Goal: Information Seeking & Learning: Check status

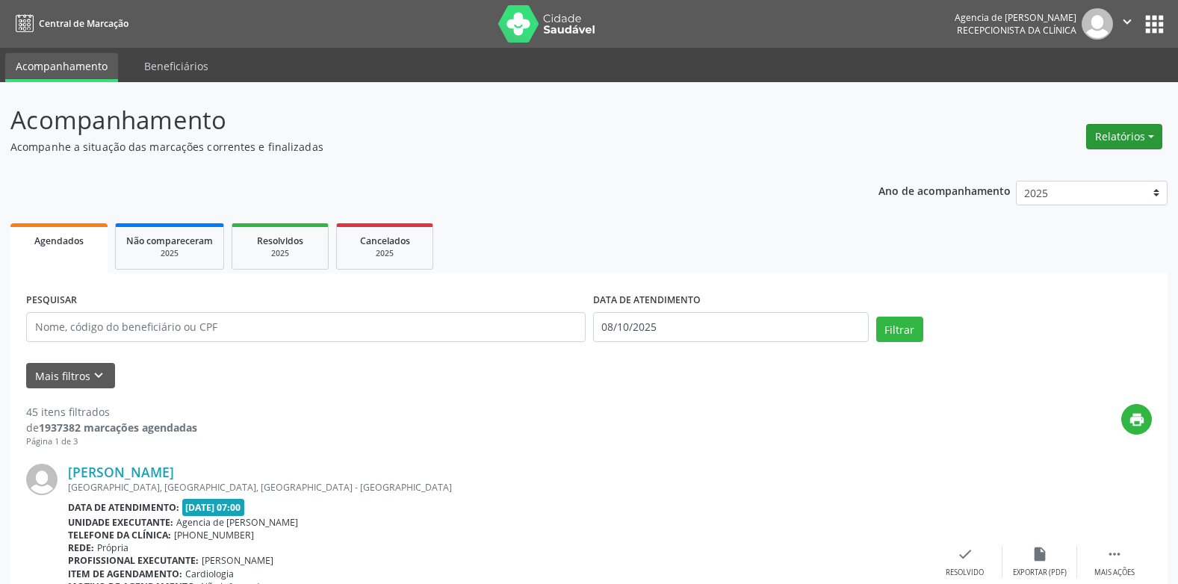
click at [1107, 125] on button "Relatórios" at bounding box center [1124, 136] width 76 height 25
click at [1039, 163] on link "Agendamentos" at bounding box center [1082, 168] width 161 height 21
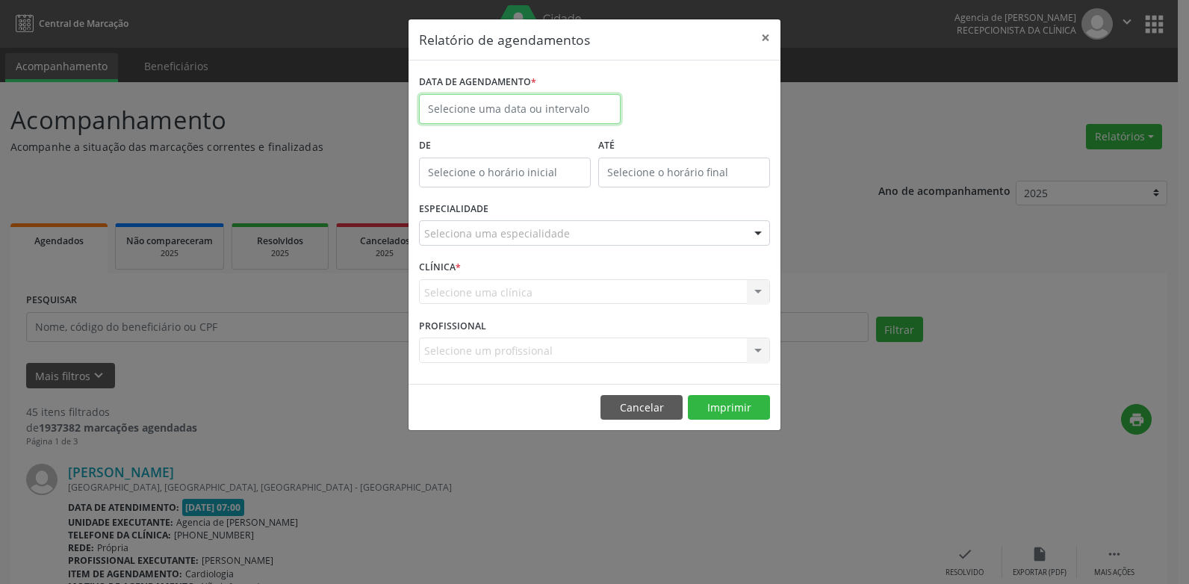
click at [486, 114] on body "Central de Marcação Agencia de Petrolina Recepcionista da clínica  Configuraçõ…" at bounding box center [594, 292] width 1189 height 584
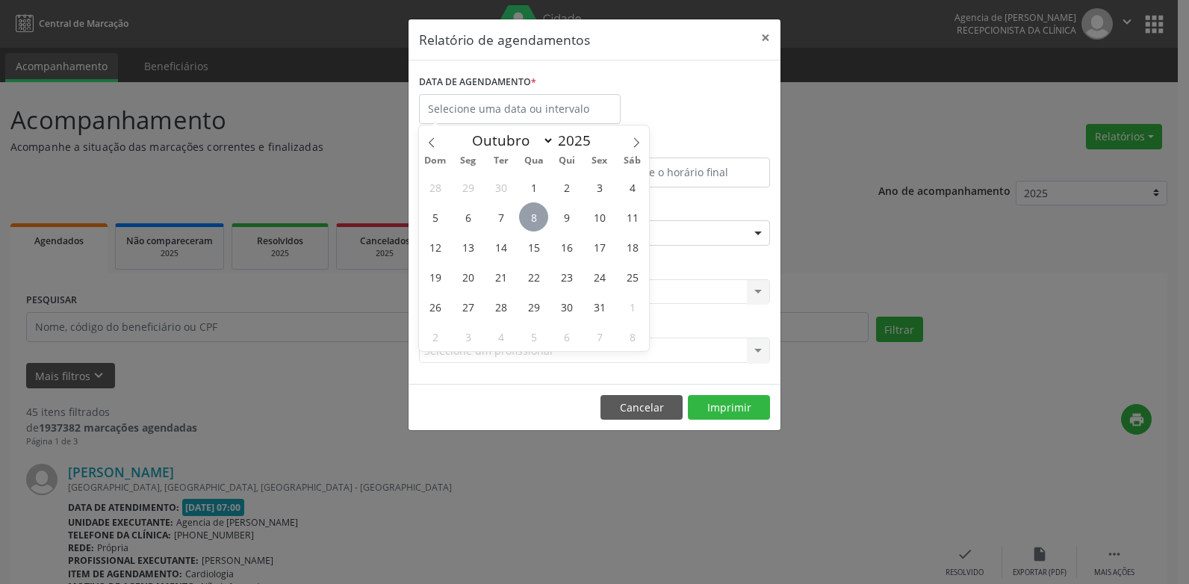
click at [538, 216] on span "8" at bounding box center [533, 216] width 29 height 29
type input "08/10/2025"
click at [562, 218] on span "9" at bounding box center [566, 216] width 29 height 29
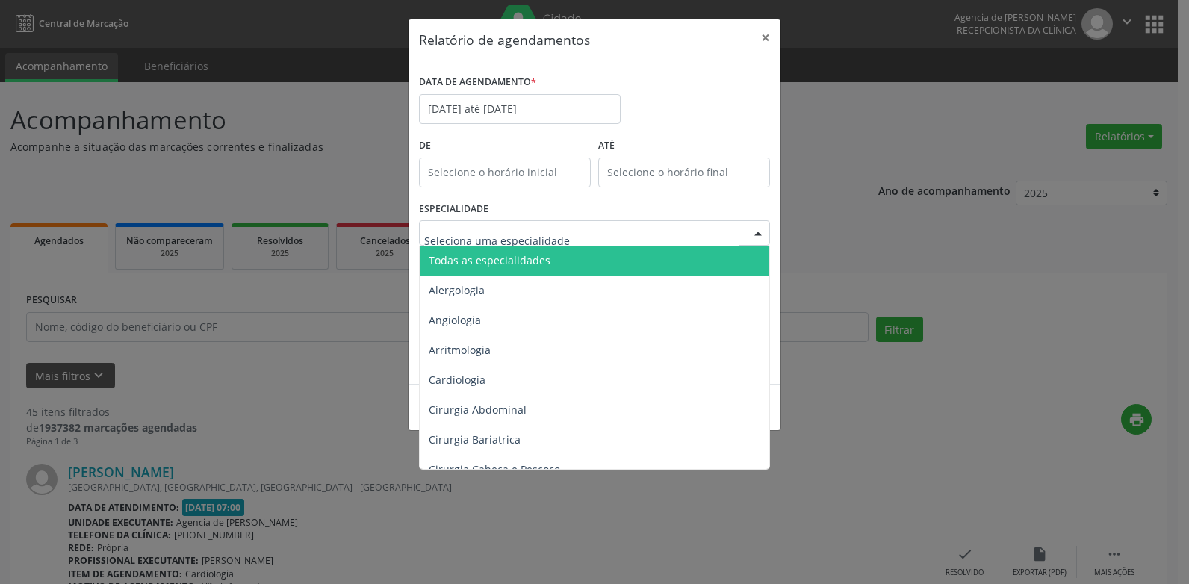
click at [559, 245] on div "Todas as especialidades Alergologia Angiologia Arritmologia Cardiologia Cirurgi…" at bounding box center [594, 232] width 351 height 25
type input "car"
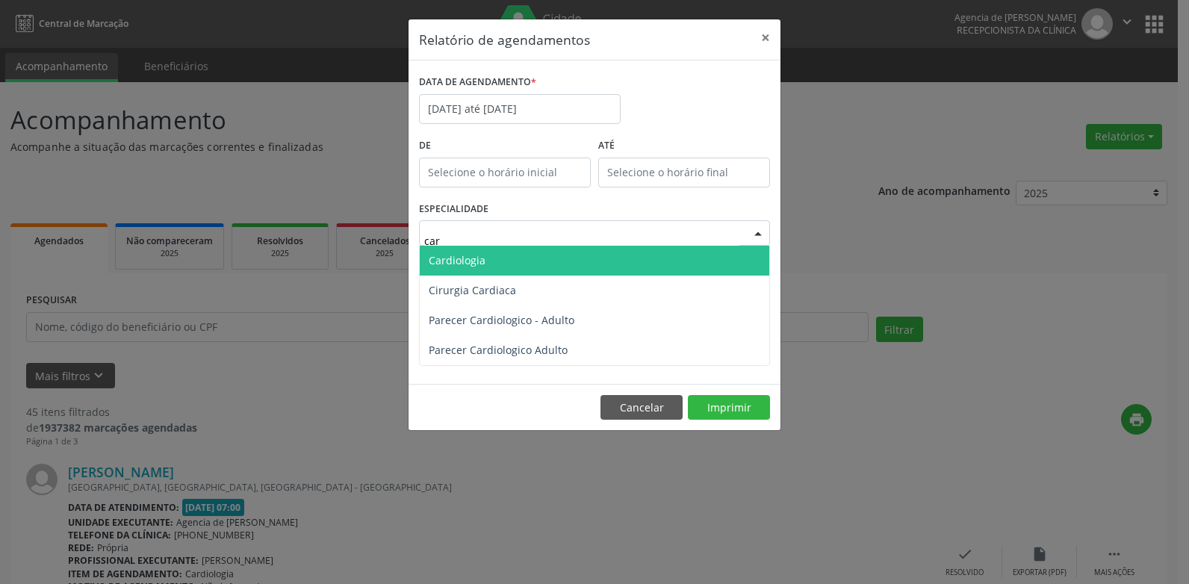
click at [544, 261] on span "Cardiologia" at bounding box center [594, 261] width 349 height 30
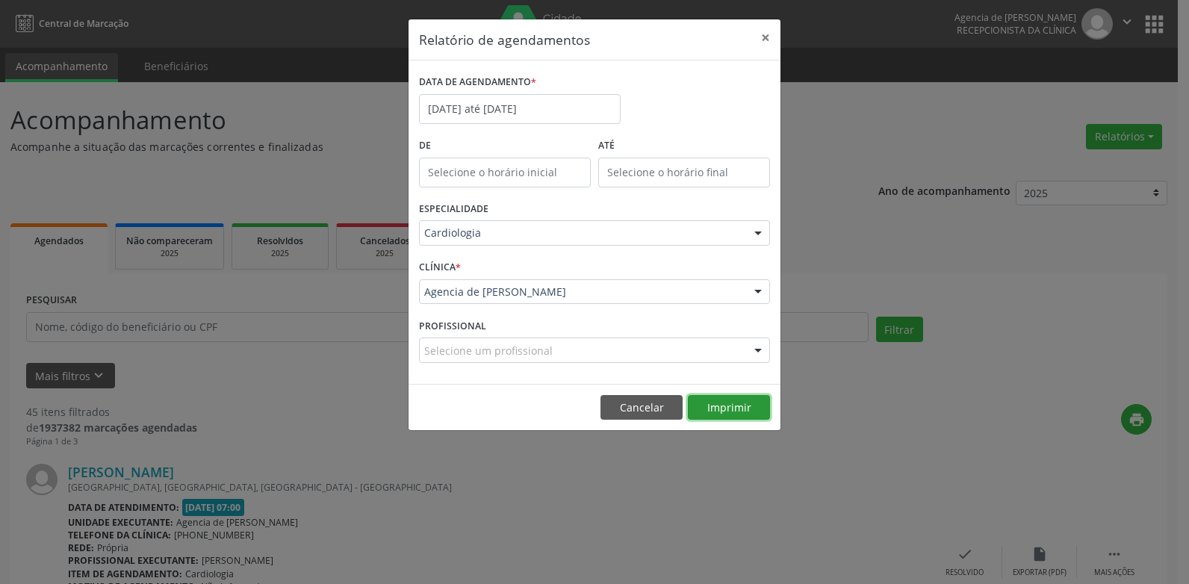
drag, startPoint x: 716, startPoint y: 400, endPoint x: 756, endPoint y: 317, distance: 92.5
click at [717, 400] on button "Imprimir" at bounding box center [729, 407] width 82 height 25
click at [762, 44] on button "×" at bounding box center [765, 37] width 30 height 37
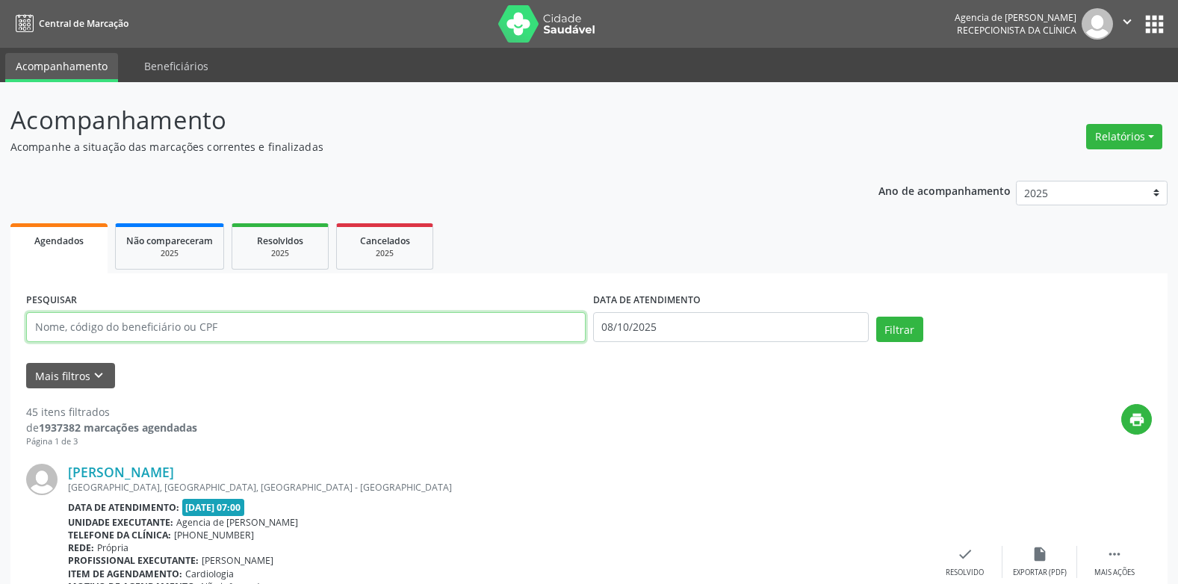
click at [329, 329] on input "text" at bounding box center [305, 327] width 559 height 30
type input "[PERSON_NAME]"
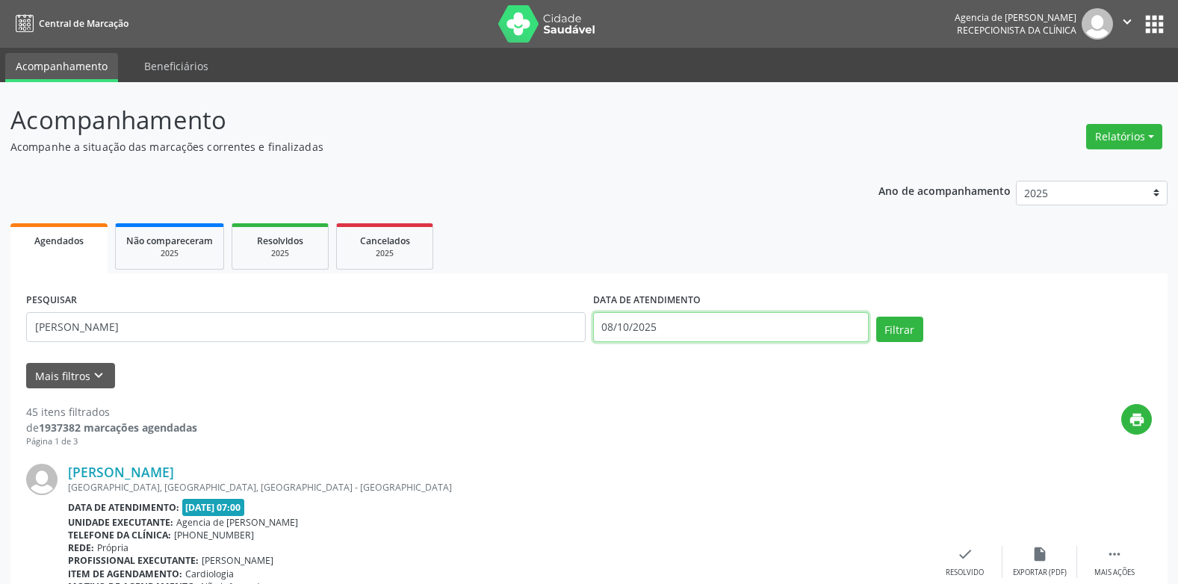
click at [680, 322] on input "08/10/2025" at bounding box center [731, 327] width 276 height 30
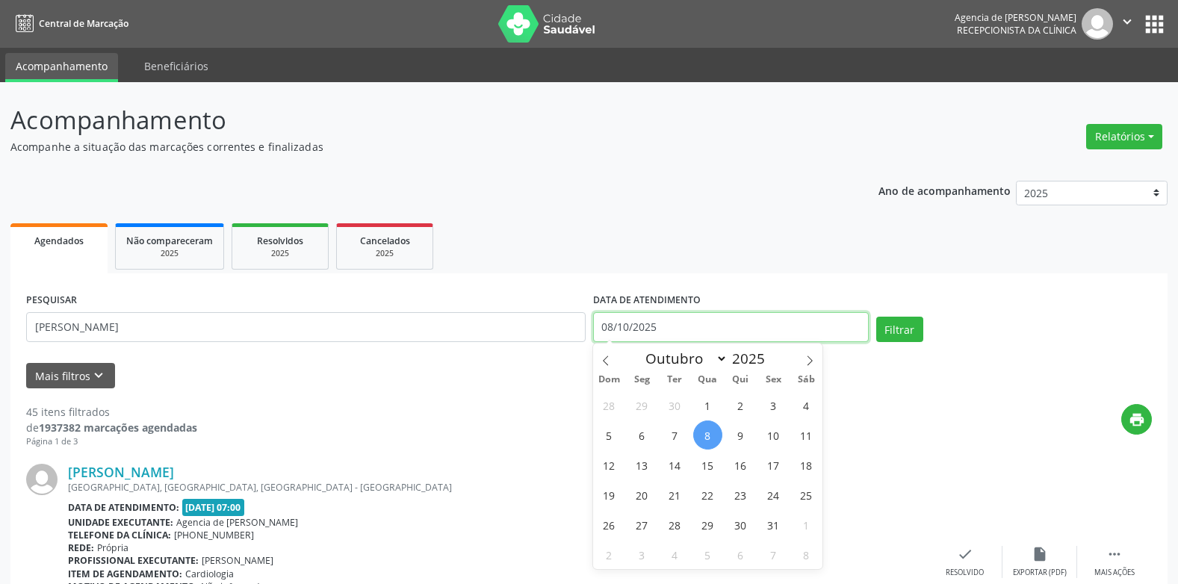
scroll to position [75, 0]
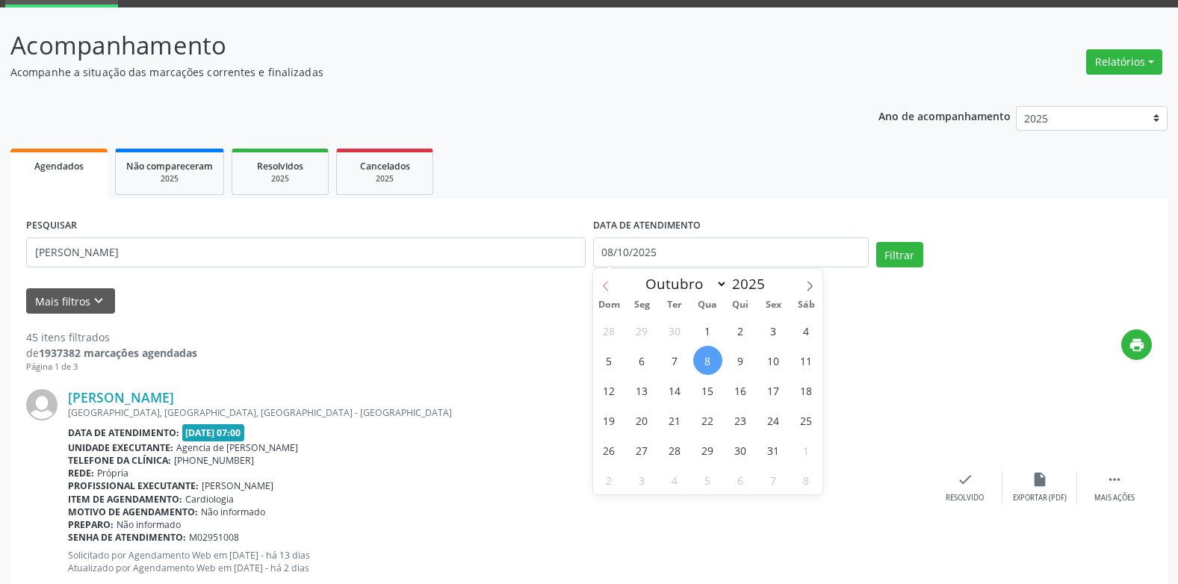
click at [612, 289] on span at bounding box center [605, 281] width 25 height 25
select select "8"
click at [670, 414] on span "23" at bounding box center [674, 419] width 29 height 29
type input "[DATE]"
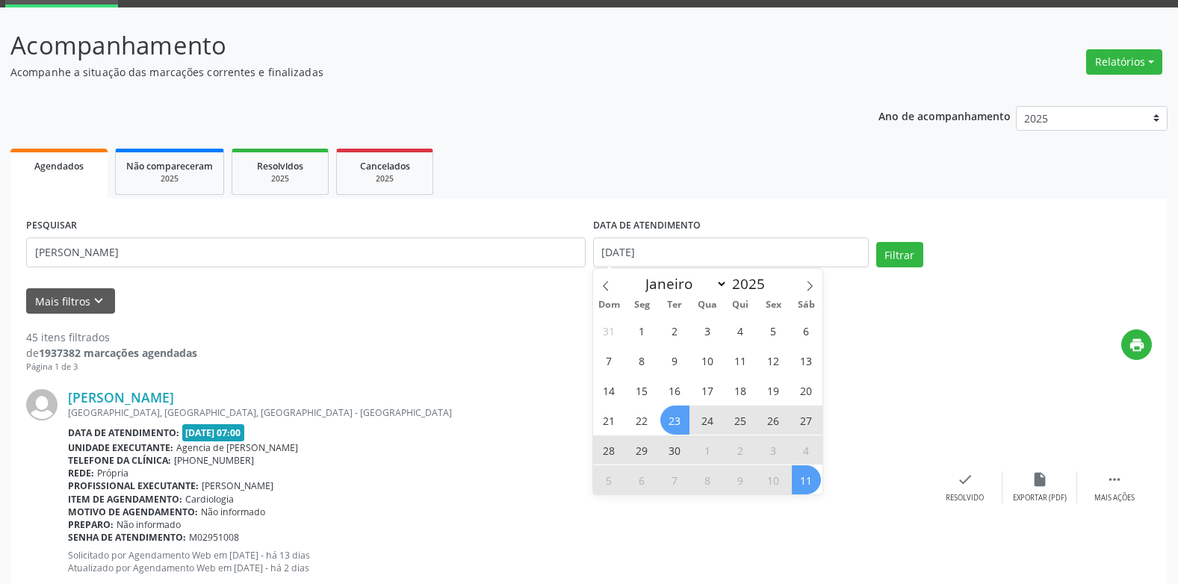
click at [804, 479] on span "11" at bounding box center [806, 479] width 29 height 29
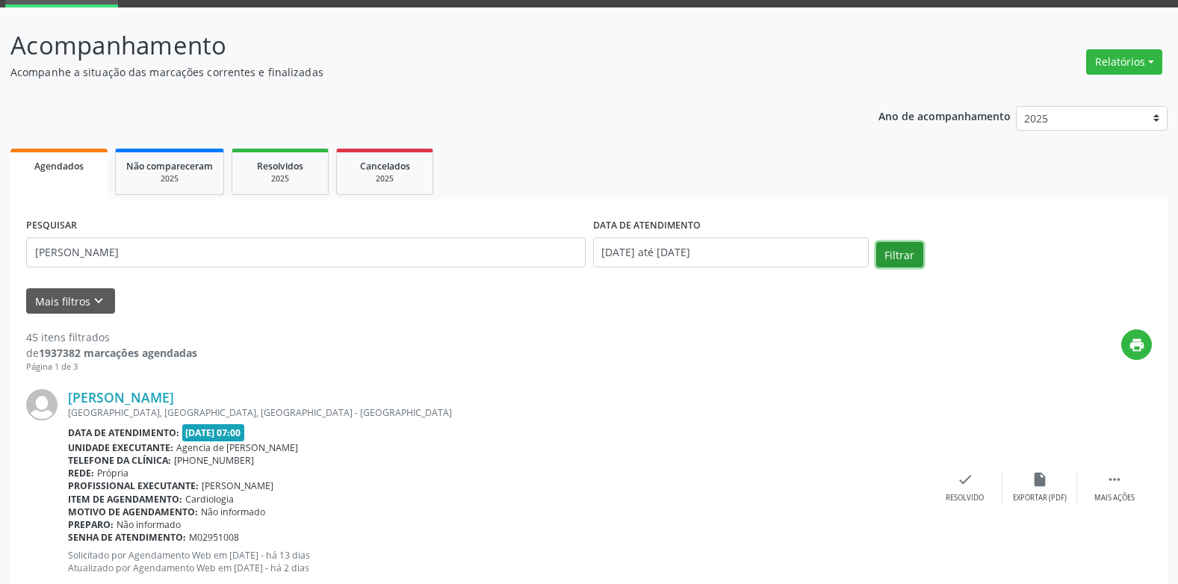
click at [903, 249] on button "Filtrar" at bounding box center [899, 254] width 47 height 25
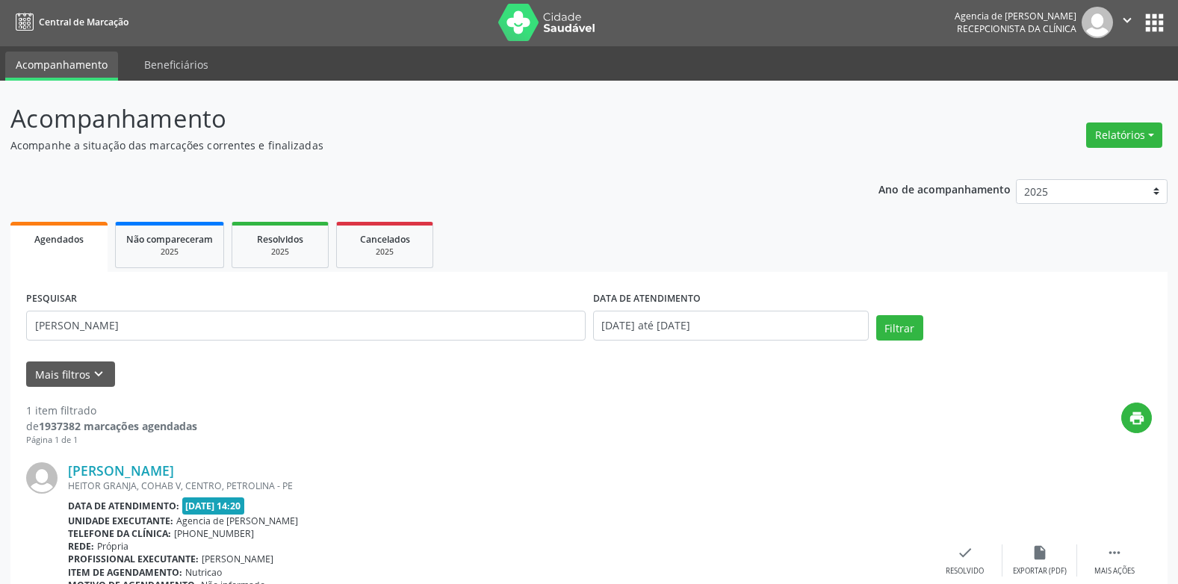
scroll to position [0, 0]
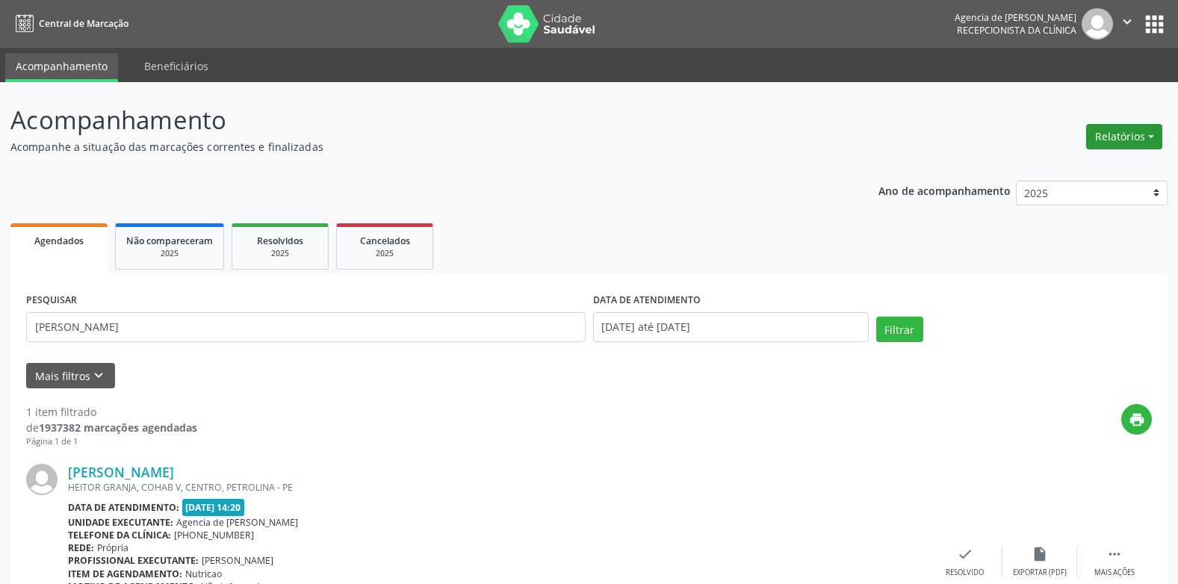
click at [1104, 146] on button "Relatórios" at bounding box center [1124, 136] width 76 height 25
click at [1069, 170] on link "Agendamentos" at bounding box center [1082, 168] width 161 height 21
select select "9"
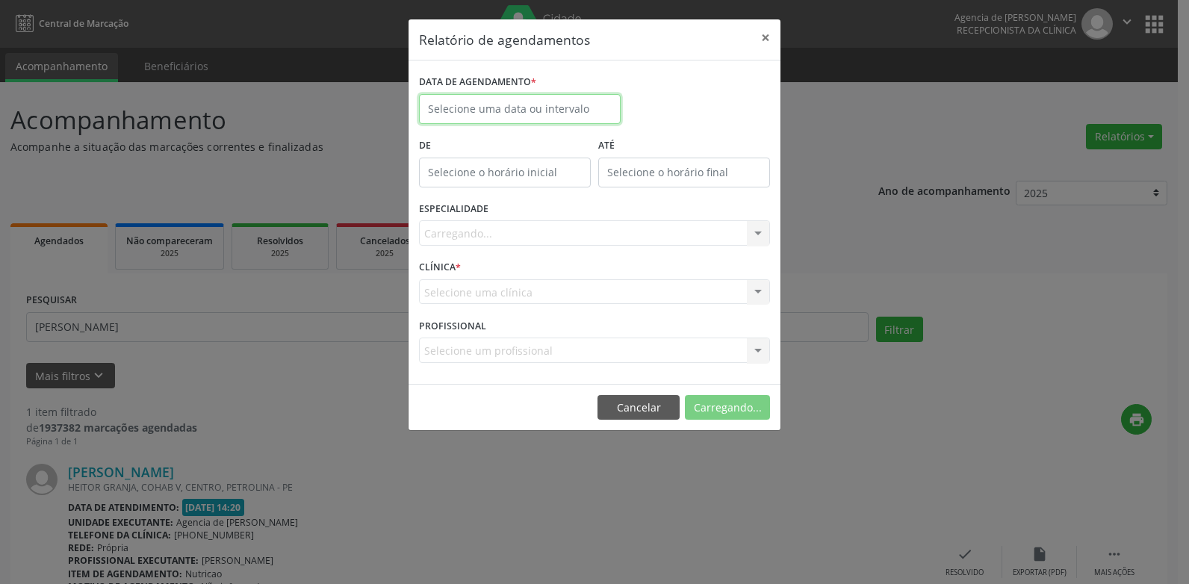
click at [550, 100] on input "text" at bounding box center [520, 109] width 202 height 30
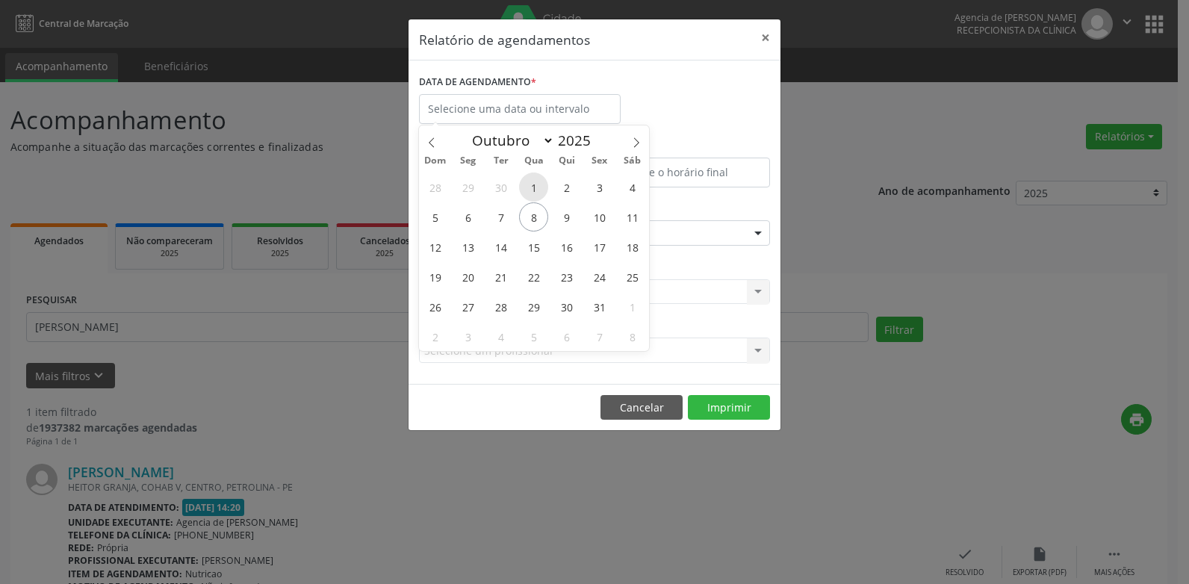
click at [535, 193] on span "1" at bounding box center [533, 186] width 29 height 29
type input "[DATE]"
click at [532, 182] on span "1" at bounding box center [533, 186] width 29 height 29
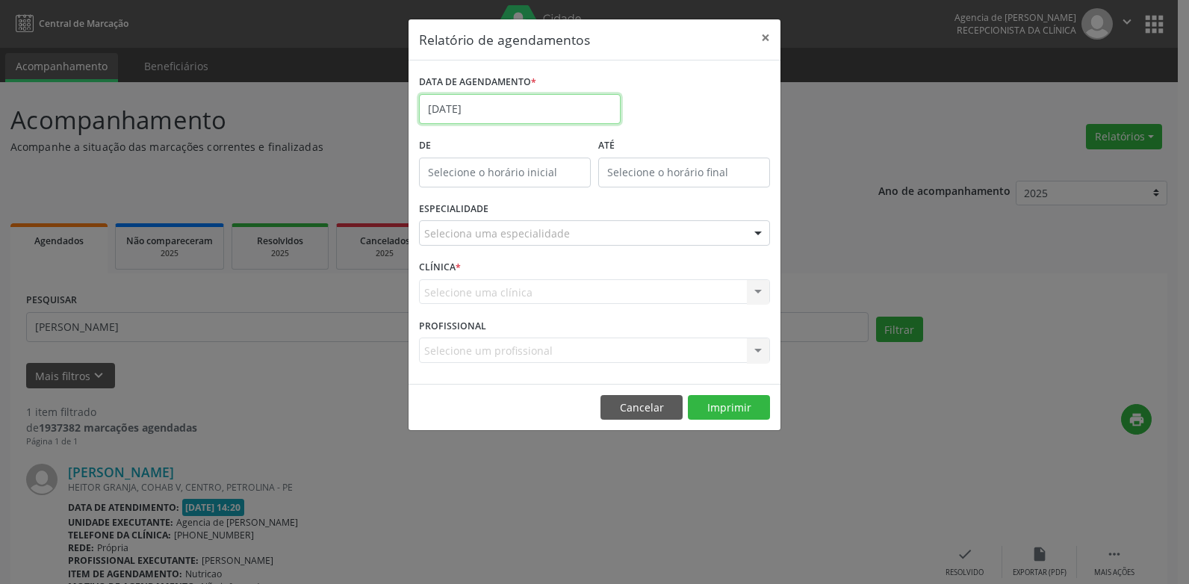
click at [526, 118] on input "[DATE]" at bounding box center [520, 109] width 202 height 30
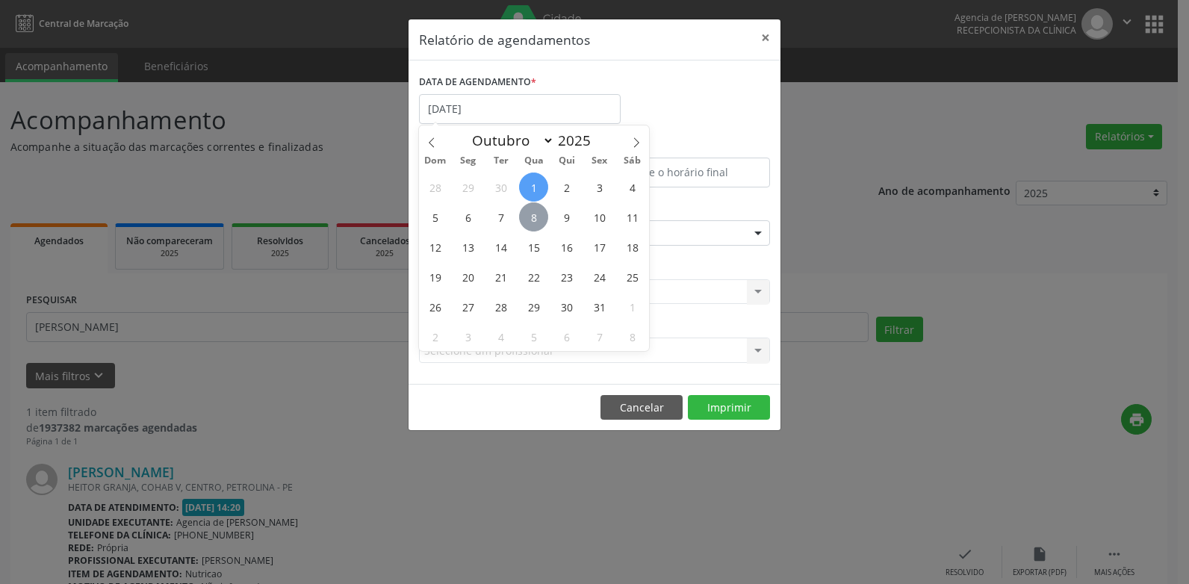
click at [542, 214] on span "8" at bounding box center [533, 216] width 29 height 29
type input "08/10/2025"
click at [562, 213] on span "9" at bounding box center [566, 216] width 29 height 29
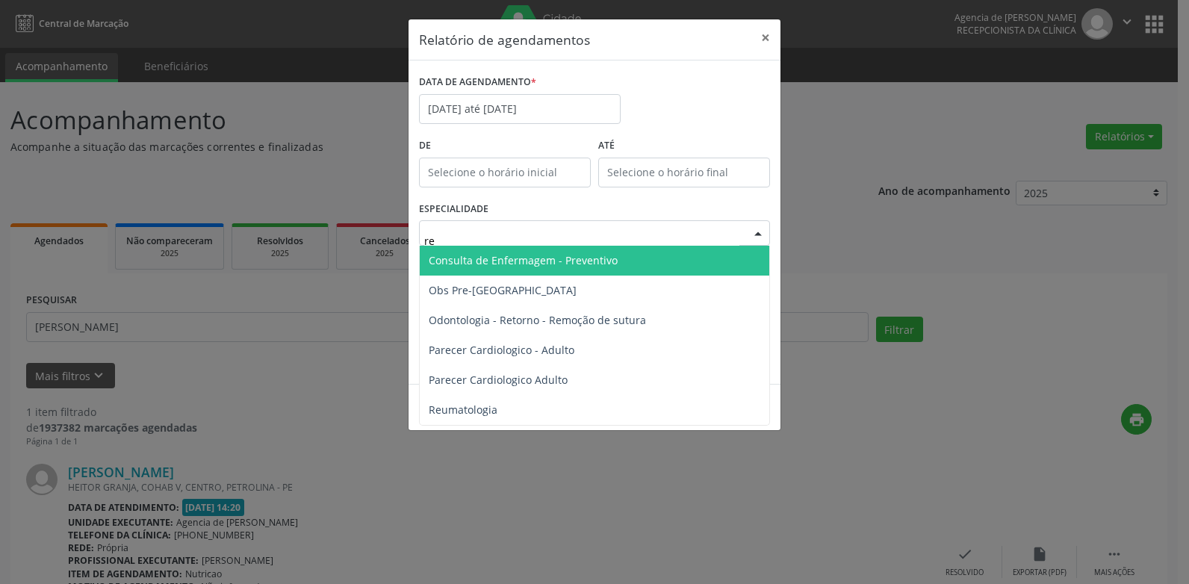
type input "r"
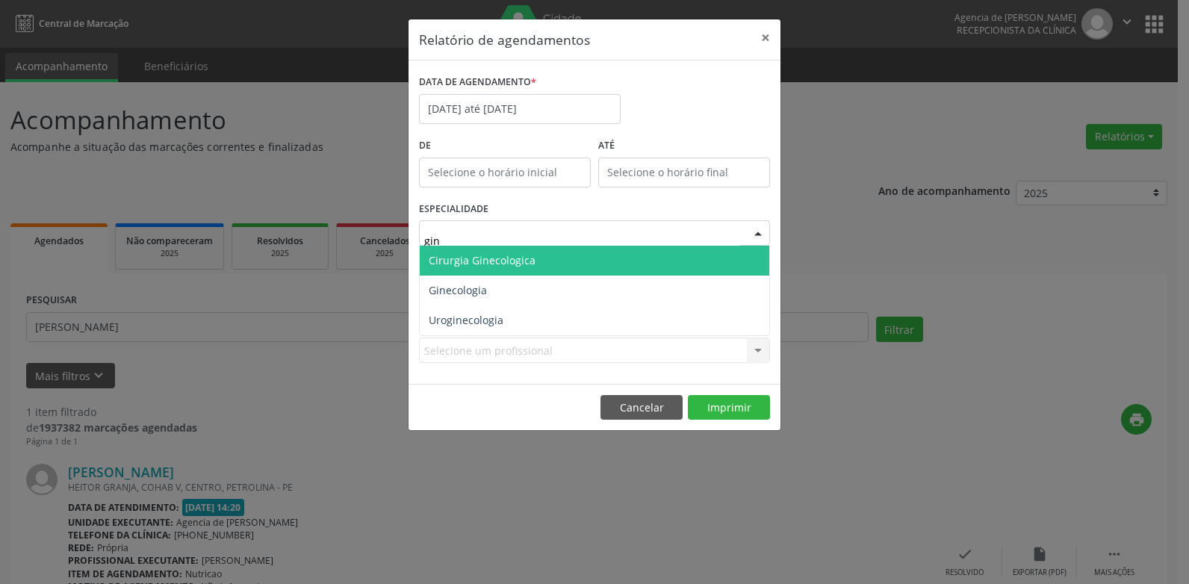
type input "gine"
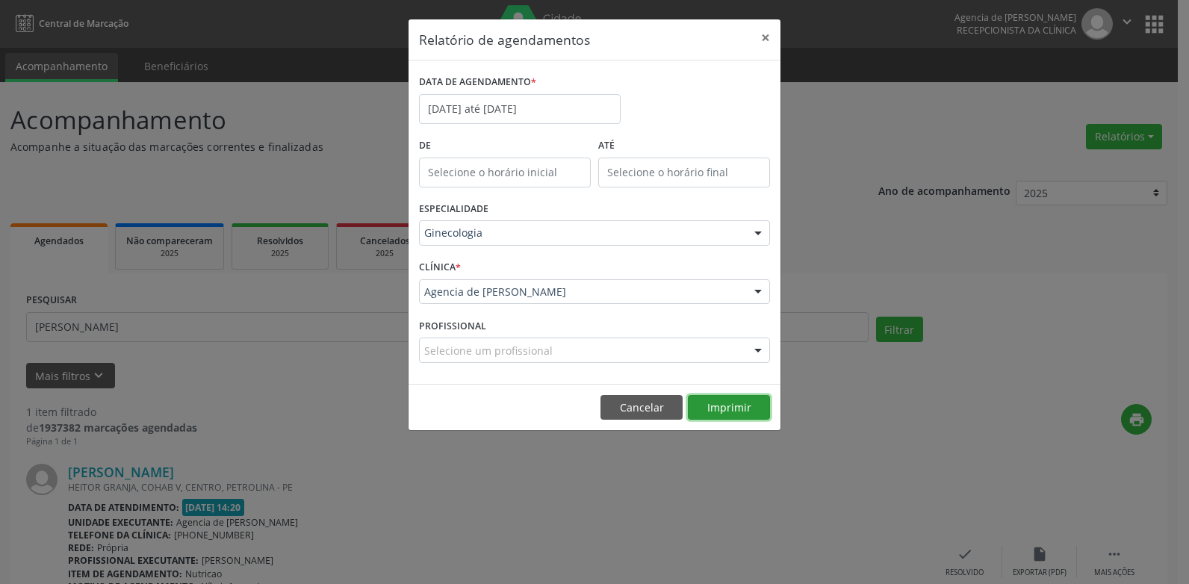
click at [718, 407] on button "Imprimir" at bounding box center [729, 407] width 82 height 25
click at [760, 40] on button "×" at bounding box center [765, 37] width 30 height 37
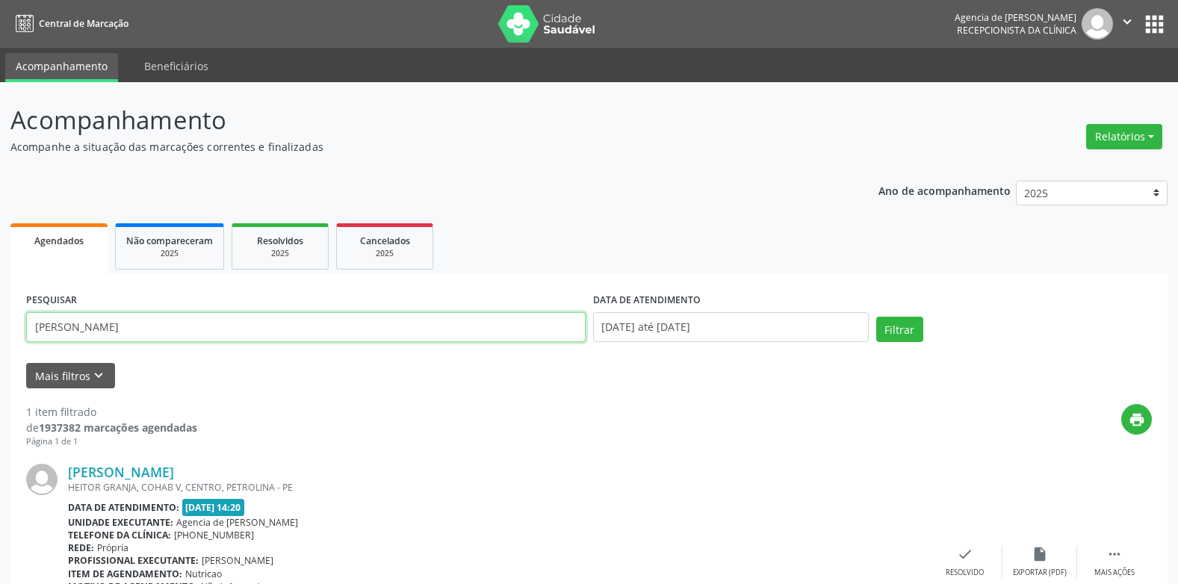
click at [323, 329] on input "[PERSON_NAME]" at bounding box center [305, 327] width 559 height 30
type input "m"
type input "[PERSON_NAME]"
click at [876, 317] on button "Filtrar" at bounding box center [899, 329] width 47 height 25
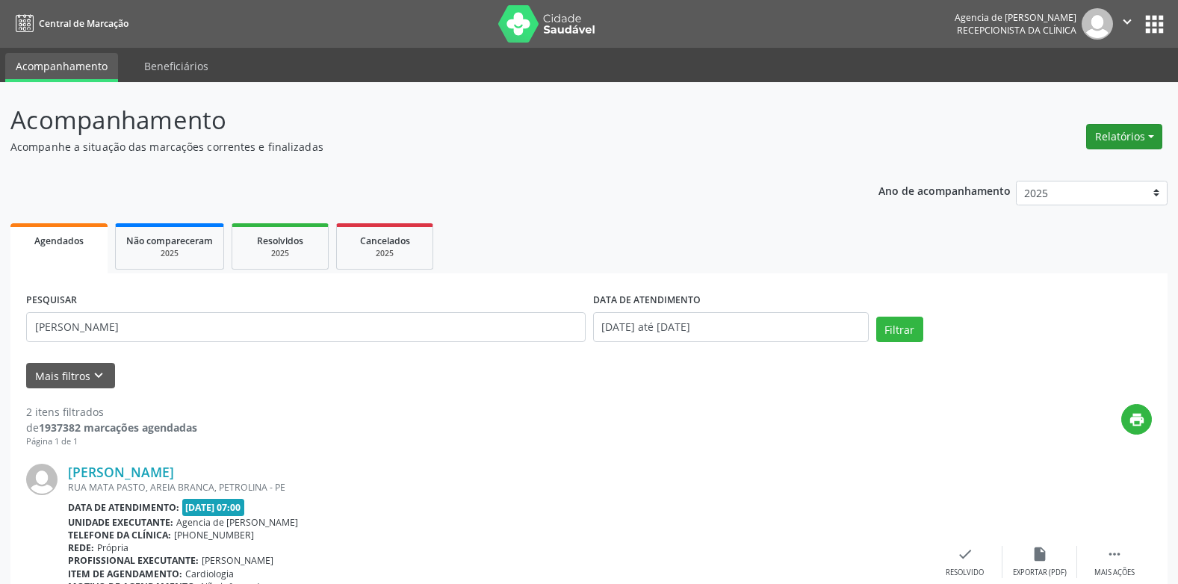
click at [1106, 124] on button "Relatórios" at bounding box center [1124, 136] width 76 height 25
click at [1060, 165] on link "Agendamentos" at bounding box center [1082, 168] width 161 height 21
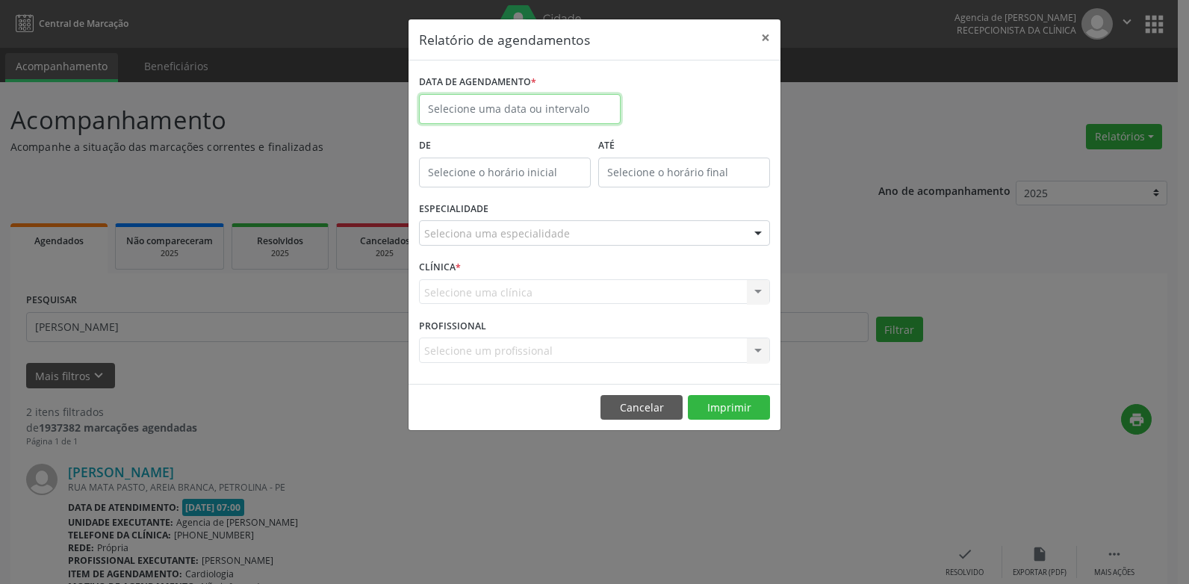
click at [580, 104] on input "text" at bounding box center [520, 109] width 202 height 30
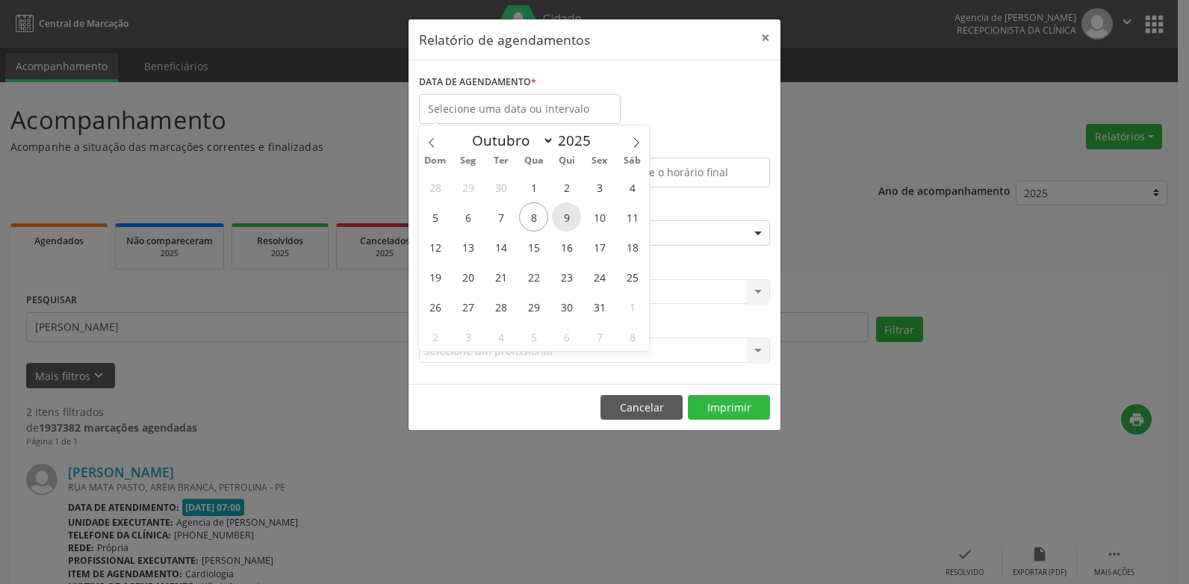
click at [573, 221] on span "9" at bounding box center [566, 216] width 29 height 29
type input "09/10/2025"
click at [573, 221] on span "9" at bounding box center [566, 216] width 29 height 29
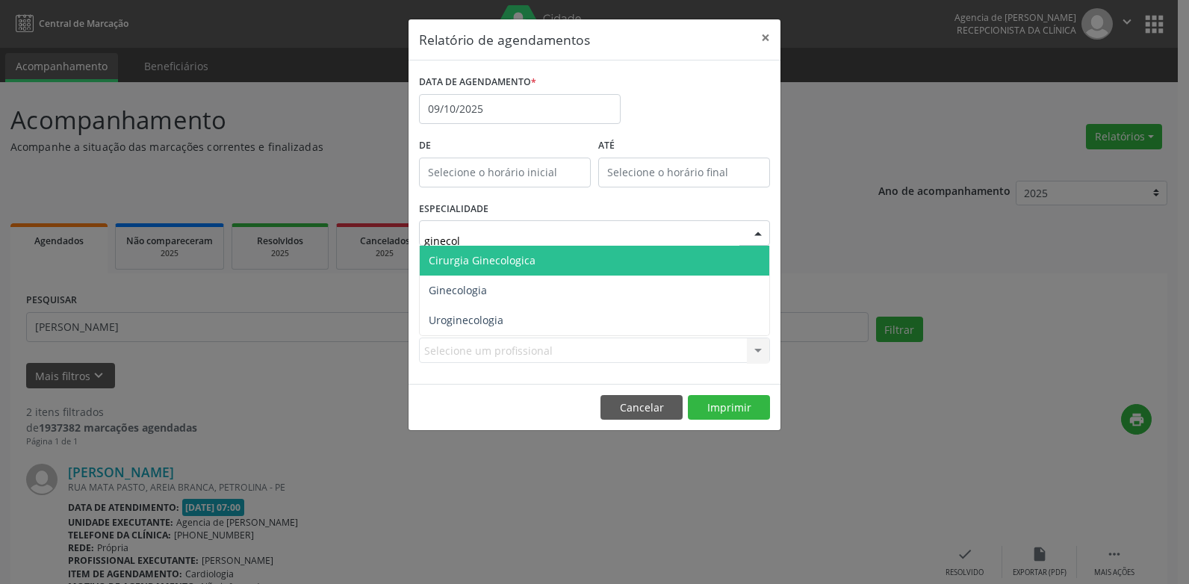
type input "ginecolo"
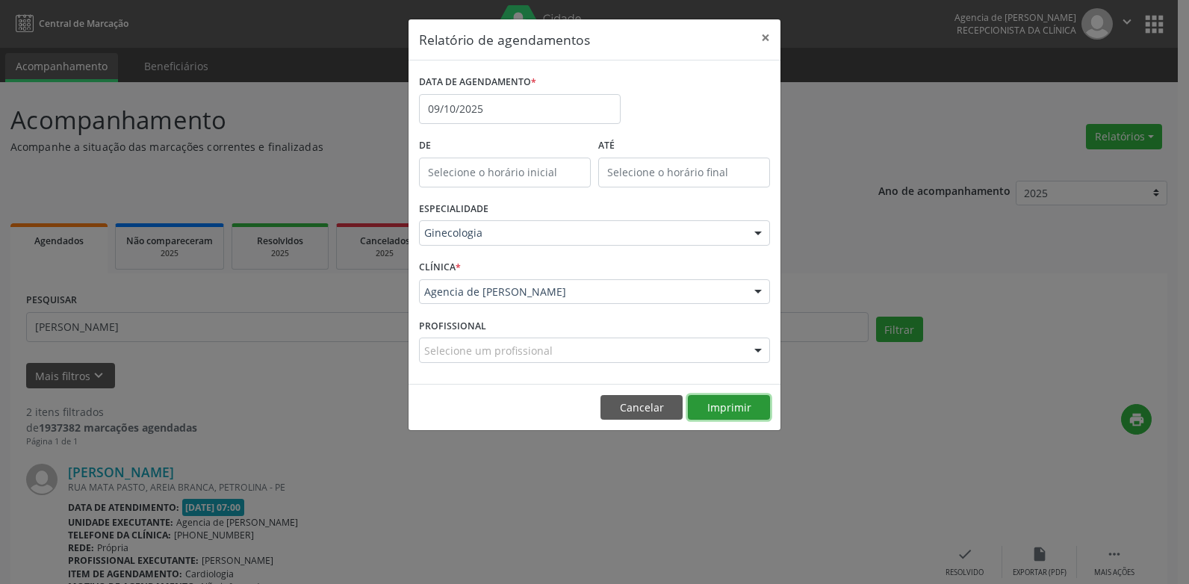
click at [732, 401] on button "Imprimir" at bounding box center [729, 407] width 82 height 25
click at [514, 106] on input "09/10/2025" at bounding box center [520, 109] width 202 height 30
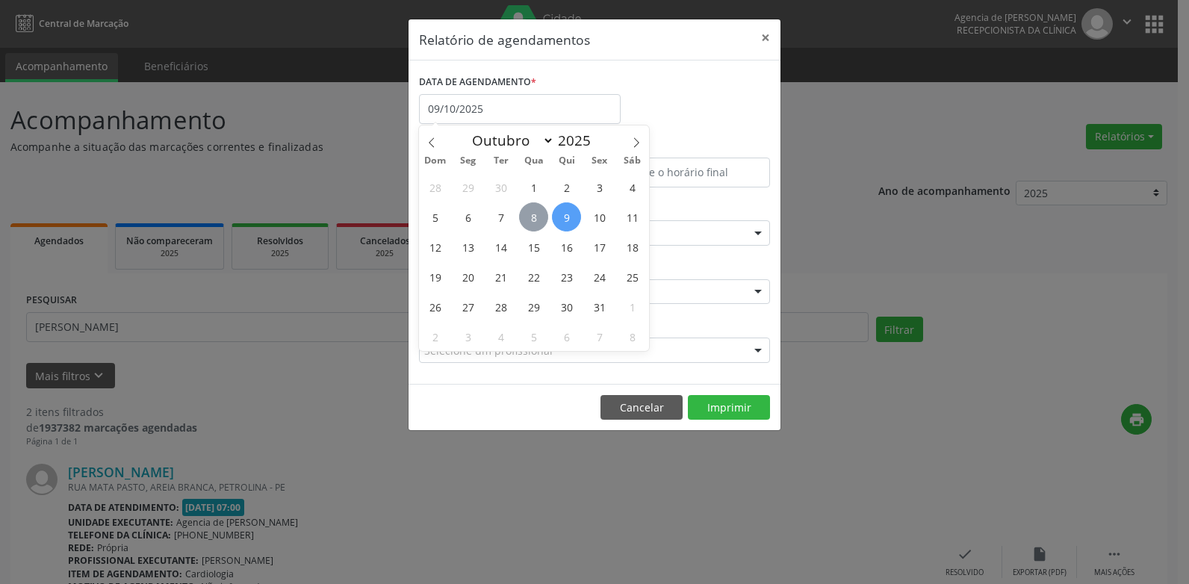
click at [535, 217] on span "8" at bounding box center [533, 216] width 29 height 29
type input "08/10/2025"
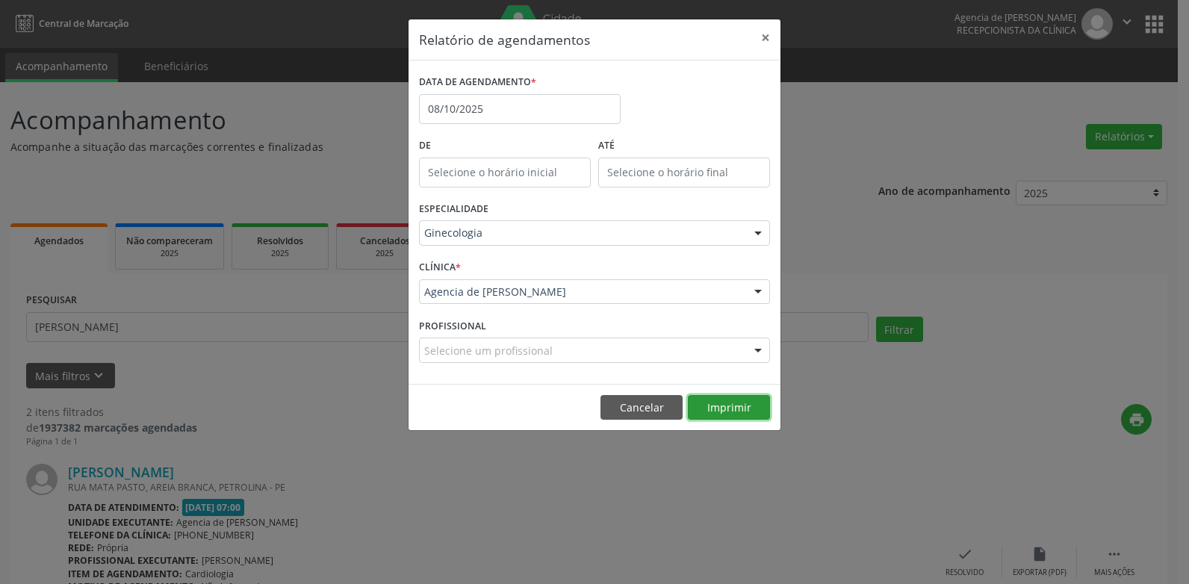
click at [730, 409] on button "Imprimir" at bounding box center [729, 407] width 82 height 25
click at [515, 108] on input "08/10/2025" at bounding box center [520, 109] width 202 height 30
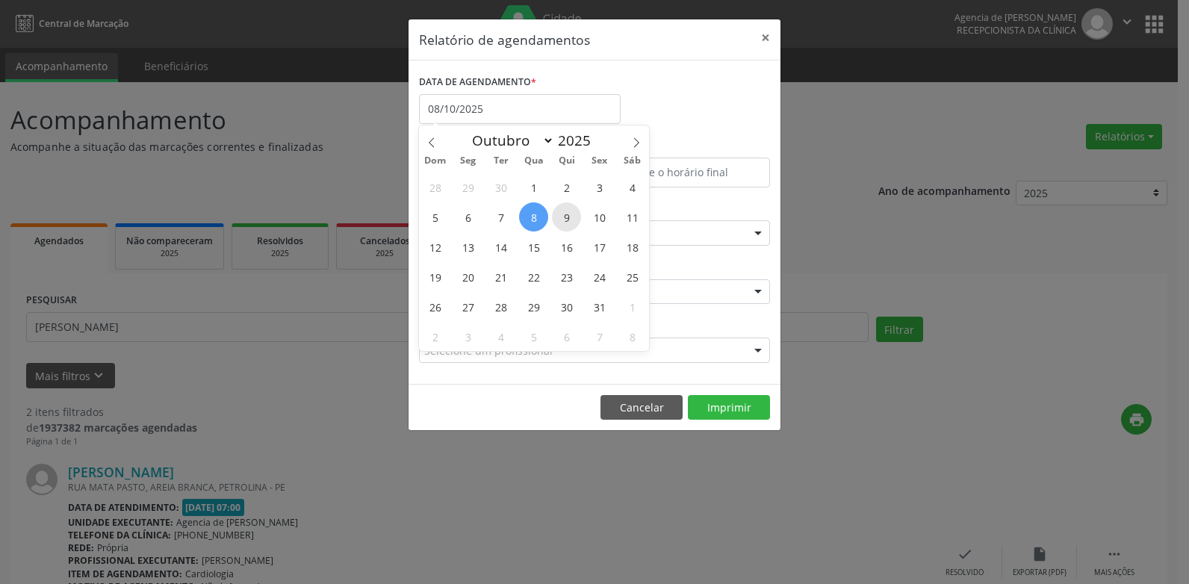
click at [559, 213] on span "9" at bounding box center [566, 216] width 29 height 29
type input "09/10/2025"
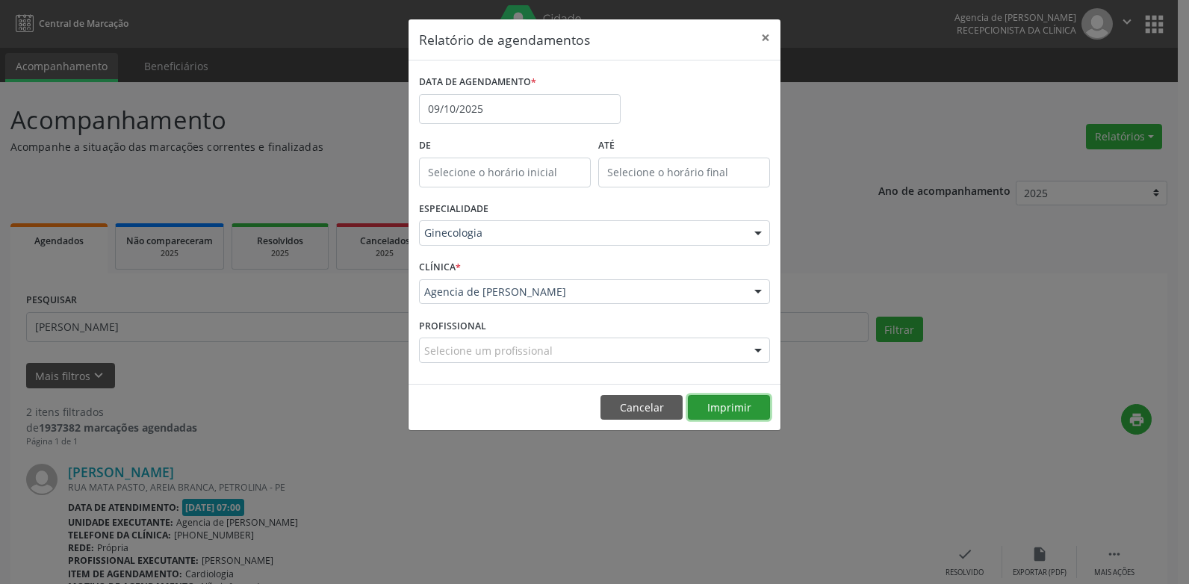
click at [718, 410] on button "Imprimir" at bounding box center [729, 407] width 82 height 25
click at [765, 35] on button "×" at bounding box center [765, 37] width 30 height 37
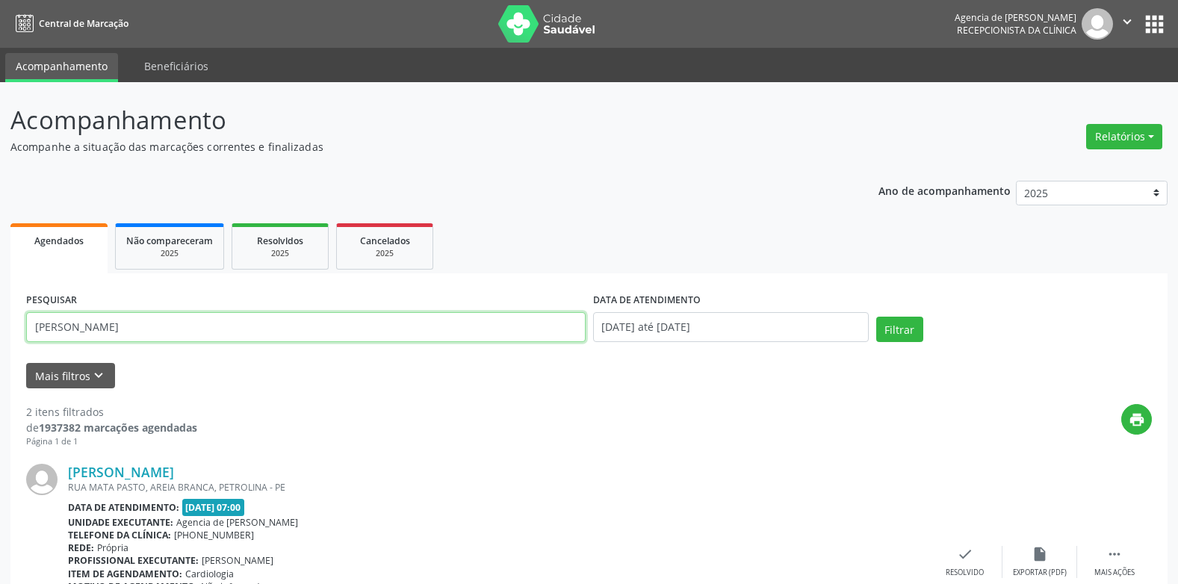
click at [402, 320] on input "[PERSON_NAME]" at bounding box center [305, 327] width 559 height 30
type input "m"
click at [1101, 135] on button "Relatórios" at bounding box center [1124, 136] width 76 height 25
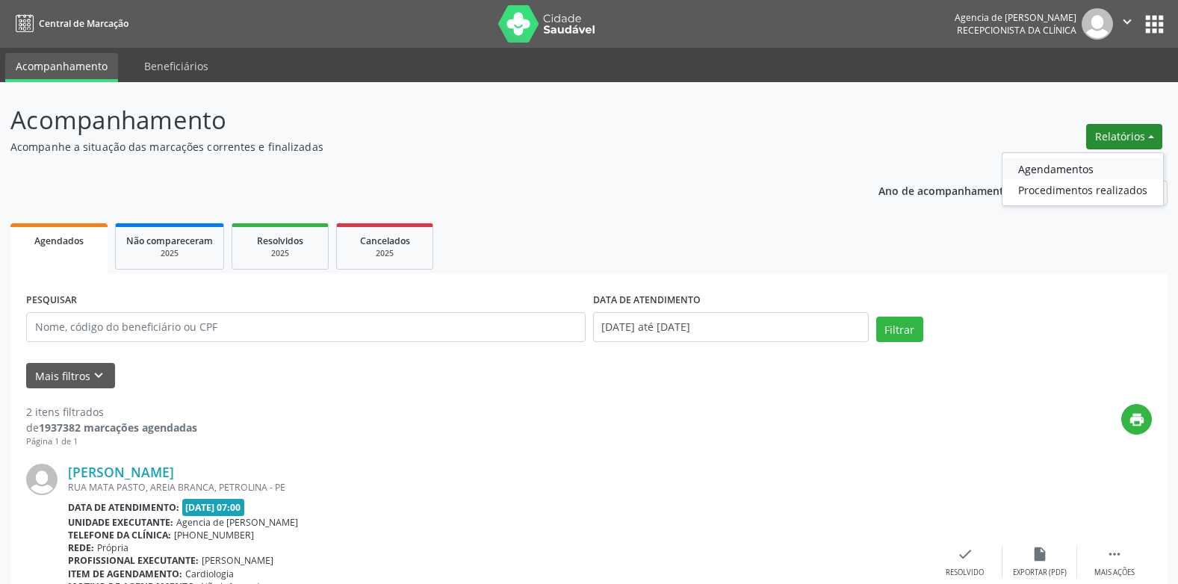
click at [1085, 158] on link "Agendamentos" at bounding box center [1082, 168] width 161 height 21
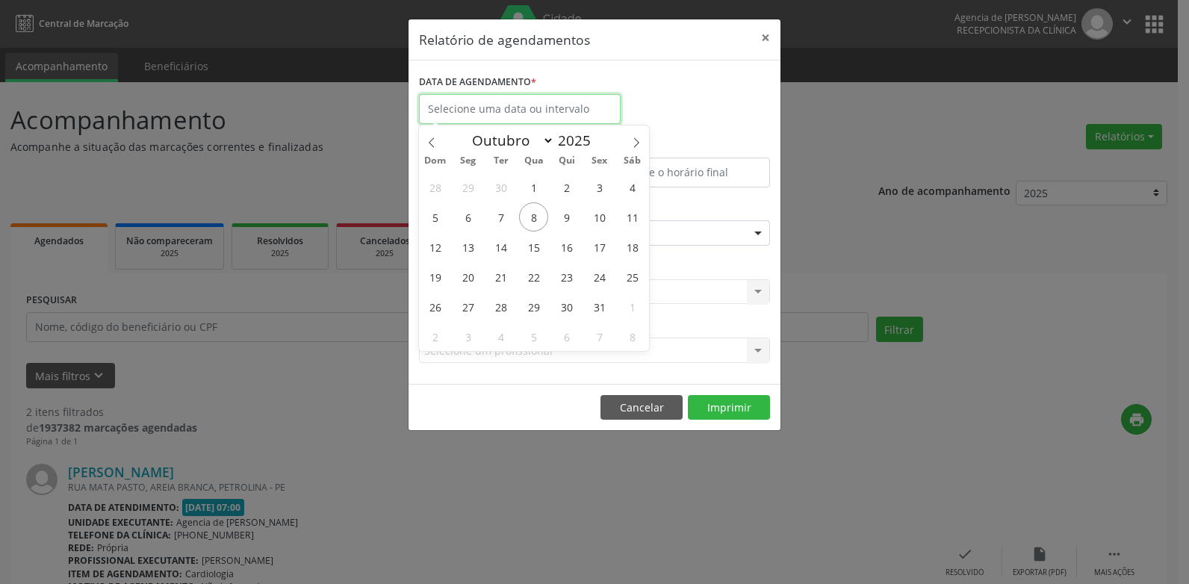
click at [503, 116] on input "text" at bounding box center [520, 109] width 202 height 30
click at [559, 223] on span "9" at bounding box center [566, 216] width 29 height 29
type input "09/10/2025"
click at [559, 223] on span "9" at bounding box center [566, 216] width 29 height 29
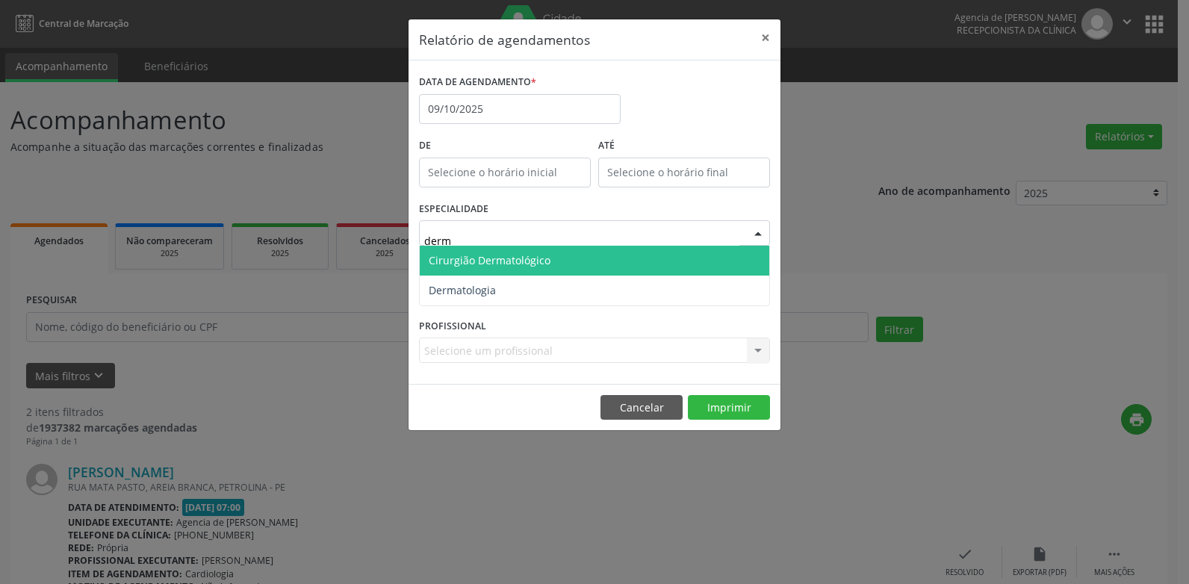
type input "derma"
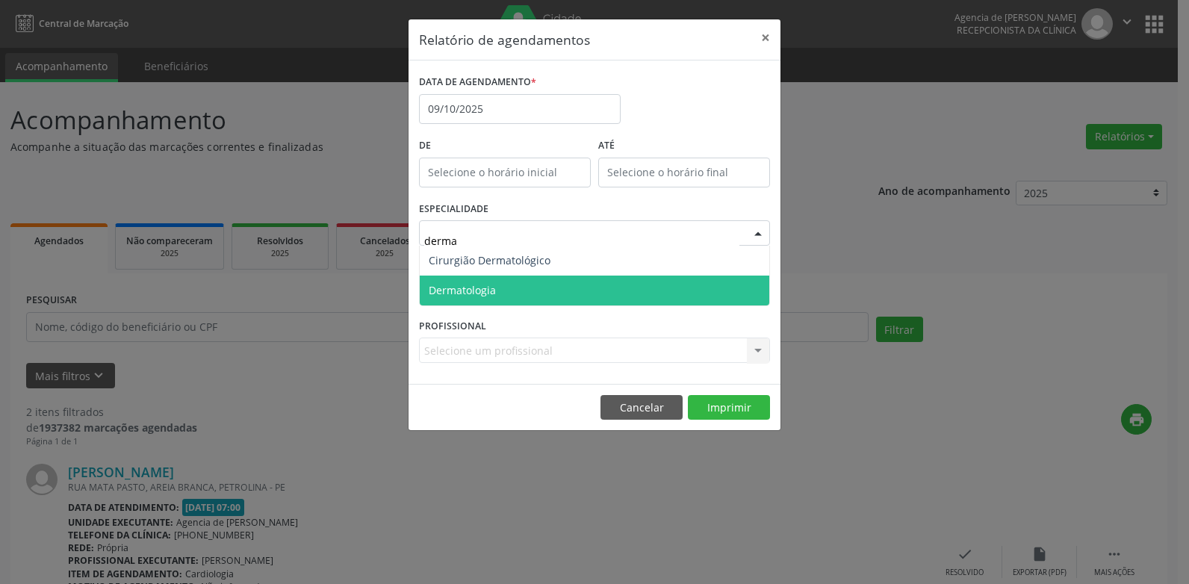
click at [548, 286] on span "Dermatologia" at bounding box center [594, 291] width 349 height 30
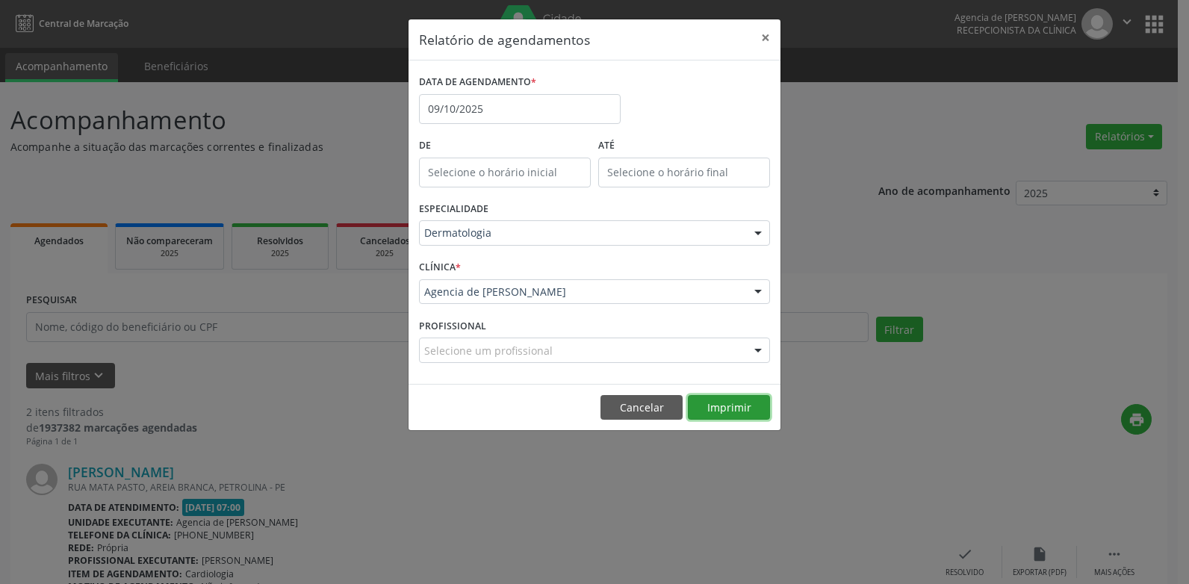
click at [733, 410] on button "Imprimir" at bounding box center [729, 407] width 82 height 25
click at [765, 37] on button "×" at bounding box center [765, 37] width 30 height 37
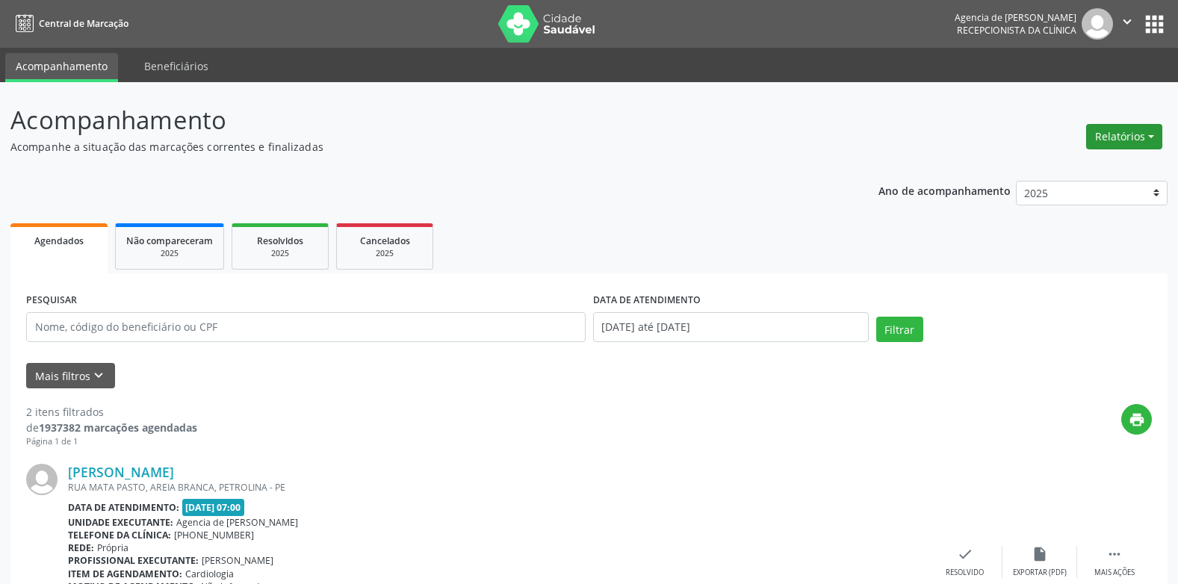
click at [1143, 146] on button "Relatórios" at bounding box center [1124, 136] width 76 height 25
click at [1110, 167] on link "Agendamentos" at bounding box center [1082, 168] width 161 height 21
select select "9"
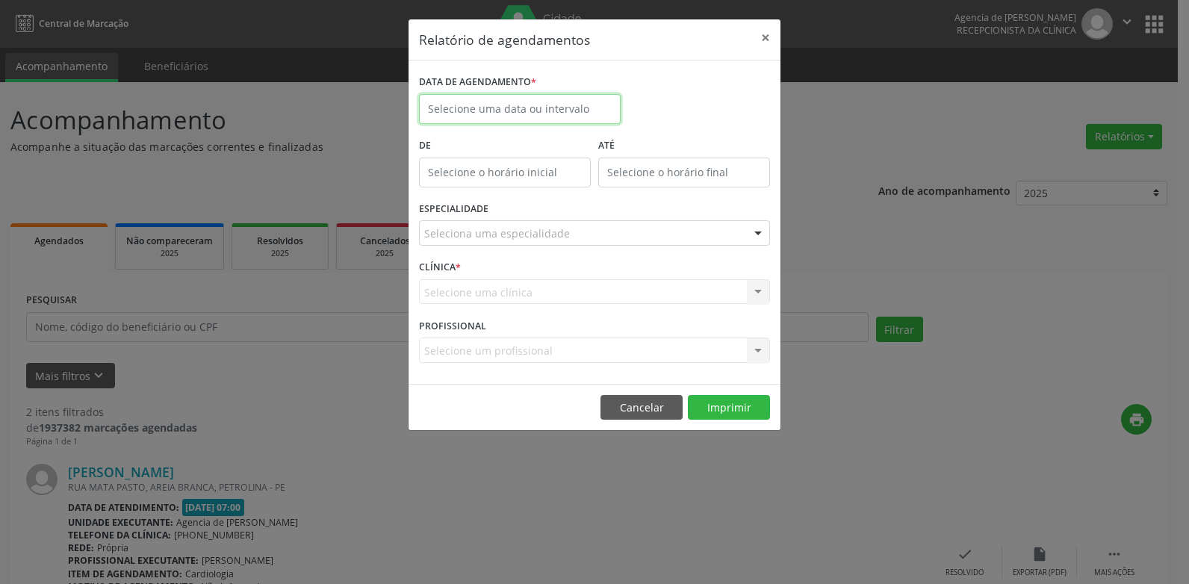
click at [563, 109] on input "text" at bounding box center [520, 109] width 202 height 30
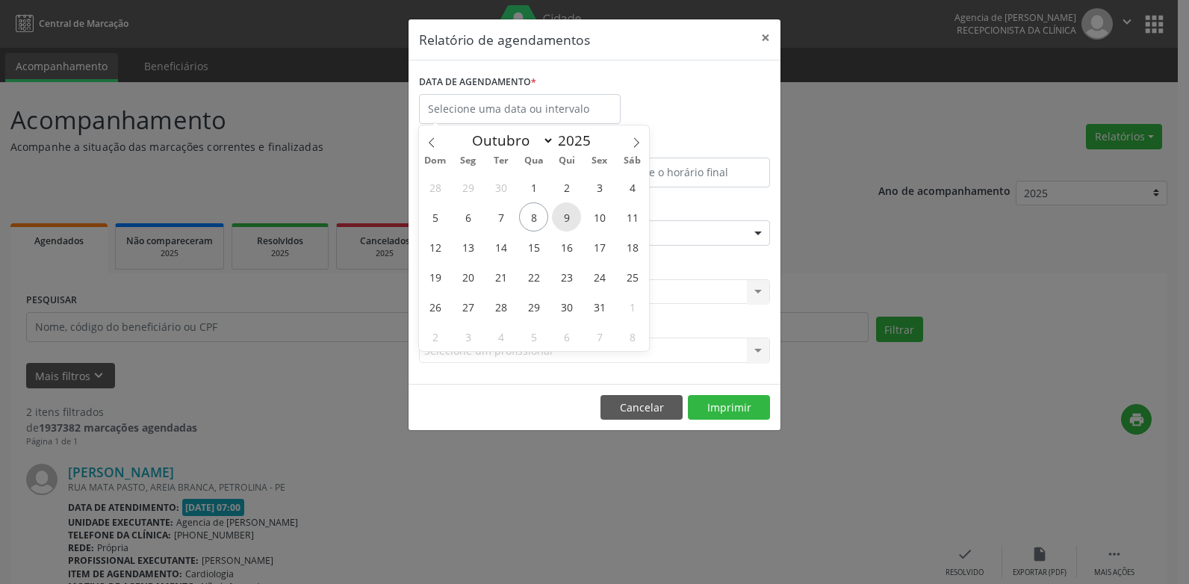
click at [566, 217] on span "9" at bounding box center [566, 216] width 29 height 29
type input "09/10/2025"
click at [566, 217] on span "9" at bounding box center [566, 216] width 29 height 29
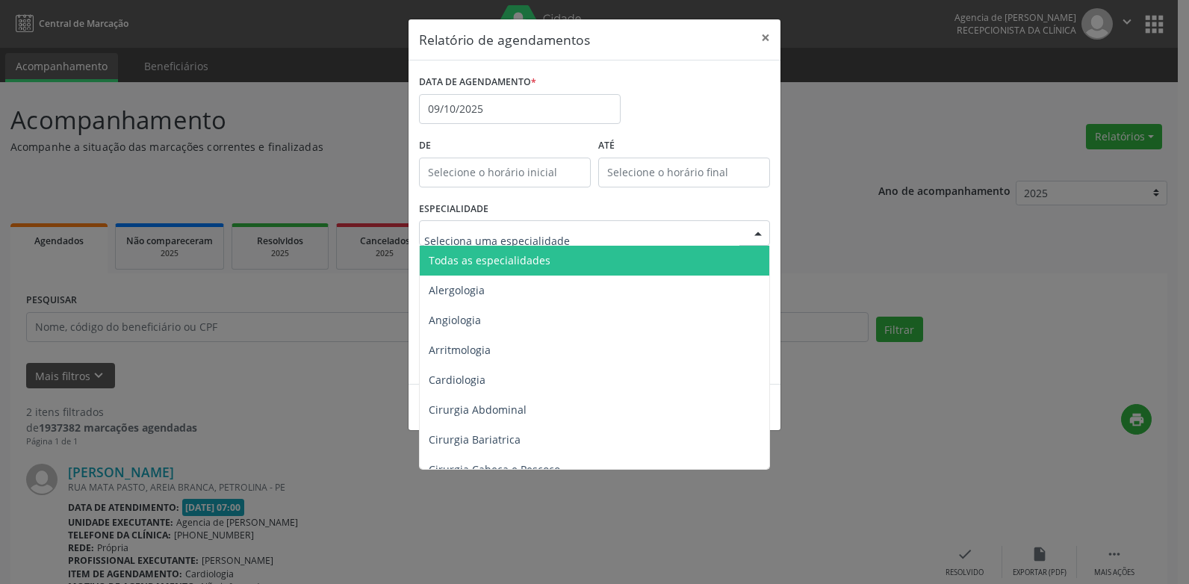
click at [572, 235] on div at bounding box center [594, 232] width 351 height 25
click at [571, 255] on span "Todas as especialidades" at bounding box center [596, 261] width 352 height 30
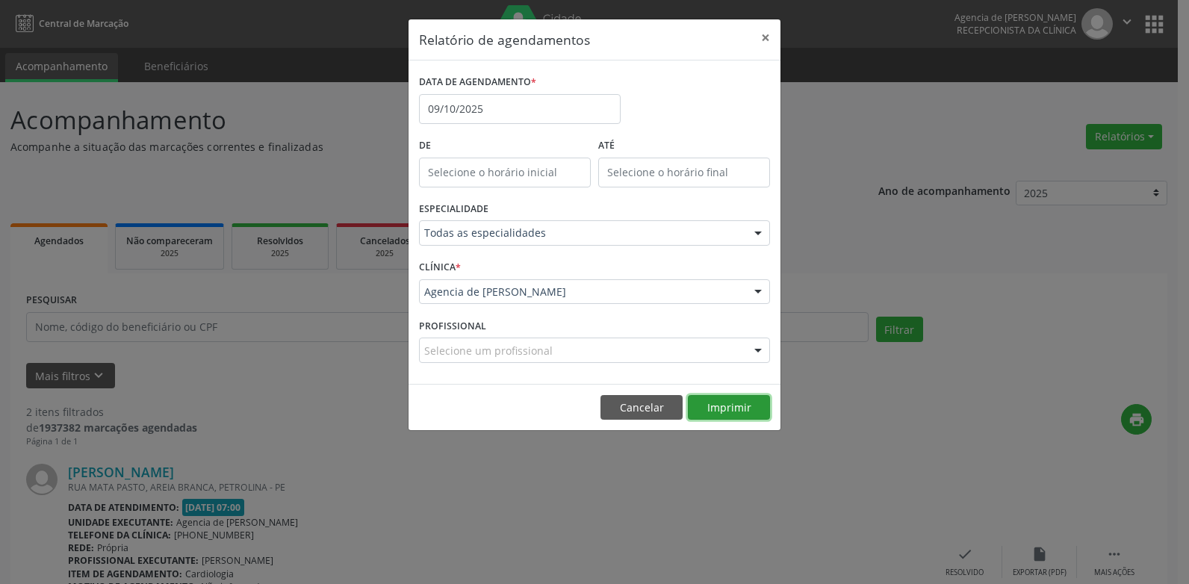
click at [712, 414] on button "Imprimir" at bounding box center [729, 407] width 82 height 25
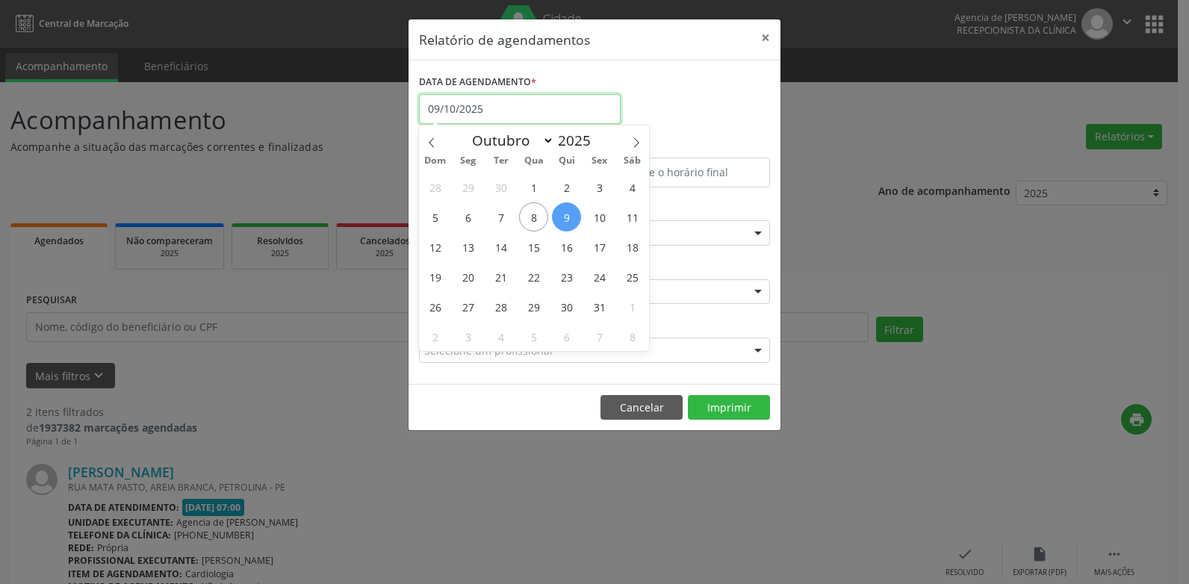
click at [529, 110] on input "09/10/2025" at bounding box center [520, 109] width 202 height 30
click at [466, 219] on span "6" at bounding box center [467, 216] width 29 height 29
type input "[DATE]"
click at [466, 219] on span "6" at bounding box center [467, 216] width 29 height 29
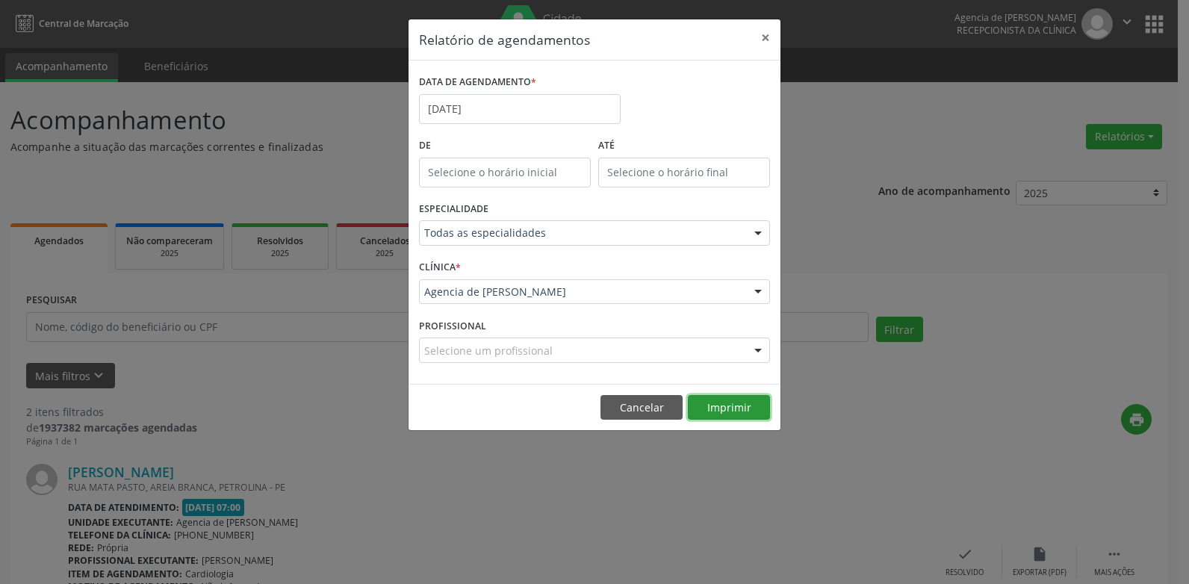
click at [736, 405] on button "Imprimir" at bounding box center [729, 407] width 82 height 25
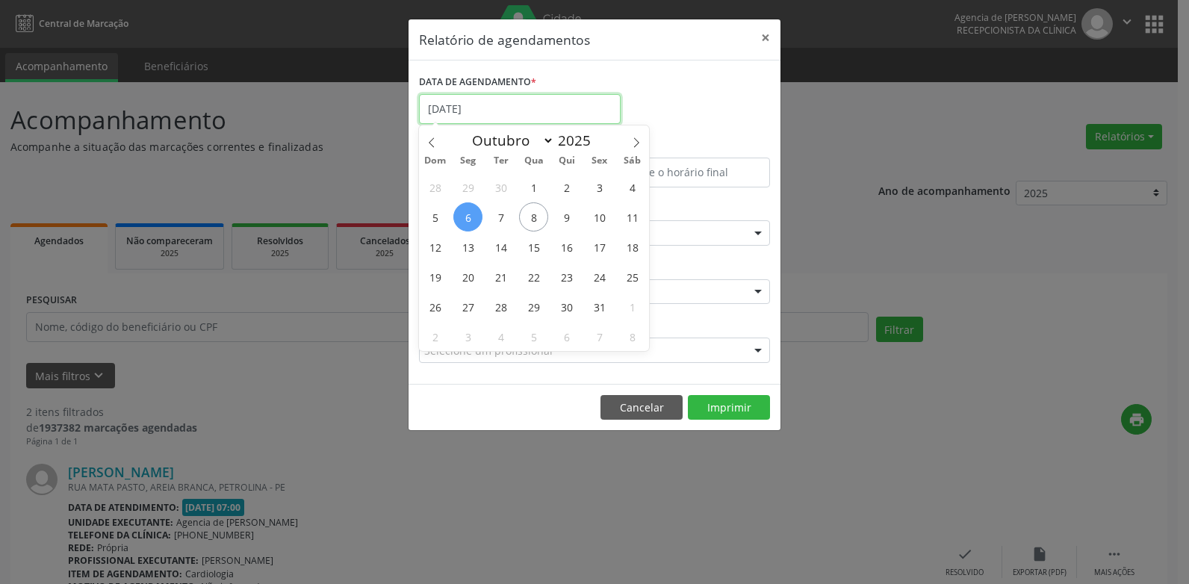
click at [510, 106] on input "[DATE]" at bounding box center [520, 109] width 202 height 30
click at [500, 226] on span "7" at bounding box center [500, 216] width 29 height 29
type input "[DATE]"
click at [500, 226] on span "7" at bounding box center [500, 216] width 29 height 29
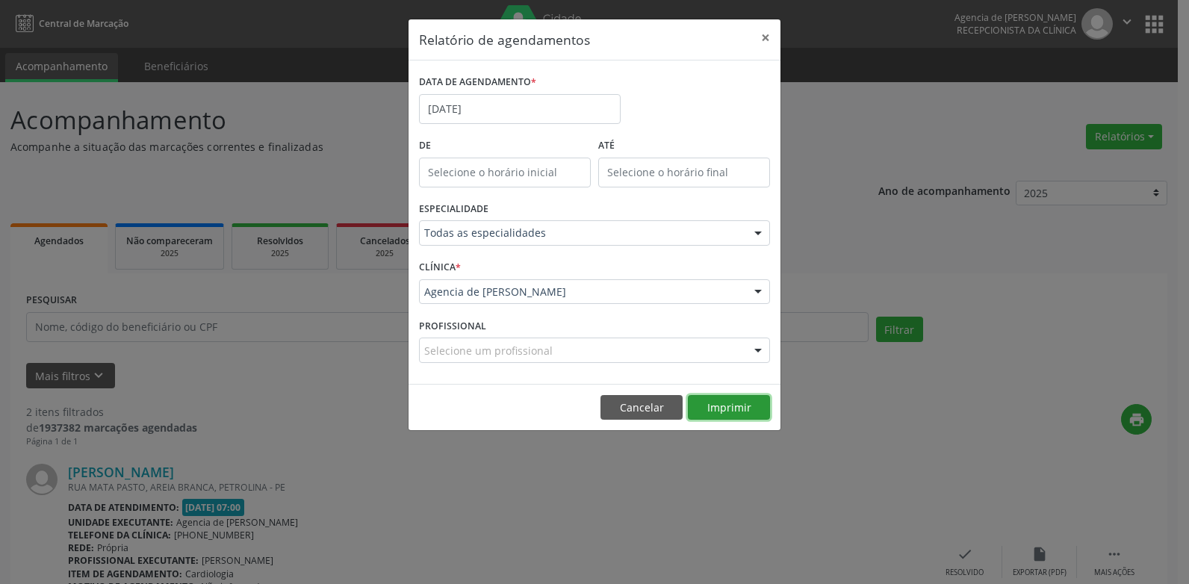
click at [715, 408] on button "Imprimir" at bounding box center [729, 407] width 82 height 25
drag, startPoint x: 766, startPoint y: 35, endPoint x: 575, endPoint y: 106, distance: 203.9
click at [764, 37] on button "×" at bounding box center [765, 37] width 30 height 37
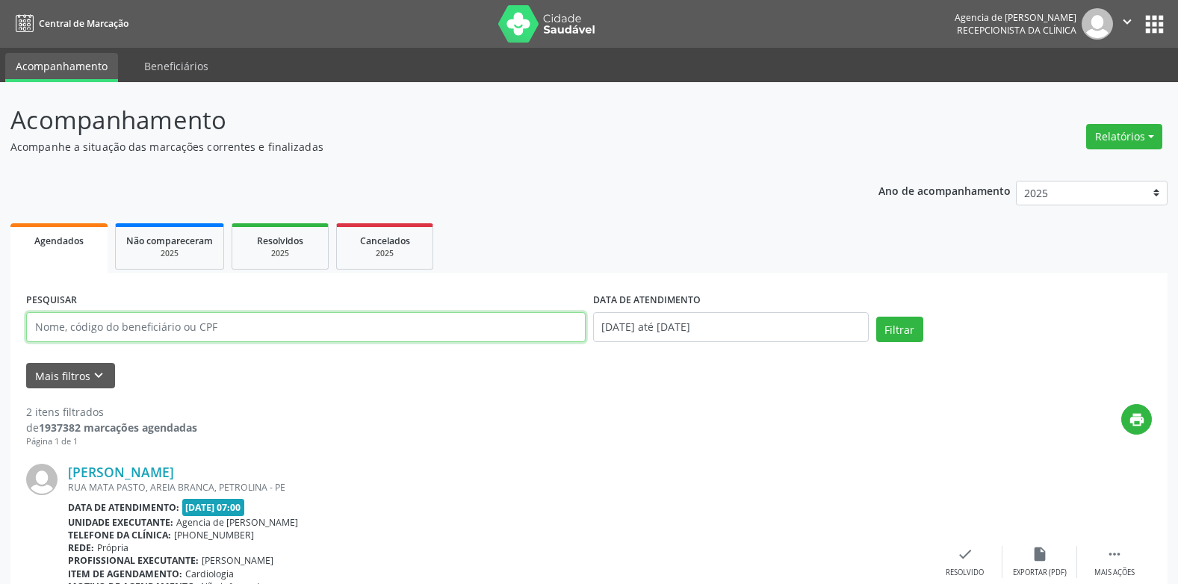
click at [238, 321] on input "text" at bounding box center [305, 327] width 559 height 30
type input "[PERSON_NAME]"
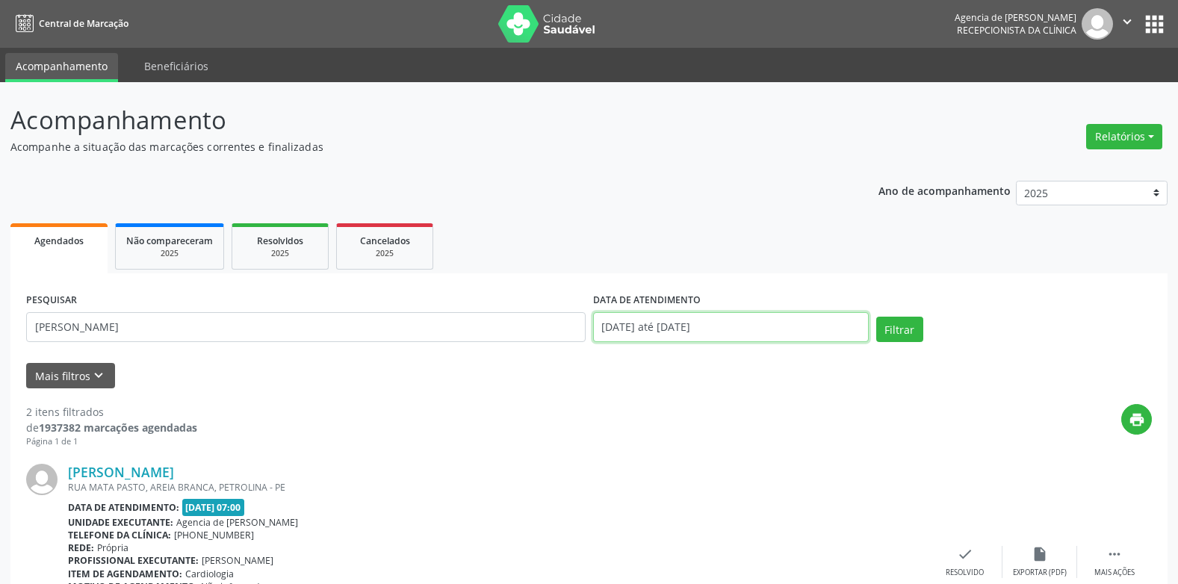
click at [750, 324] on input "[DATE] até [DATE]" at bounding box center [731, 327] width 276 height 30
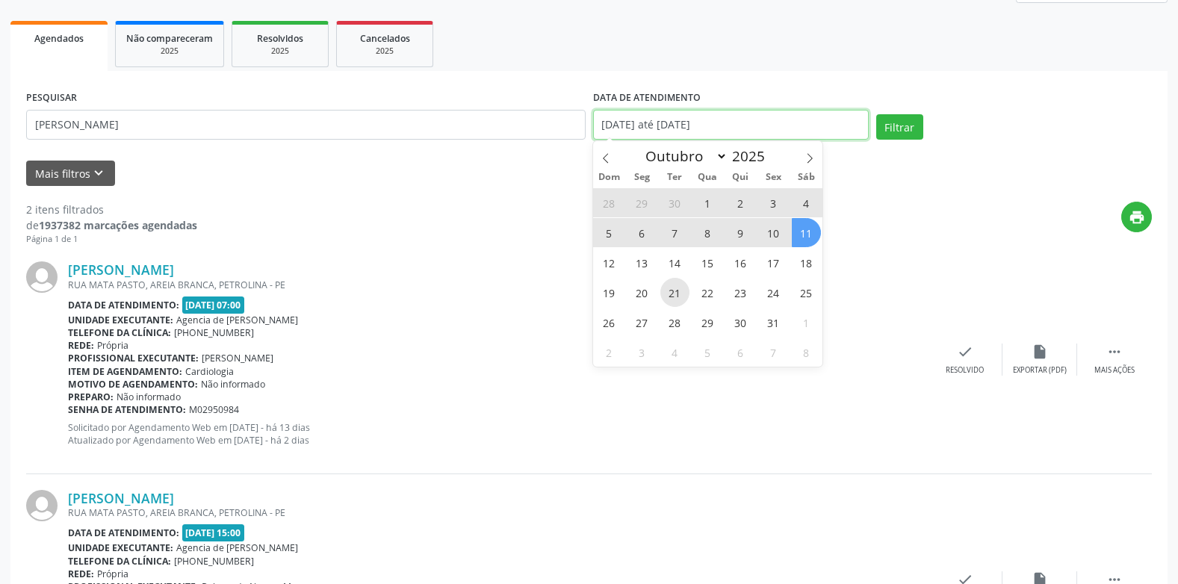
scroll to position [224, 0]
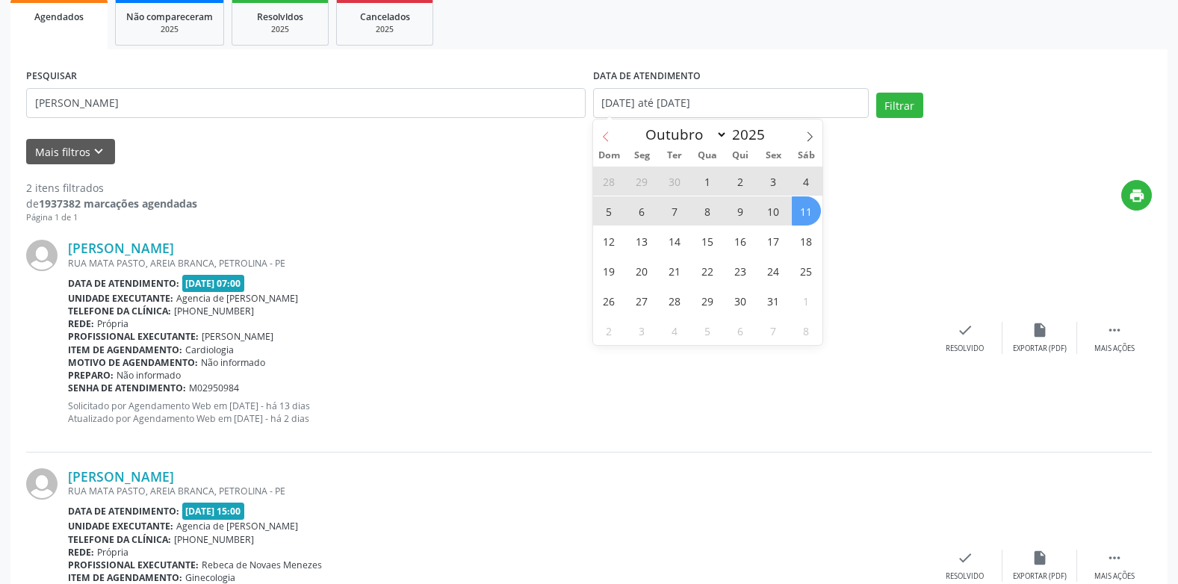
click at [612, 140] on span at bounding box center [605, 131] width 25 height 25
select select "8"
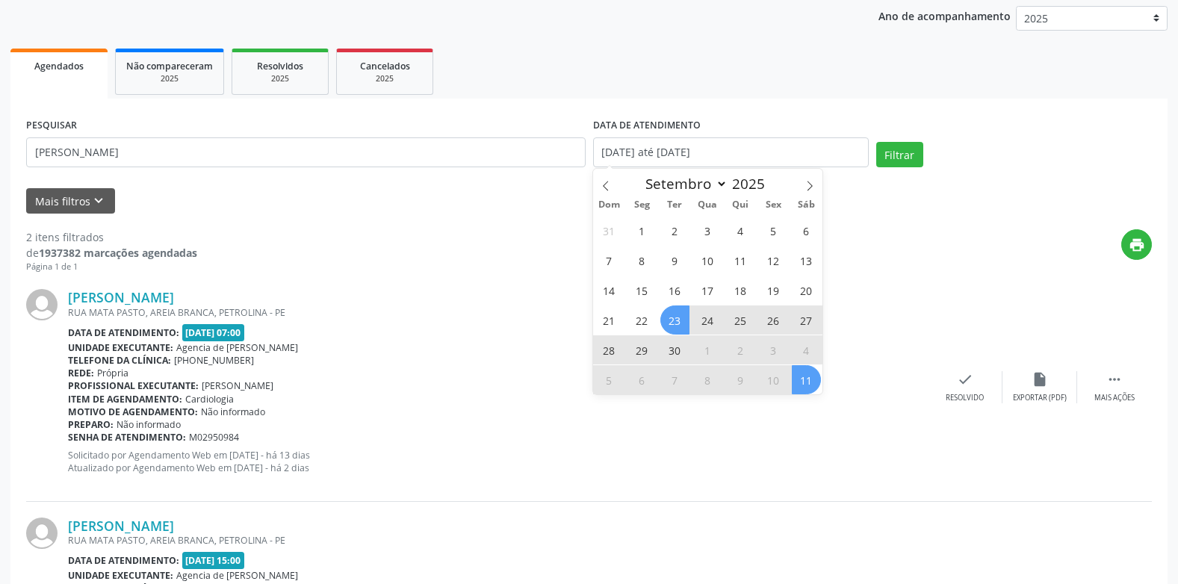
scroll to position [149, 0]
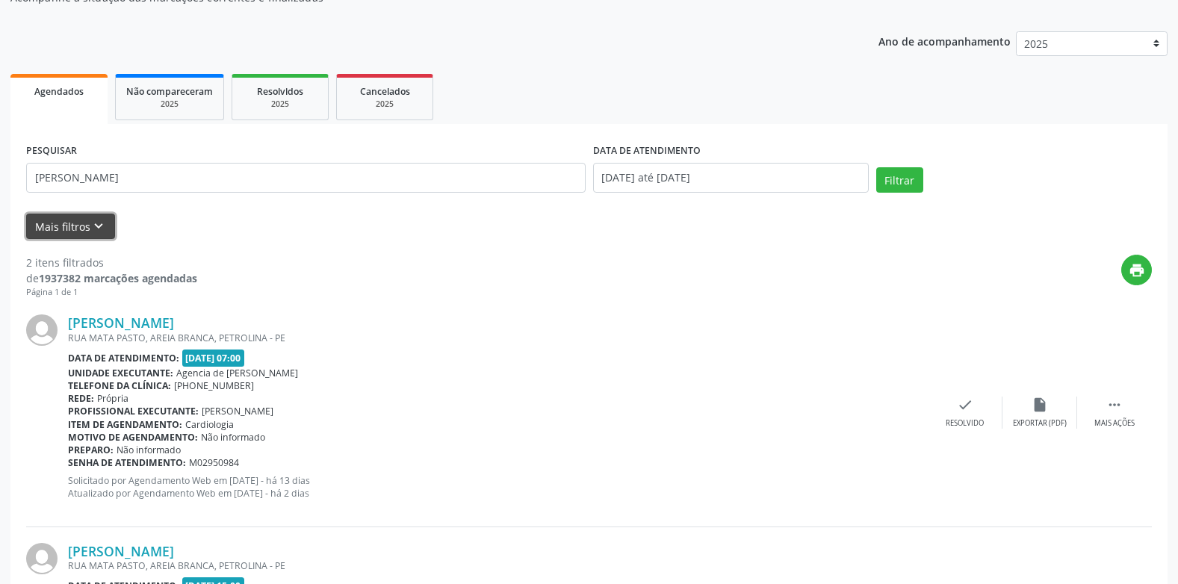
click at [105, 225] on icon "keyboard_arrow_down" at bounding box center [98, 226] width 16 height 16
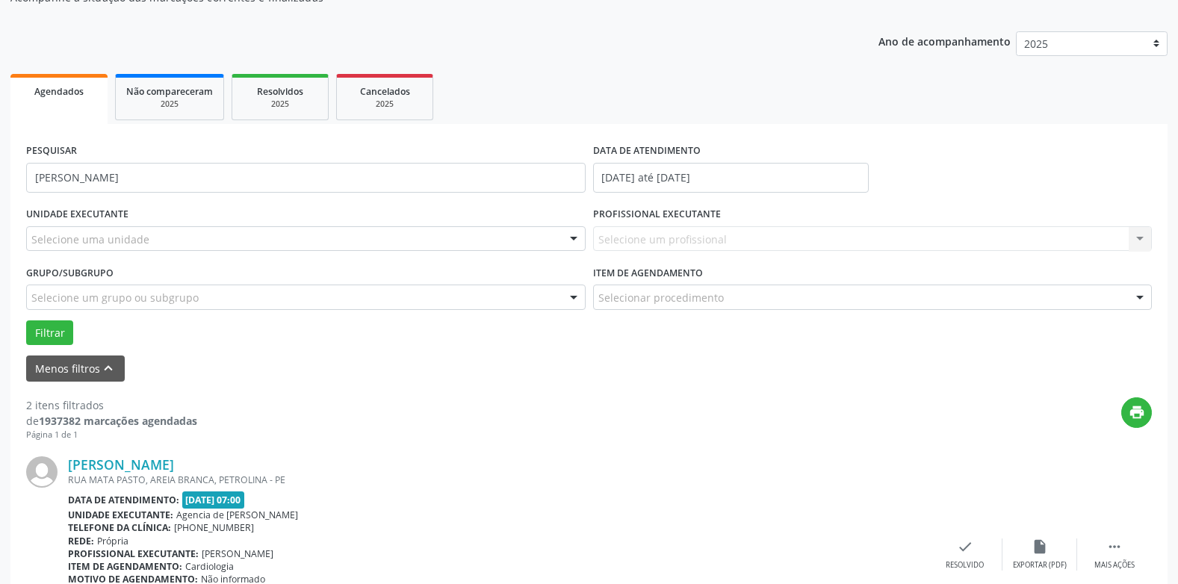
click at [713, 231] on div "Selecione um profissional Nenhum resultado encontrado para: " " Não há nenhuma …" at bounding box center [872, 238] width 559 height 25
drag, startPoint x: 713, startPoint y: 231, endPoint x: 701, endPoint y: 237, distance: 13.0
click at [701, 237] on div "Selecione um profissional Nenhum resultado encontrado para: " " Não há nenhuma …" at bounding box center [872, 238] width 559 height 25
click at [734, 245] on div "Selecione um profissional Nenhum resultado encontrado para: " " Não há nenhuma …" at bounding box center [872, 238] width 559 height 25
click at [735, 243] on div "Selecione um profissional Nenhum resultado encontrado para: " " Não há nenhuma …" at bounding box center [872, 238] width 559 height 25
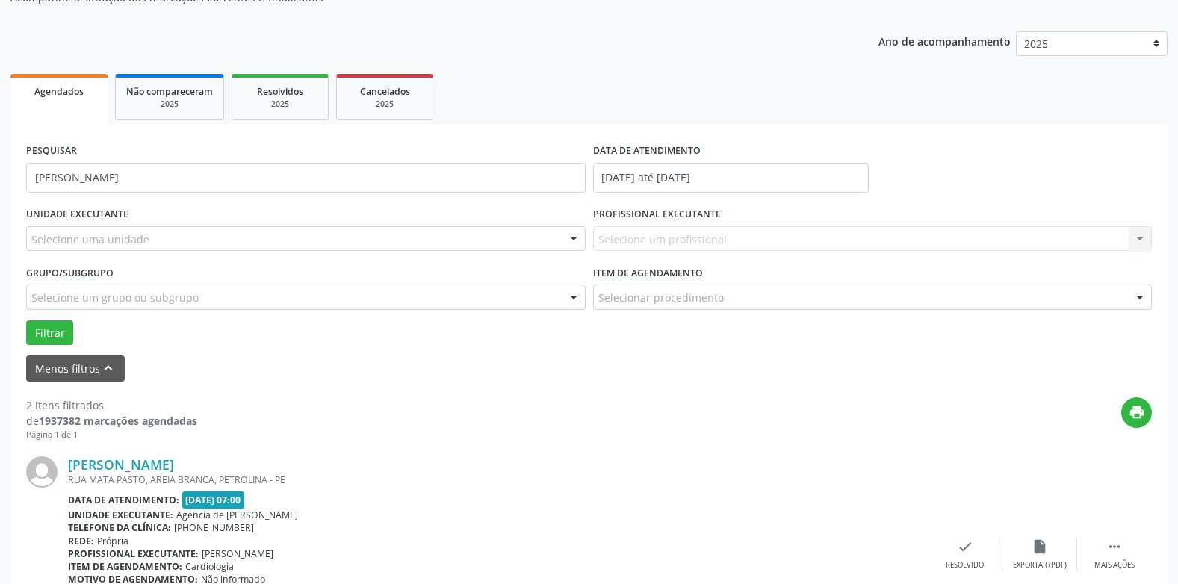
drag, startPoint x: 724, startPoint y: 235, endPoint x: 717, endPoint y: 237, distance: 7.6
click at [717, 237] on div "Selecione um profissional Nenhum resultado encontrado para: " " Não há nenhuma …" at bounding box center [872, 238] width 559 height 25
drag, startPoint x: 494, startPoint y: 226, endPoint x: 524, endPoint y: 223, distance: 30.8
click at [505, 223] on div "UNIDADE EXECUTANTE Todos as unidades Agencia de Petrolina Nenhum resultado enco…" at bounding box center [305, 232] width 567 height 58
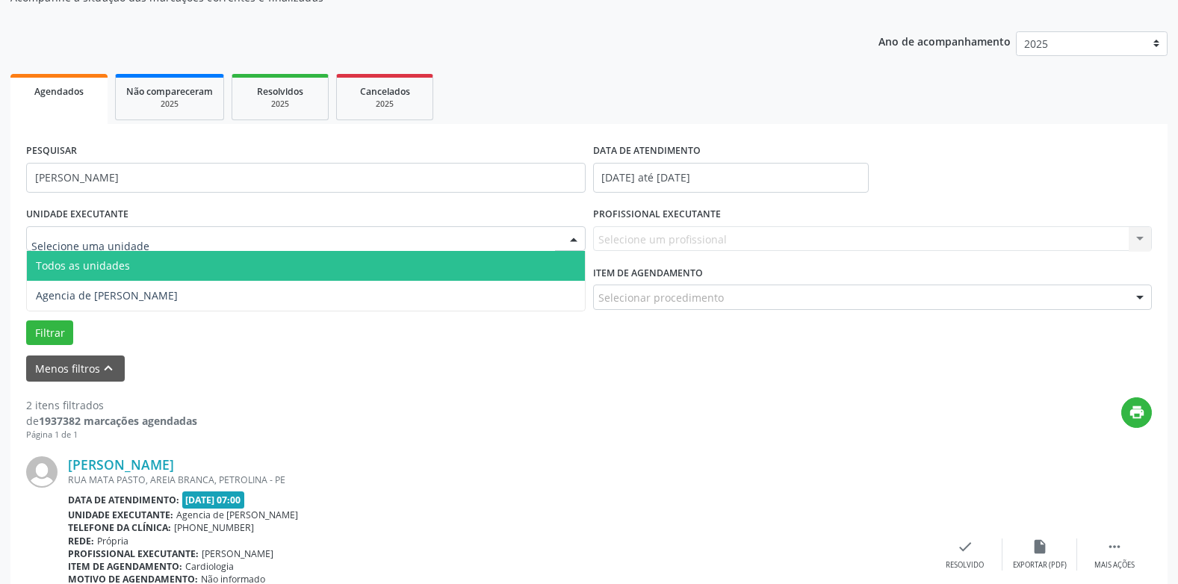
drag, startPoint x: 622, startPoint y: 439, endPoint x: 622, endPoint y: 422, distance: 17.2
click at [622, 426] on div "print" at bounding box center [674, 419] width 954 height 44
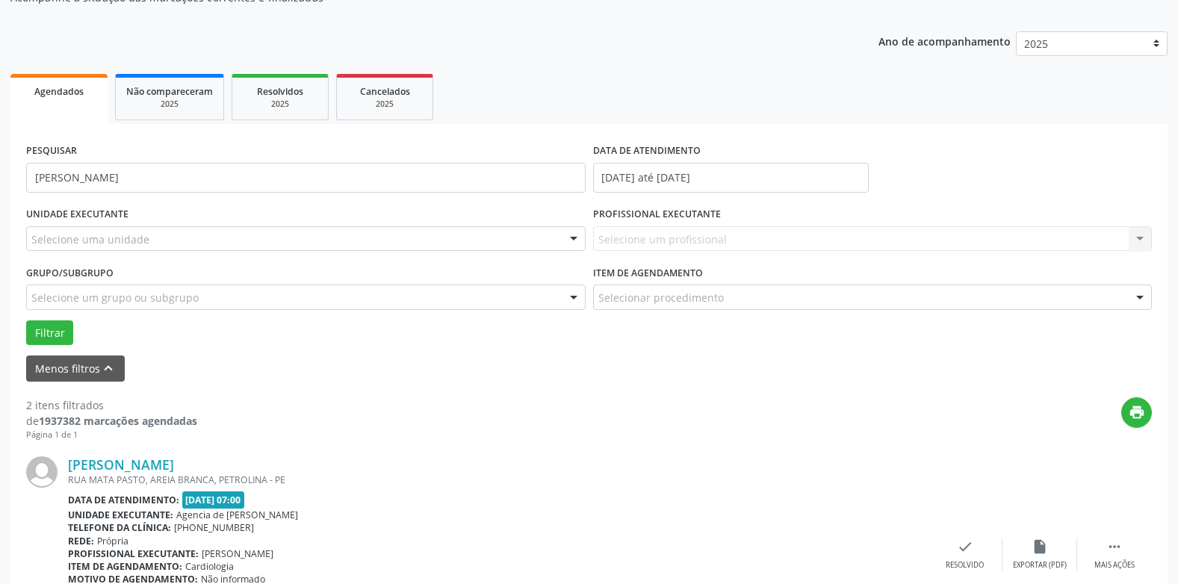
drag, startPoint x: 612, startPoint y: 416, endPoint x: 601, endPoint y: 408, distance: 13.3
click at [608, 414] on div "print" at bounding box center [674, 419] width 954 height 44
click at [391, 249] on div "Selecione uma unidade" at bounding box center [305, 238] width 559 height 25
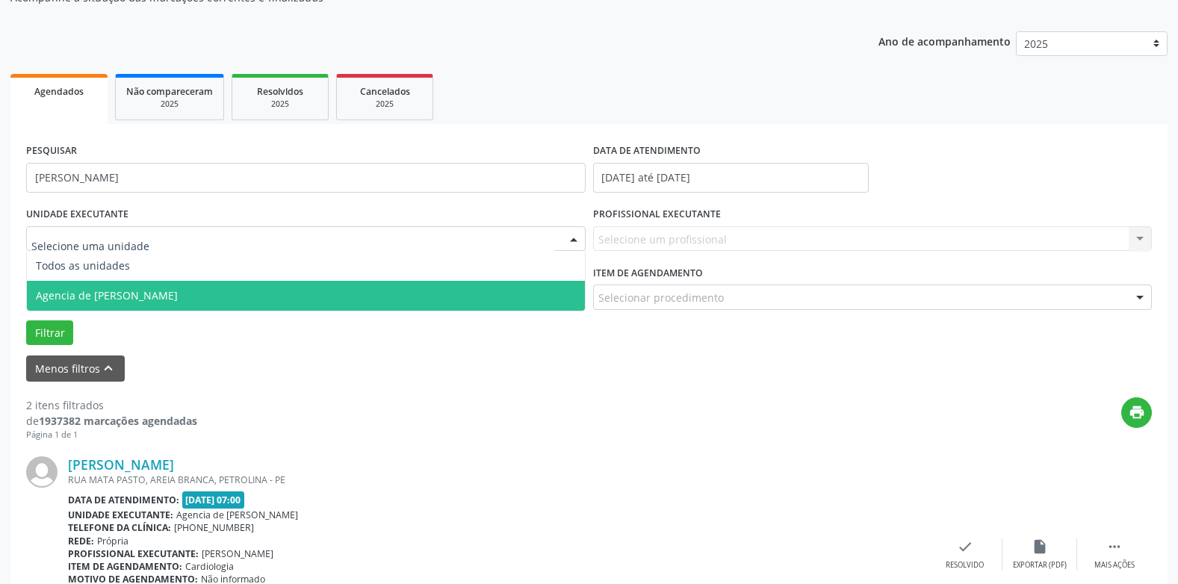
click at [228, 288] on span "Agencia de [PERSON_NAME]" at bounding box center [306, 296] width 558 height 30
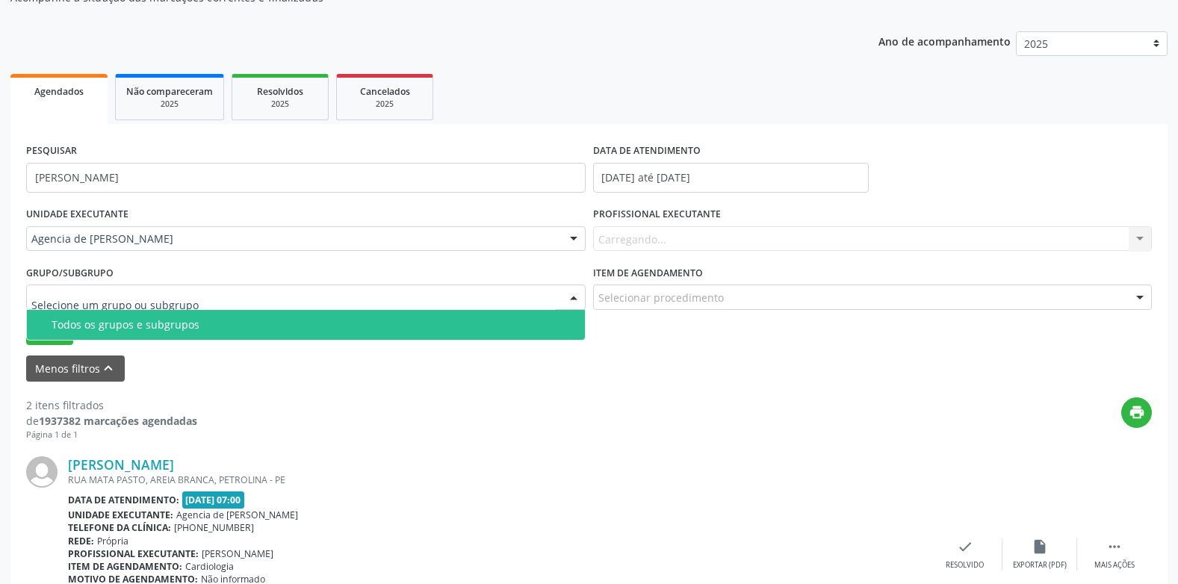
click at [213, 286] on div at bounding box center [305, 297] width 559 height 25
click at [208, 323] on div "Todos os grupos e subgrupos" at bounding box center [314, 325] width 524 height 12
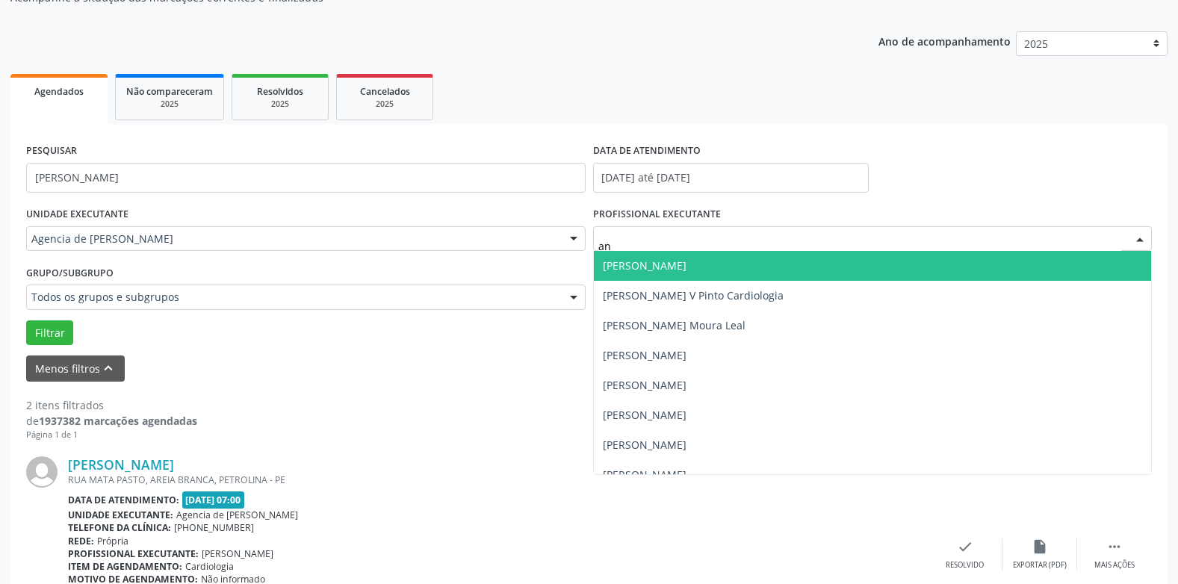
type input "ana"
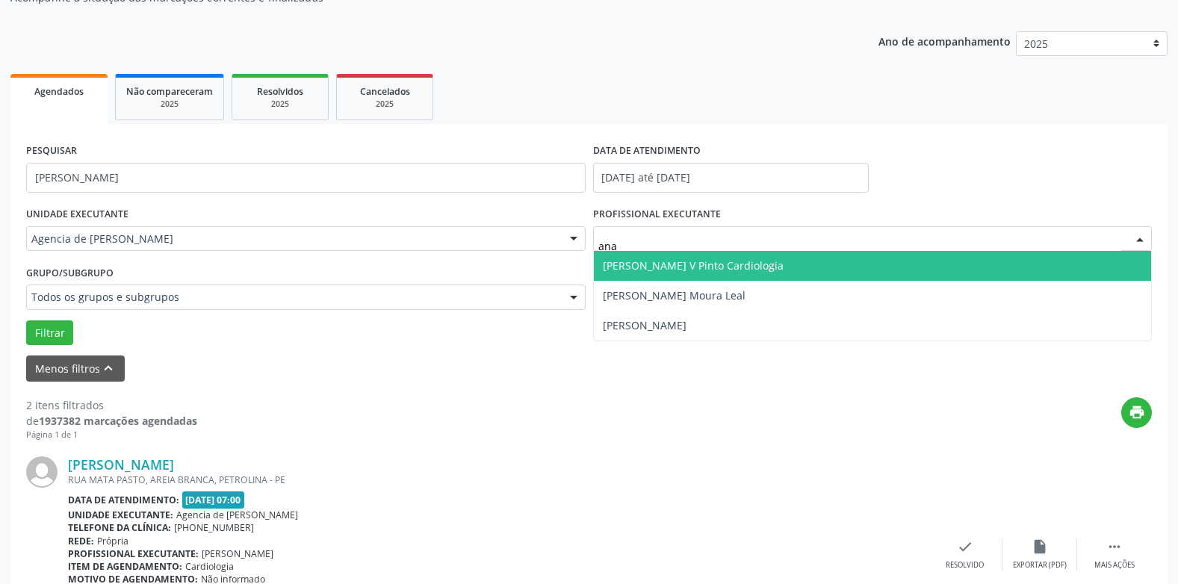
click at [699, 273] on span "[PERSON_NAME] V Pinto Cardiologia" at bounding box center [693, 265] width 181 height 14
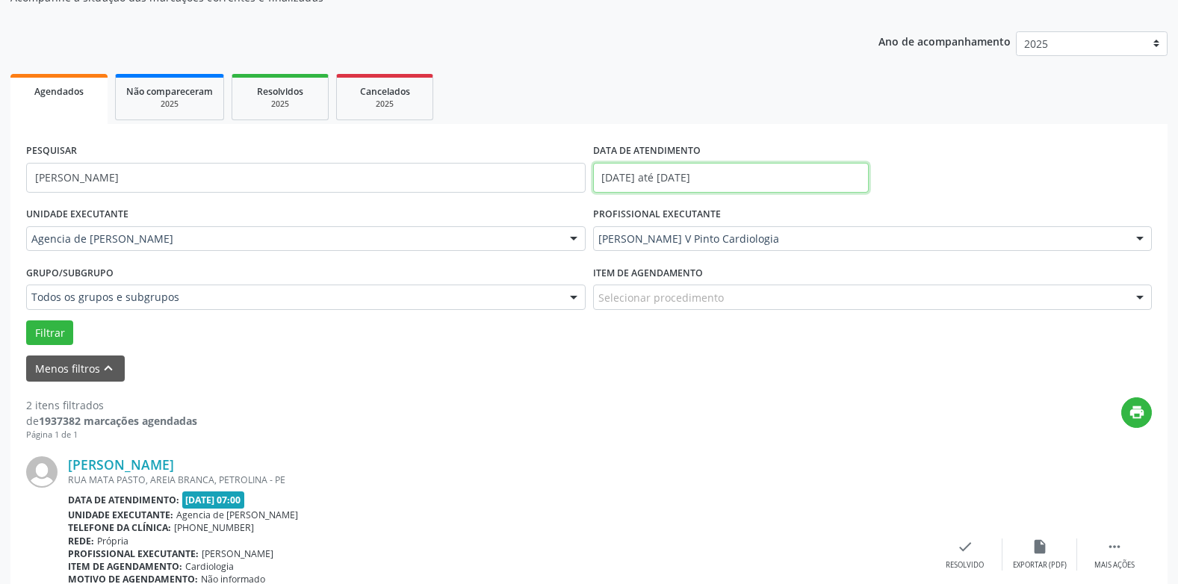
click at [767, 173] on input "[DATE] até [DATE]" at bounding box center [731, 178] width 276 height 30
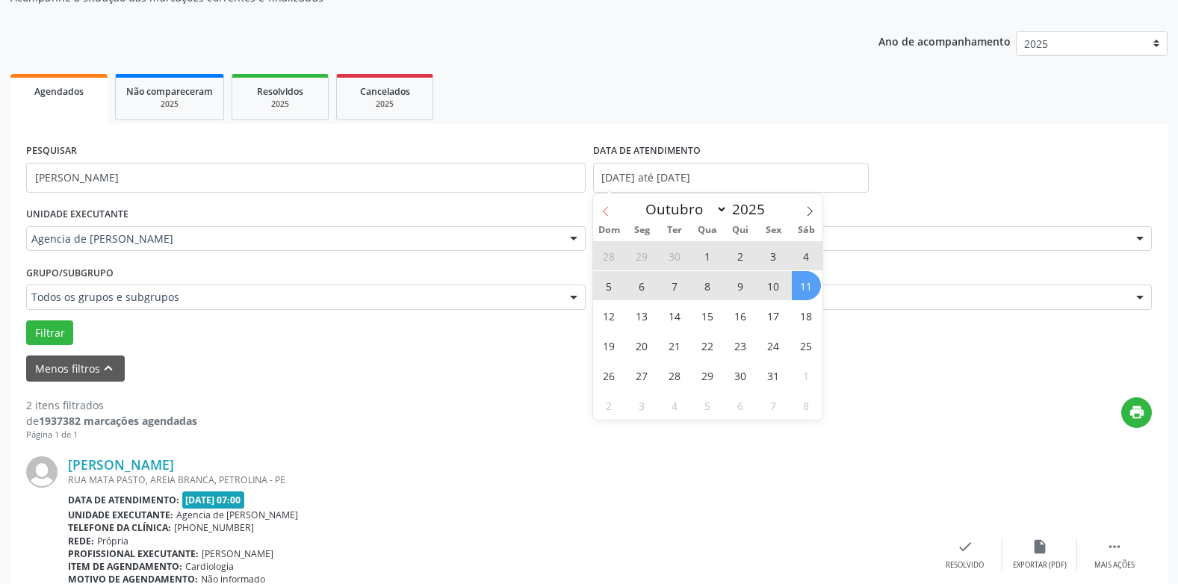
click at [605, 206] on icon at bounding box center [605, 211] width 10 height 10
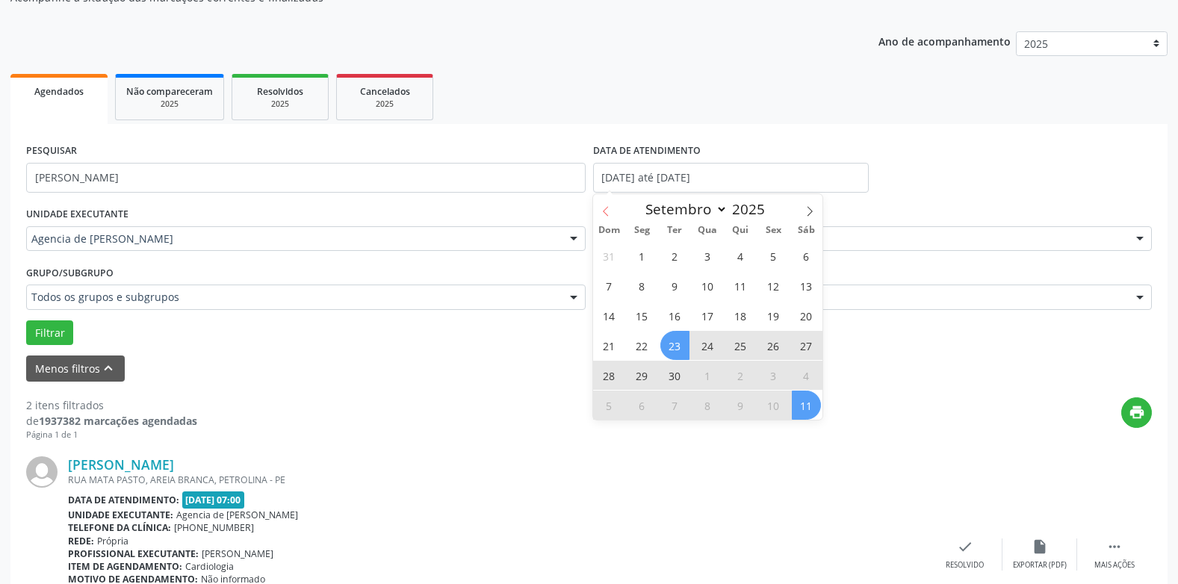
drag, startPoint x: 605, startPoint y: 206, endPoint x: 607, endPoint y: 217, distance: 10.7
click at [607, 217] on icon at bounding box center [605, 211] width 10 height 10
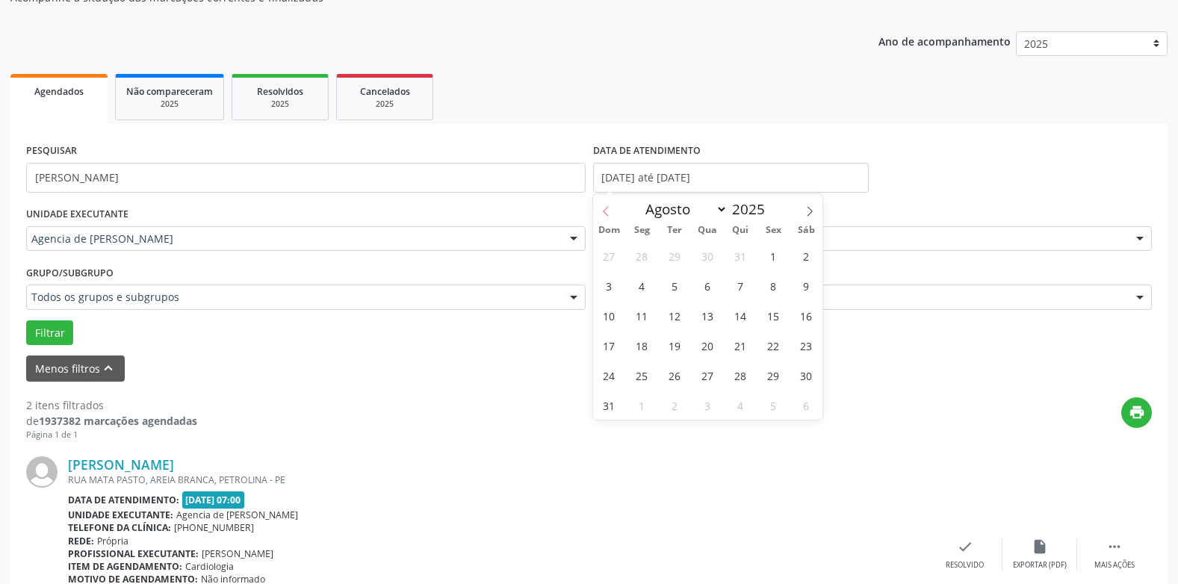
click at [607, 217] on icon at bounding box center [605, 211] width 10 height 10
click at [608, 215] on icon at bounding box center [605, 211] width 10 height 10
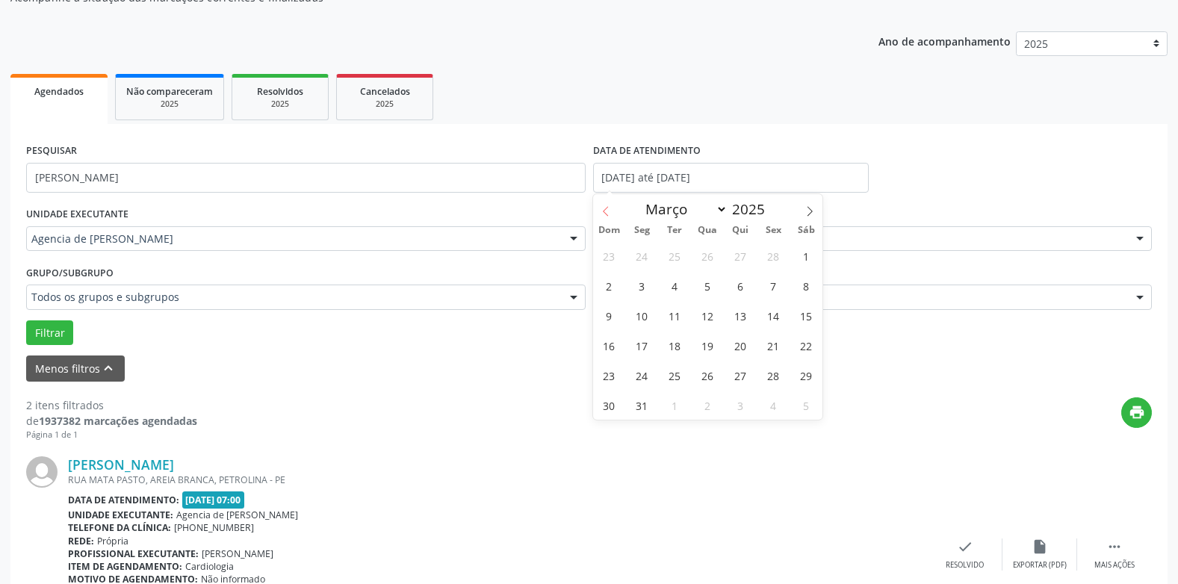
click at [608, 215] on icon at bounding box center [605, 211] width 10 height 10
select select "0"
click at [608, 215] on icon at bounding box center [605, 211] width 10 height 10
type input "2024"
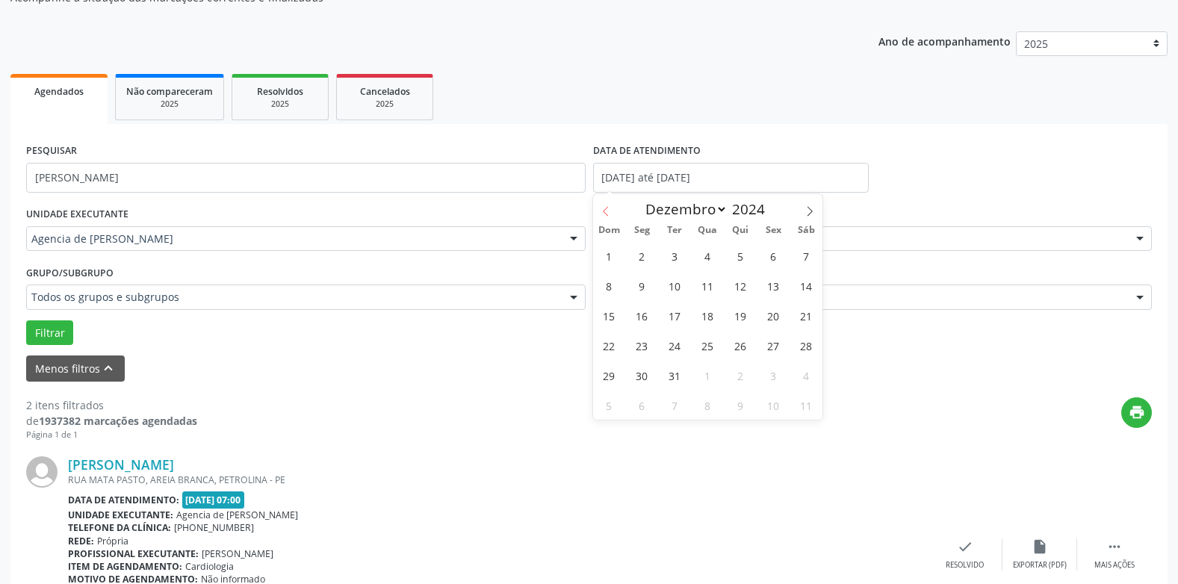
click at [608, 215] on icon at bounding box center [605, 211] width 10 height 10
select select "10"
drag, startPoint x: 608, startPoint y: 215, endPoint x: 777, endPoint y: 258, distance: 174.2
click at [777, 258] on span "1" at bounding box center [773, 255] width 29 height 29
type input "[DATE]"
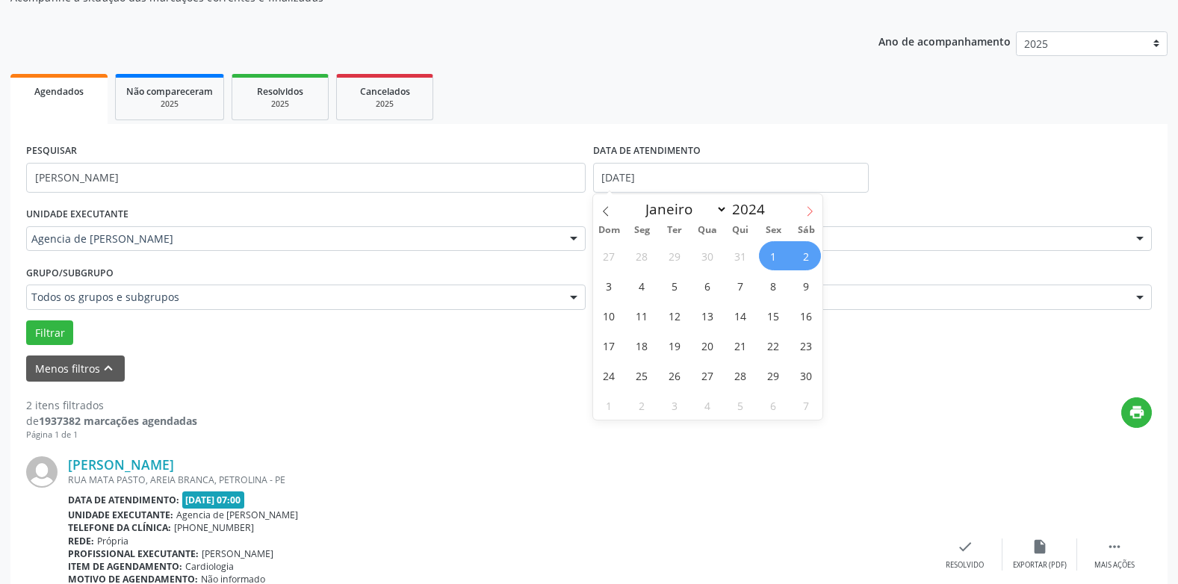
click at [809, 214] on icon at bounding box center [809, 212] width 5 height 10
select select "11"
click at [809, 214] on icon at bounding box center [809, 212] width 5 height 10
type input "2025"
click at [809, 214] on icon at bounding box center [809, 212] width 5 height 10
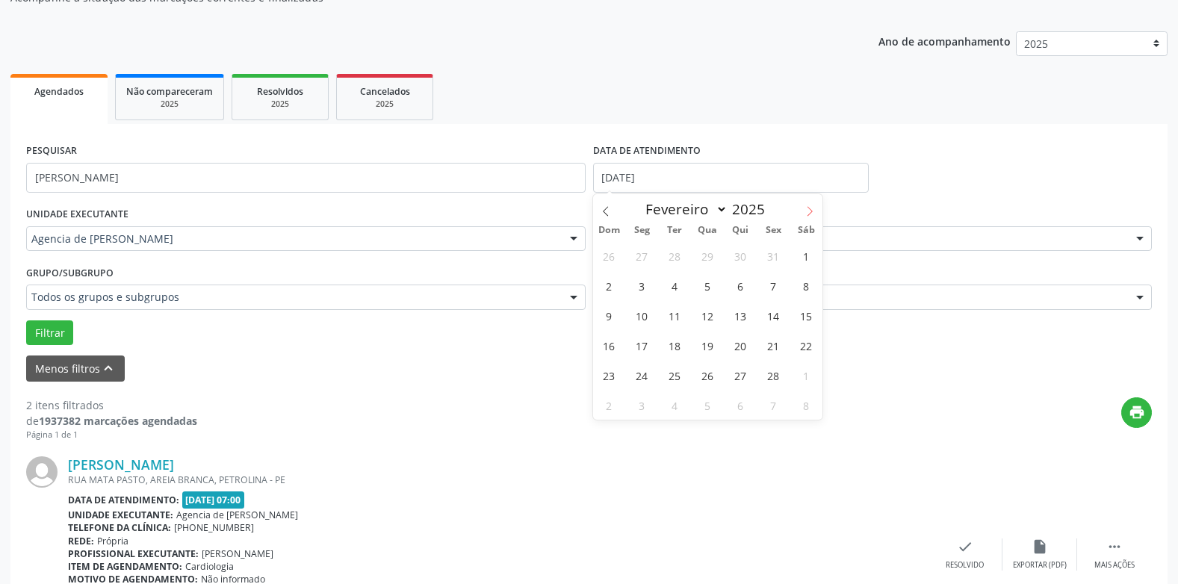
click at [809, 214] on icon at bounding box center [809, 212] width 5 height 10
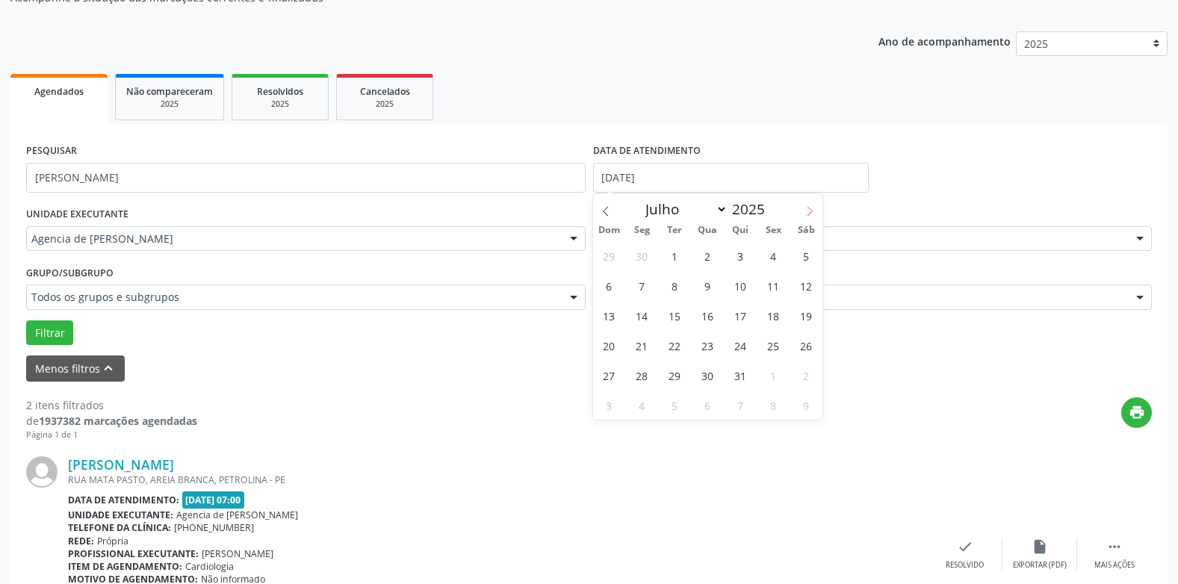
click at [809, 214] on icon at bounding box center [809, 212] width 5 height 10
click at [606, 205] on span at bounding box center [605, 206] width 25 height 25
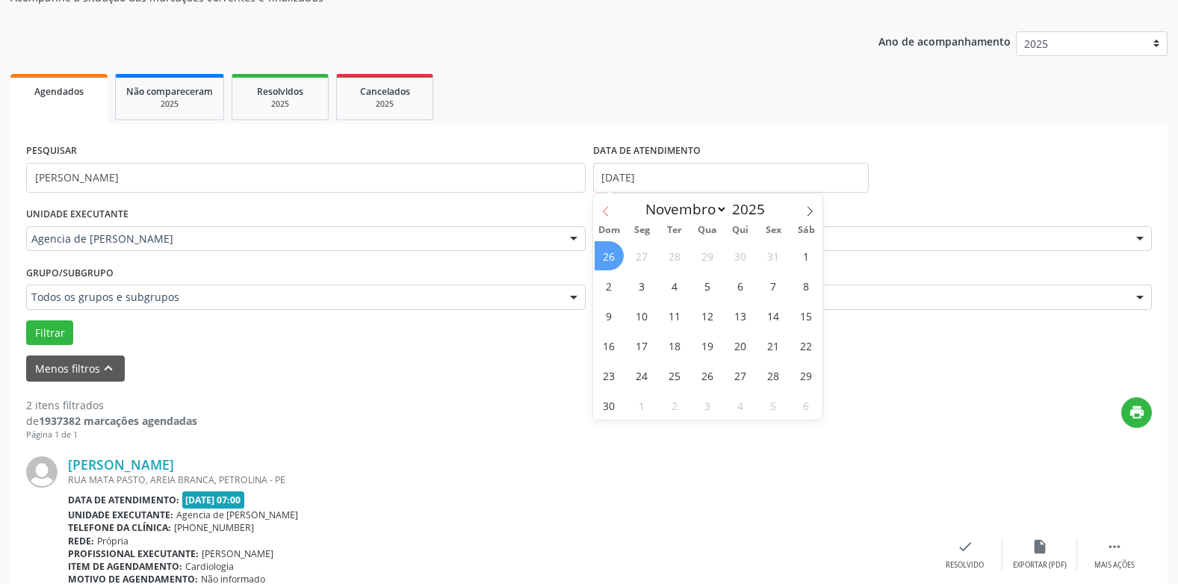
select select "9"
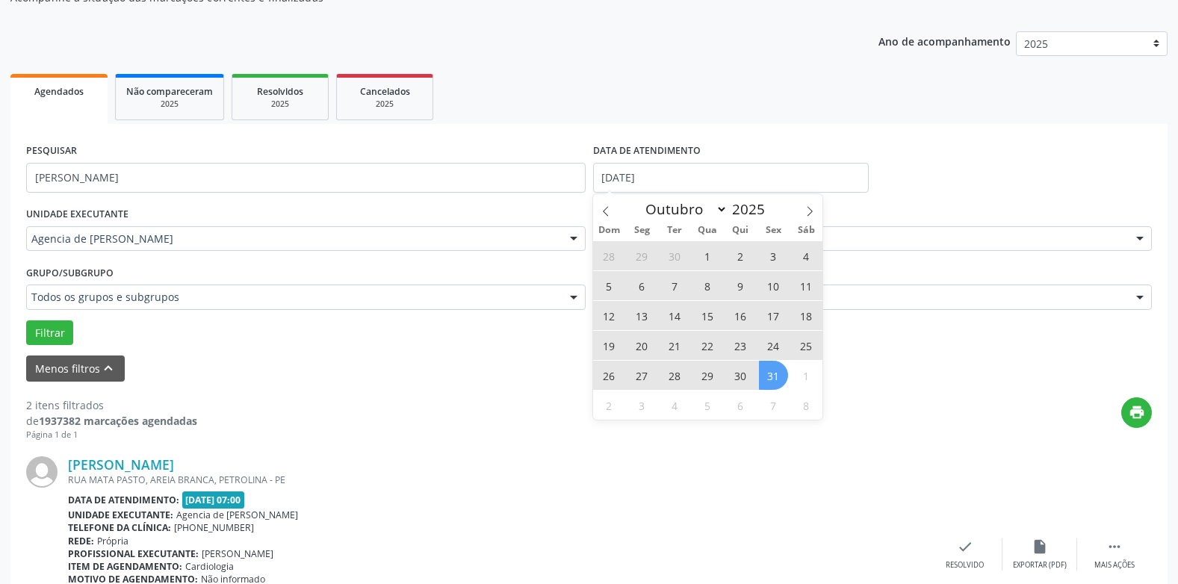
click at [761, 379] on span "31" at bounding box center [773, 375] width 29 height 29
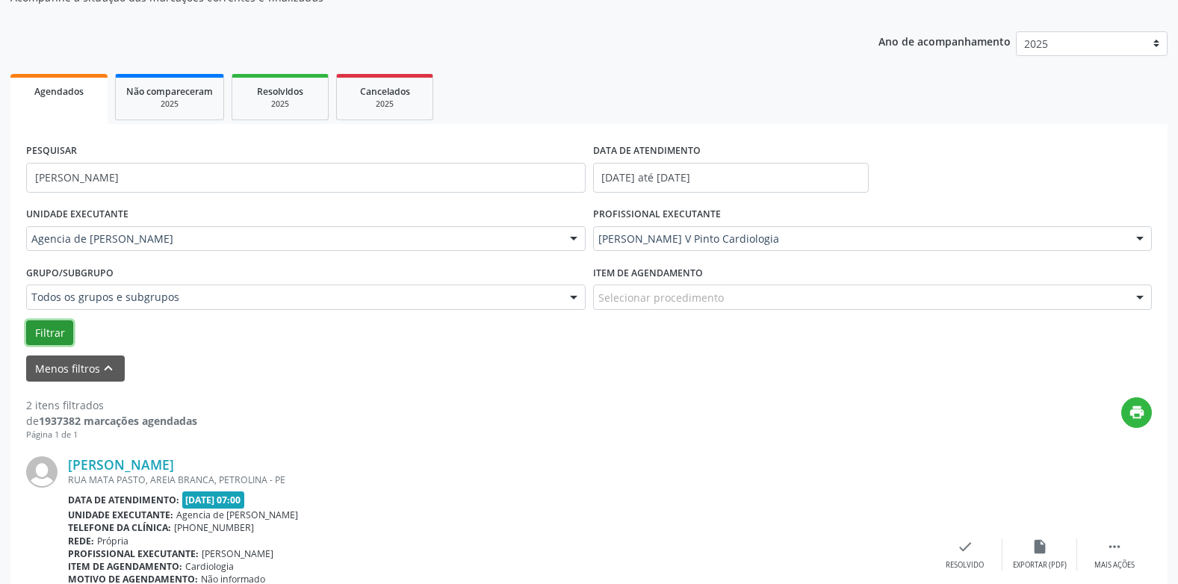
click at [52, 338] on button "Filtrar" at bounding box center [49, 332] width 47 height 25
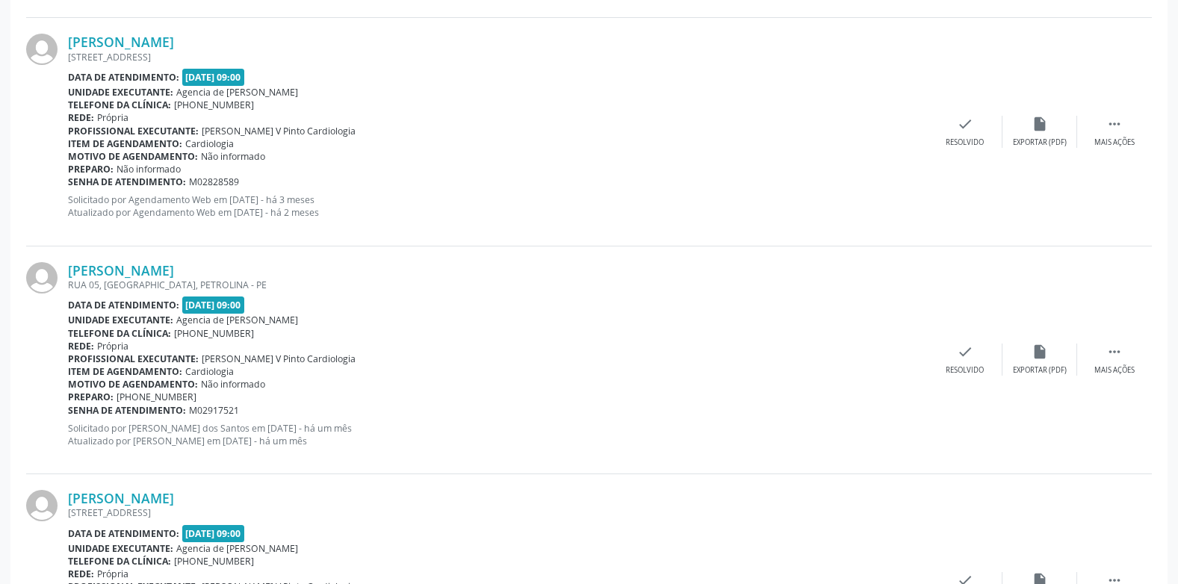
scroll to position [1022, 0]
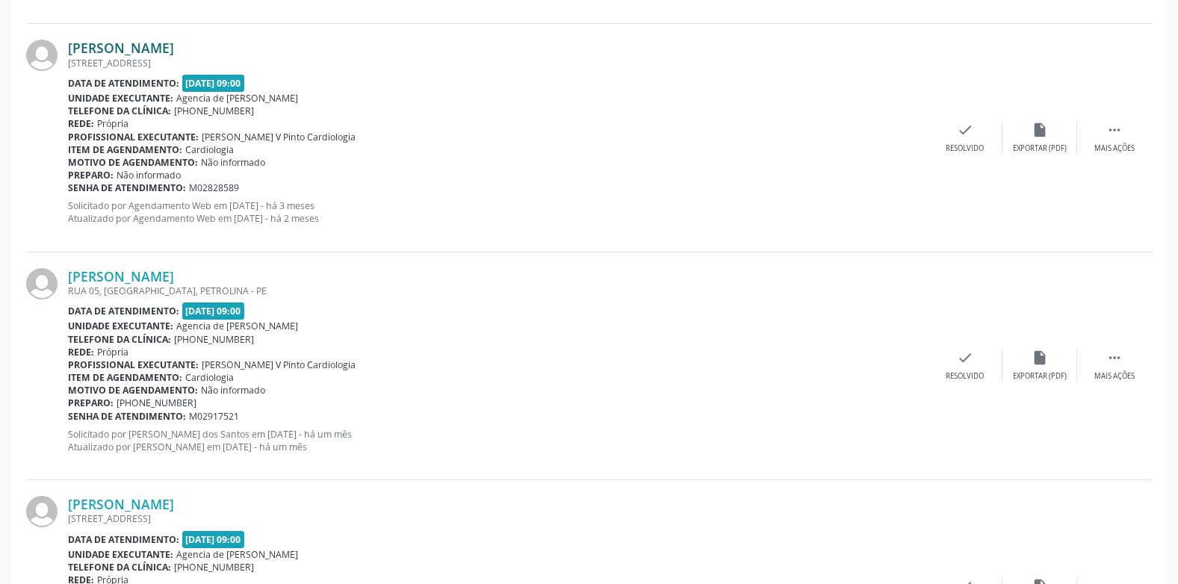
click at [167, 49] on link "[PERSON_NAME]" at bounding box center [121, 48] width 106 height 16
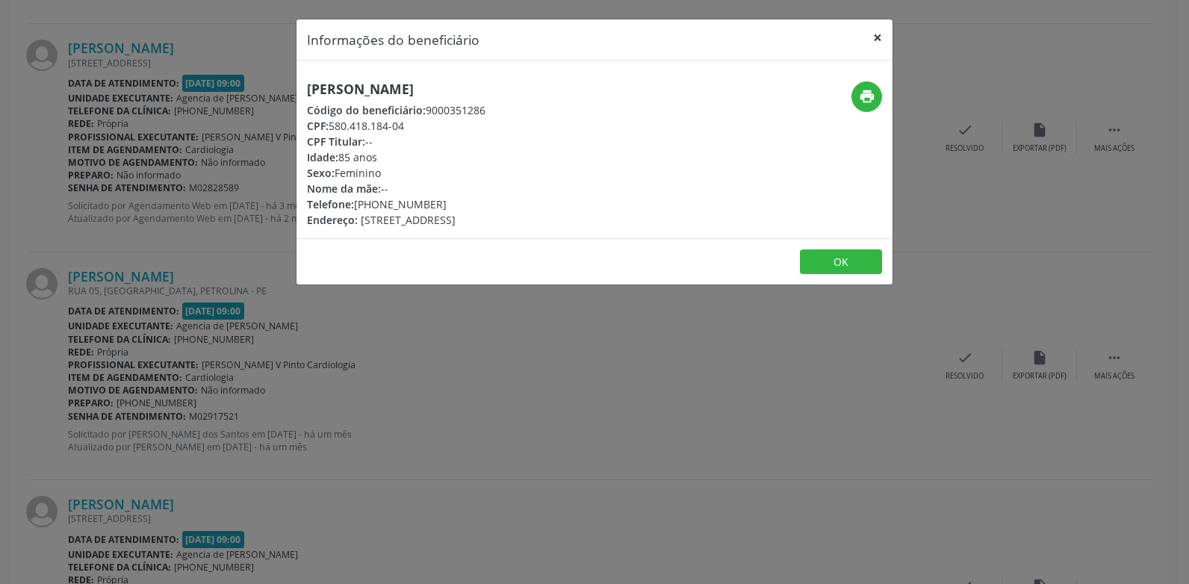
drag, startPoint x: 874, startPoint y: 37, endPoint x: 469, endPoint y: 167, distance: 425.8
click at [874, 41] on button "×" at bounding box center [877, 37] width 30 height 37
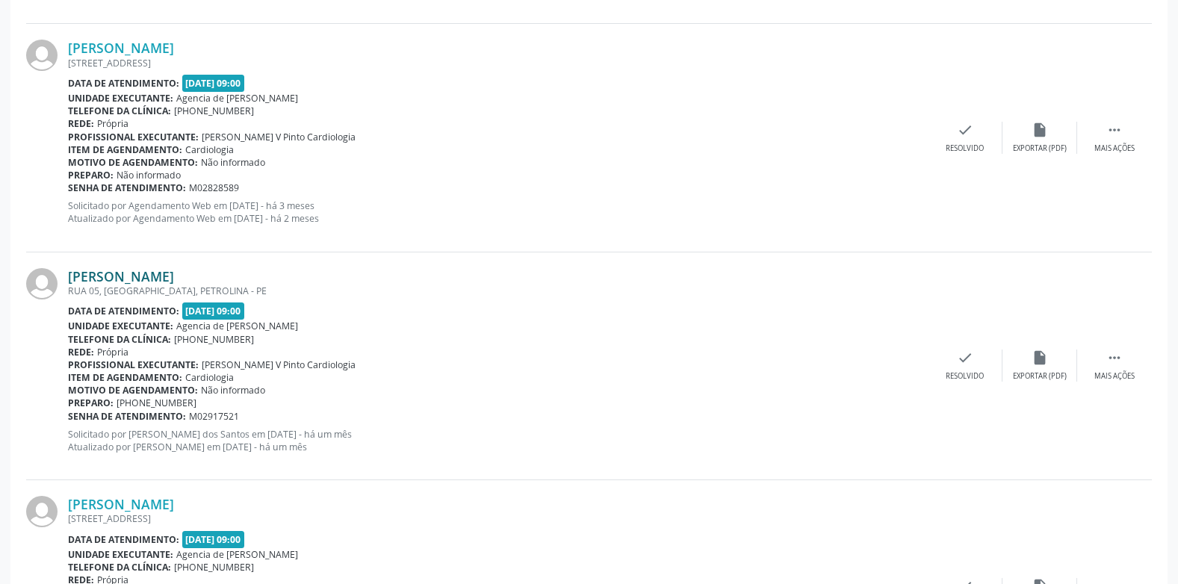
click at [174, 270] on link "[PERSON_NAME]" at bounding box center [121, 276] width 106 height 16
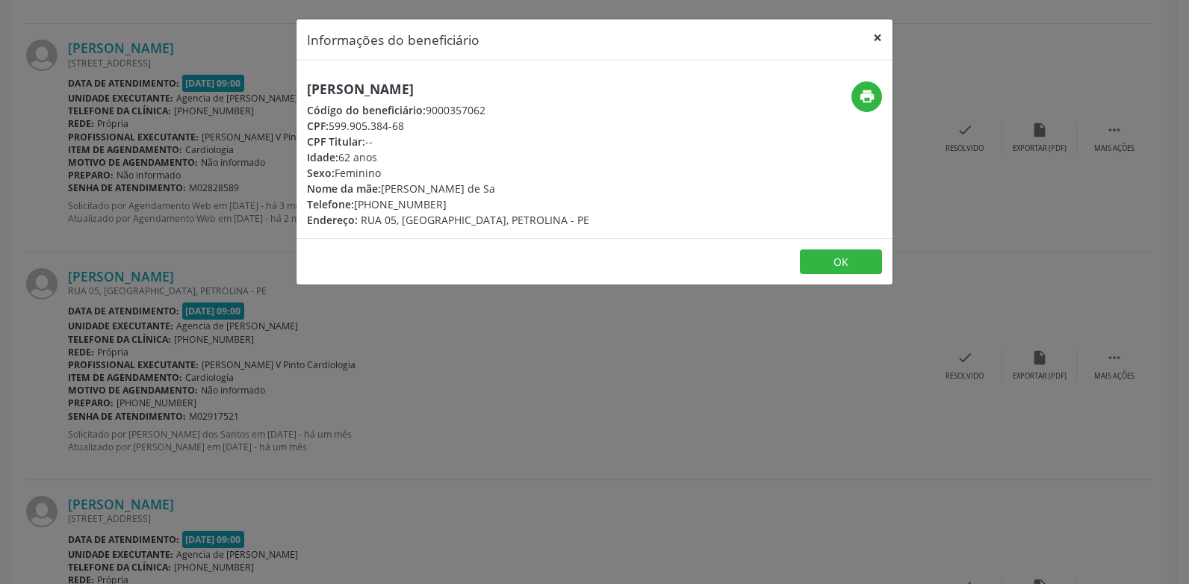
click at [876, 38] on button "×" at bounding box center [877, 37] width 30 height 37
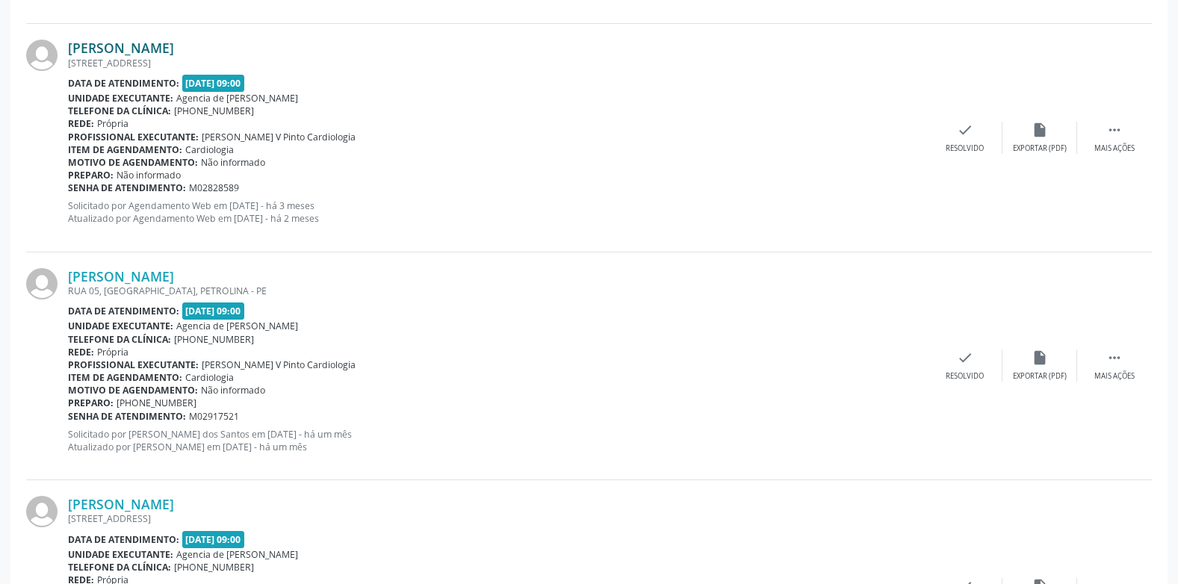
click at [164, 43] on link "[PERSON_NAME]" at bounding box center [121, 48] width 106 height 16
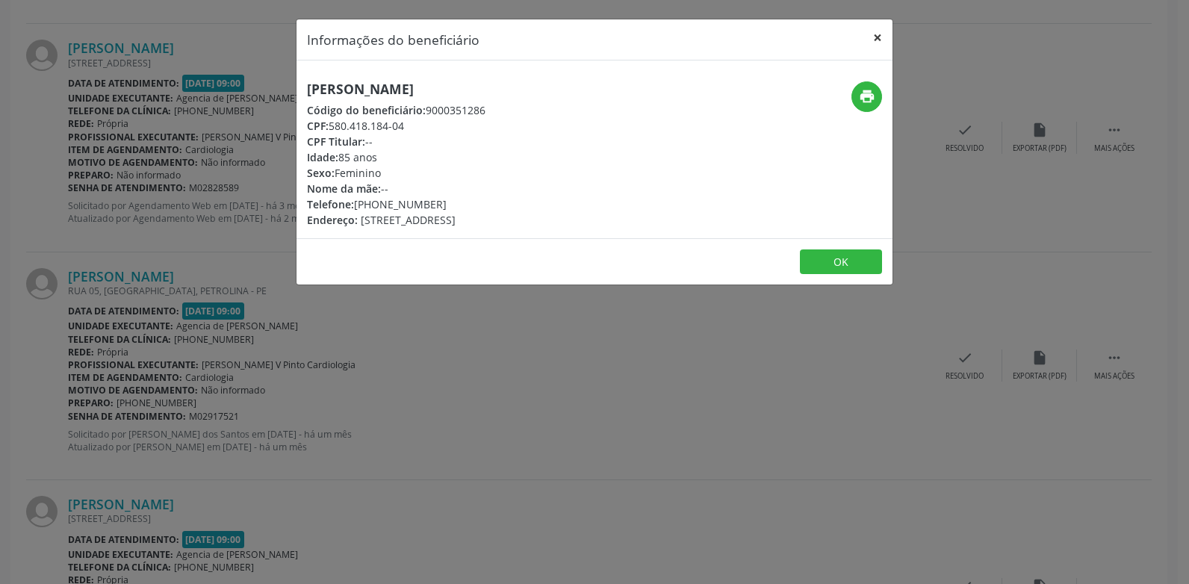
click at [880, 37] on button "×" at bounding box center [877, 37] width 30 height 37
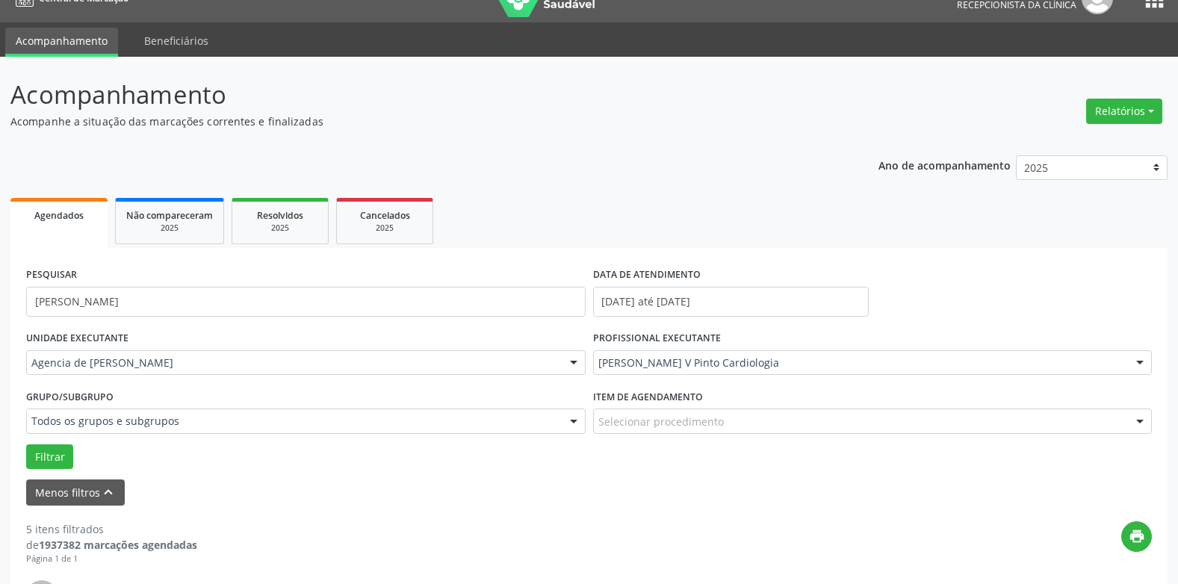
scroll to position [0, 0]
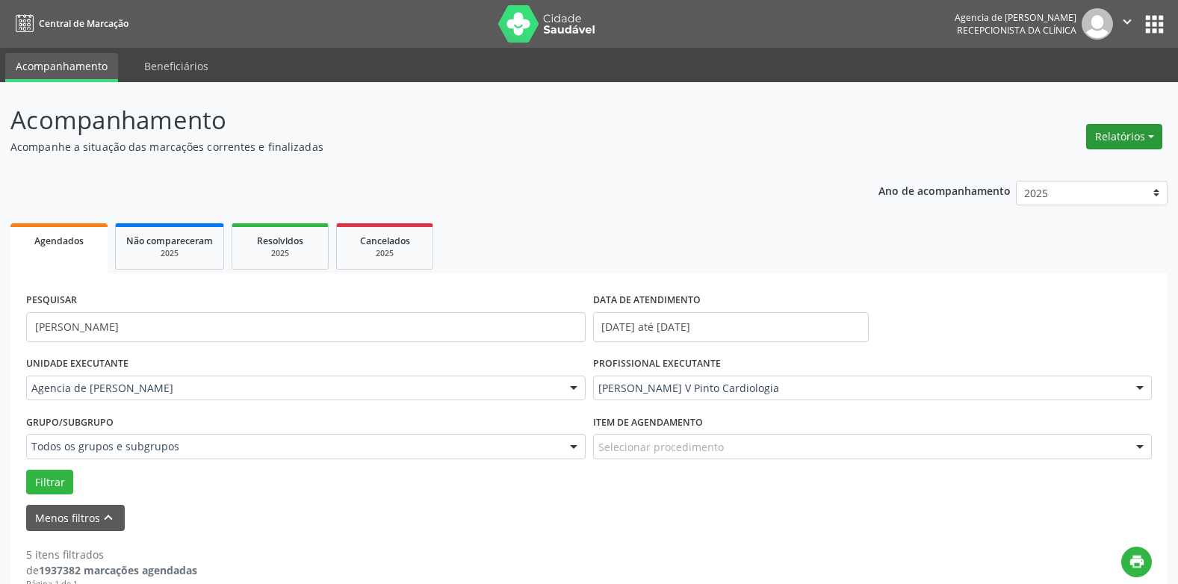
click at [1115, 139] on button "Relatórios" at bounding box center [1124, 136] width 76 height 25
click at [1044, 177] on link "Agendamentos" at bounding box center [1082, 168] width 161 height 21
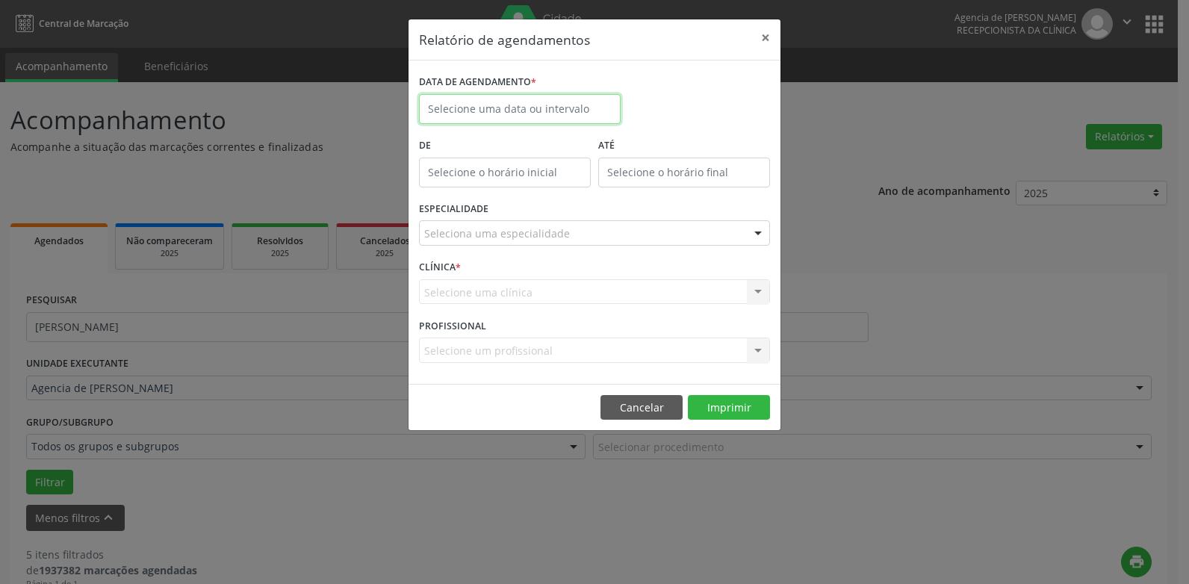
click at [606, 118] on input "text" at bounding box center [520, 109] width 202 height 30
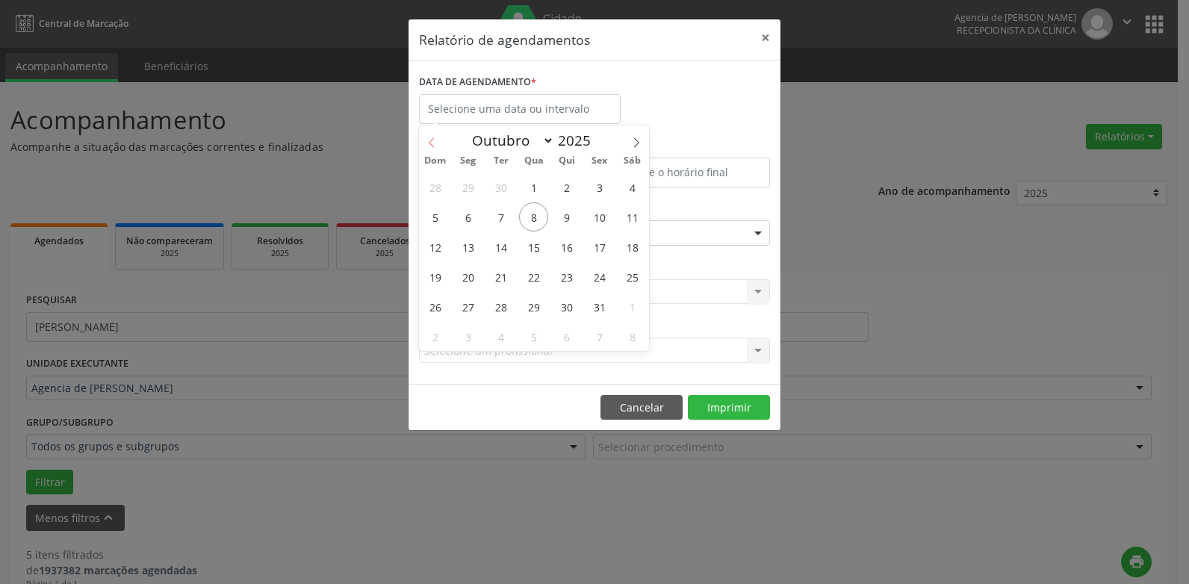
click at [432, 140] on icon at bounding box center [431, 142] width 5 height 10
select select "7"
click at [466, 273] on span "18" at bounding box center [467, 276] width 29 height 29
type input "[DATE]"
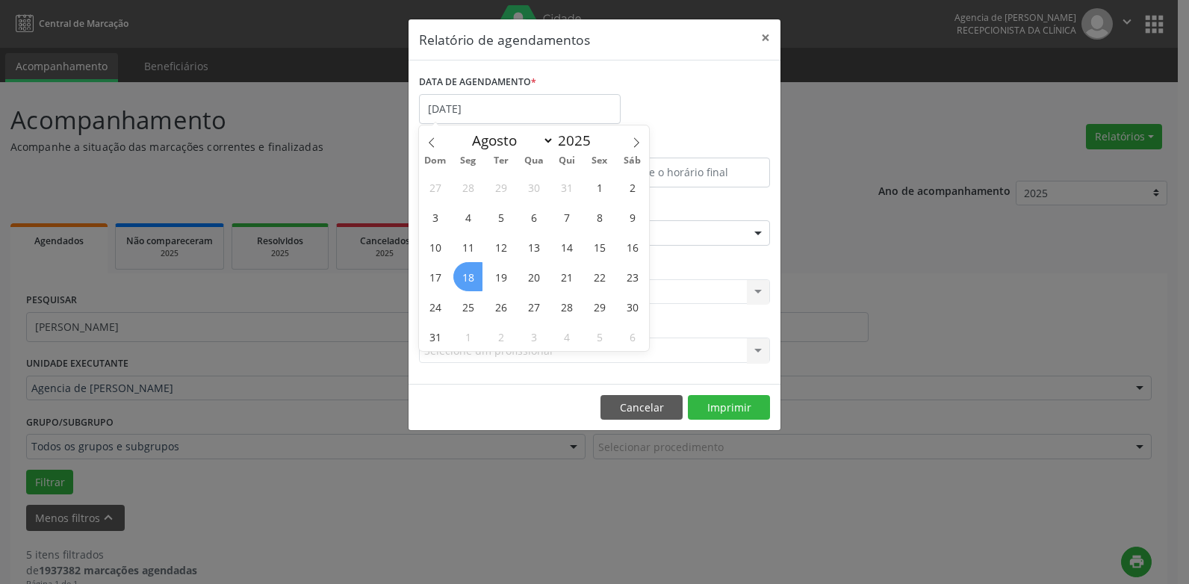
click at [466, 273] on span "18" at bounding box center [467, 276] width 29 height 29
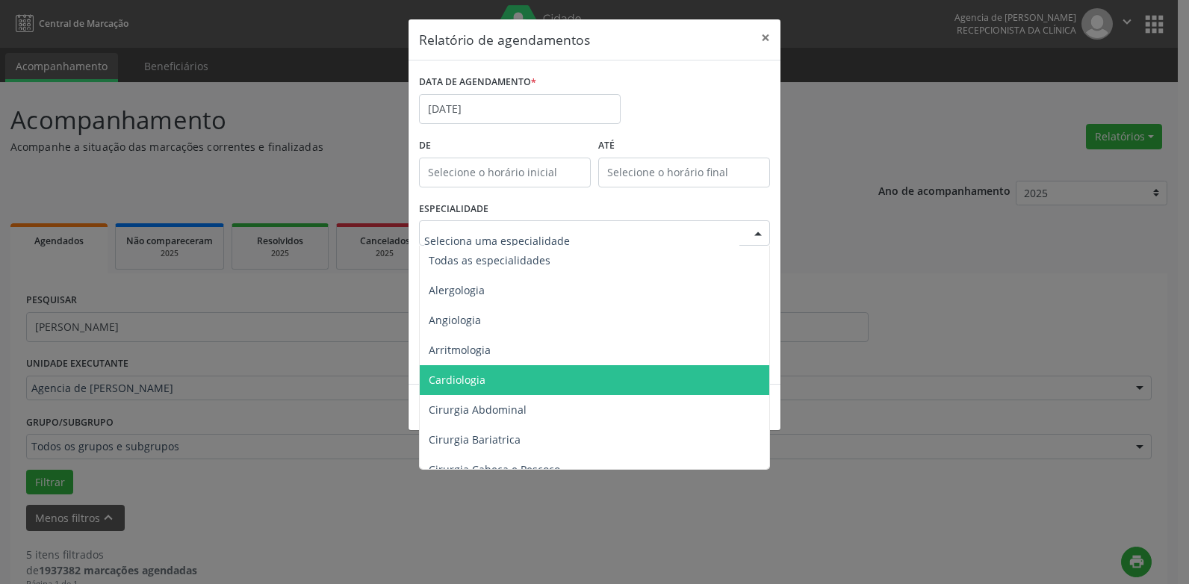
click at [525, 368] on span "Cardiologia" at bounding box center [596, 380] width 352 height 30
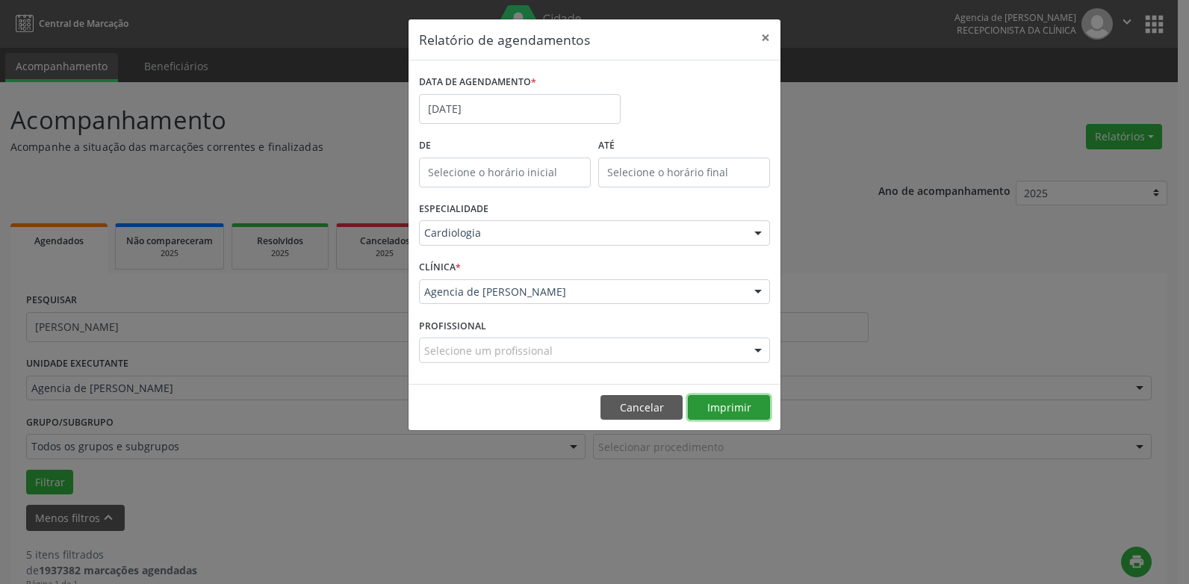
click at [715, 407] on button "Imprimir" at bounding box center [729, 407] width 82 height 25
click at [765, 42] on button "×" at bounding box center [765, 37] width 30 height 37
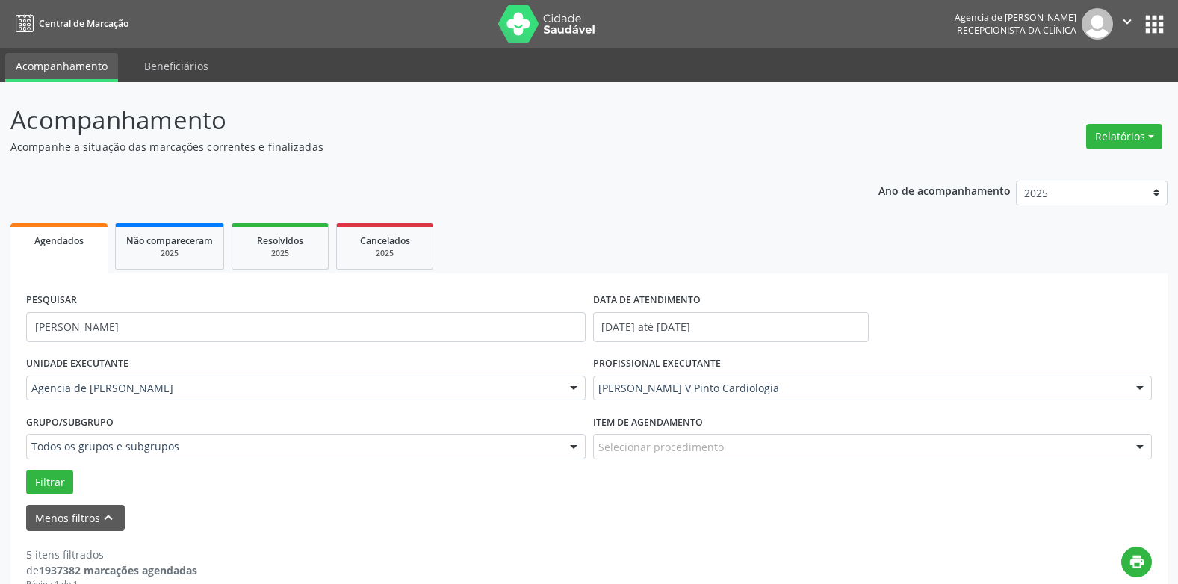
click at [516, 128] on p "Acompanhamento" at bounding box center [414, 120] width 809 height 37
click at [103, 515] on icon "keyboard_arrow_up" at bounding box center [108, 517] width 16 height 16
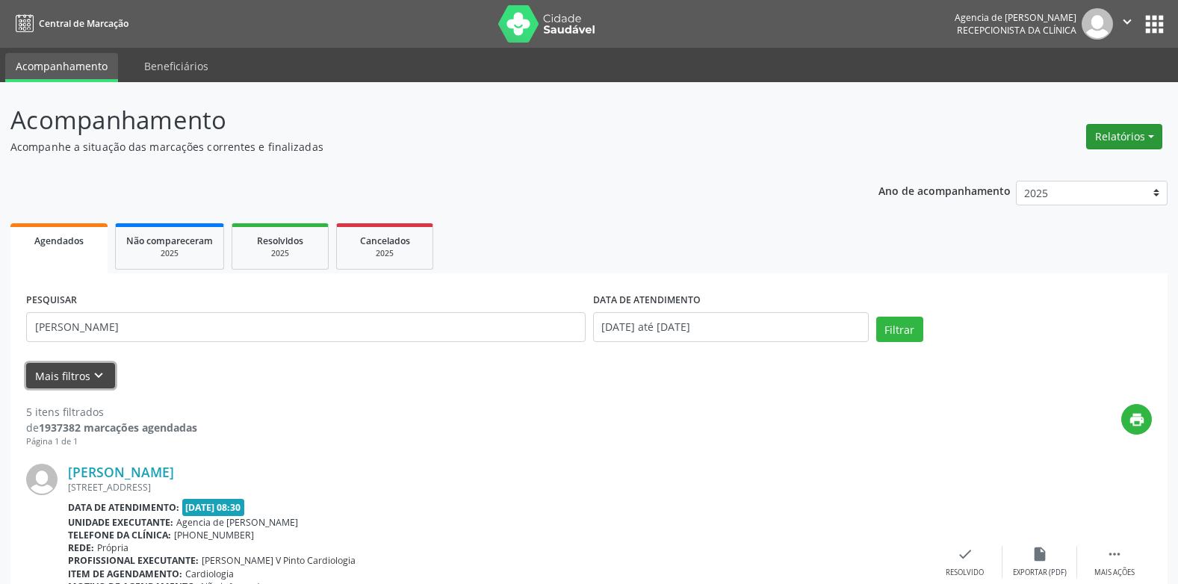
click at [1111, 143] on button "Relatórios" at bounding box center [1124, 136] width 76 height 25
click at [1084, 164] on link "Agendamentos" at bounding box center [1082, 168] width 161 height 21
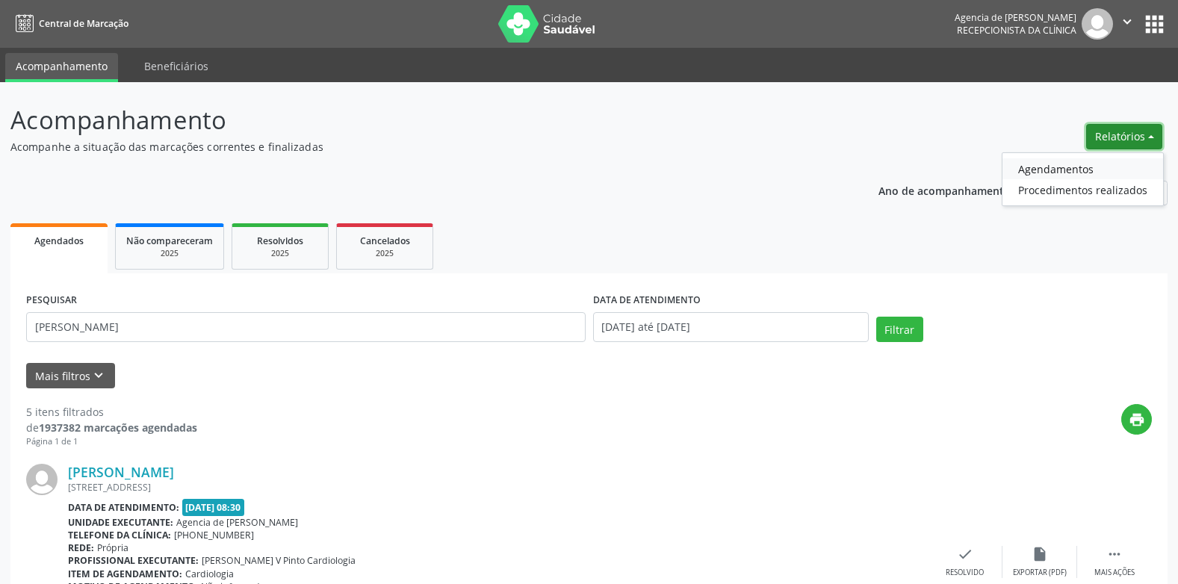
select select "9"
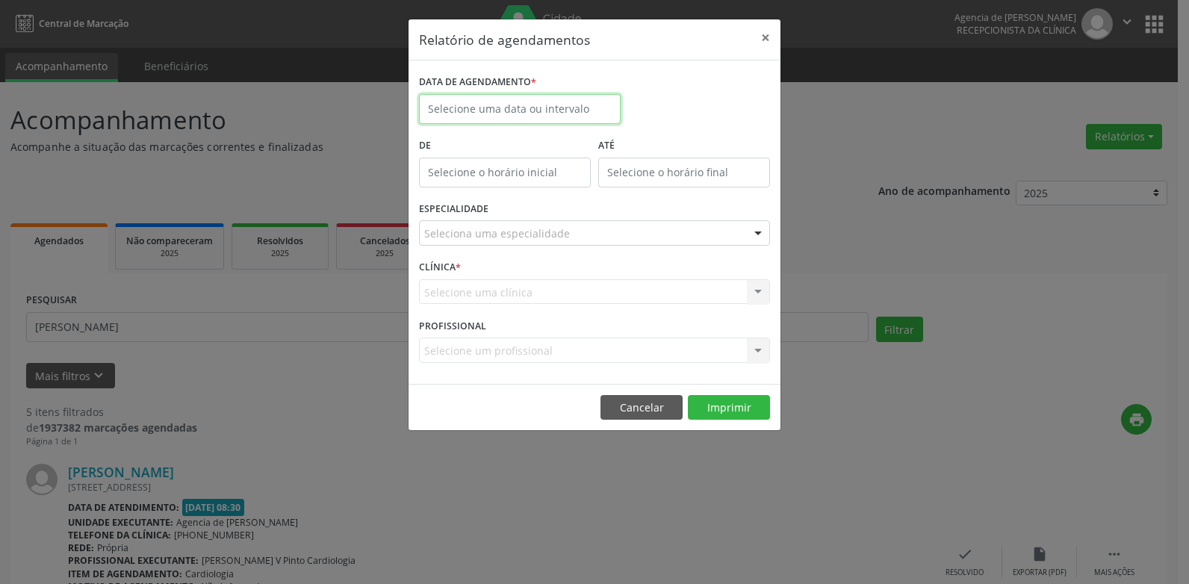
click at [522, 108] on input "text" at bounding box center [520, 109] width 202 height 30
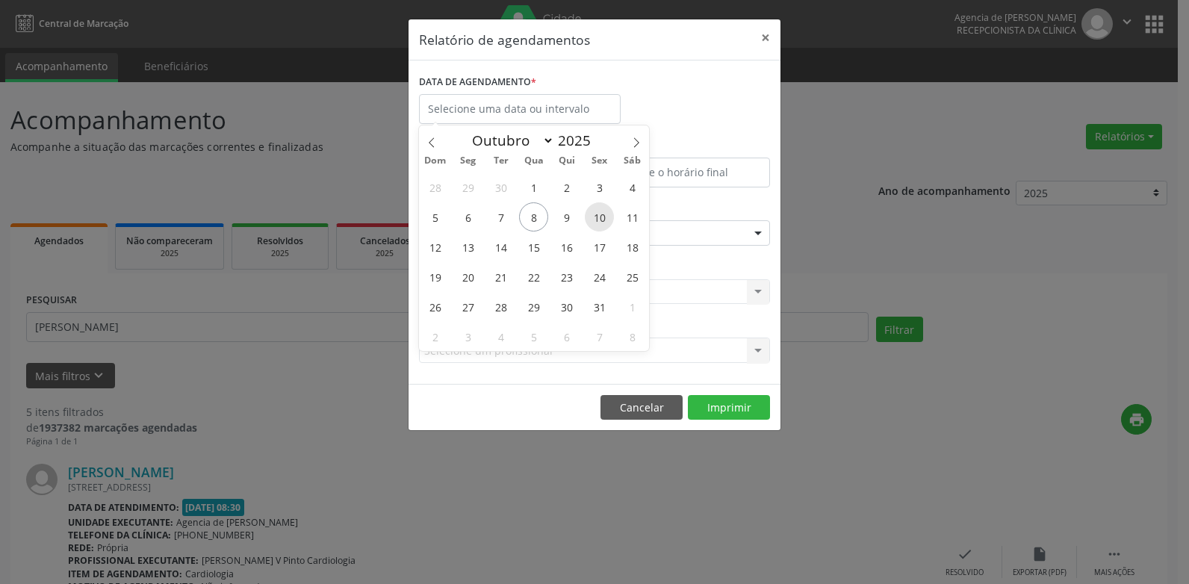
click at [601, 216] on span "10" at bounding box center [599, 216] width 29 height 29
type input "[DATE]"
click at [601, 217] on span "10" at bounding box center [599, 216] width 29 height 29
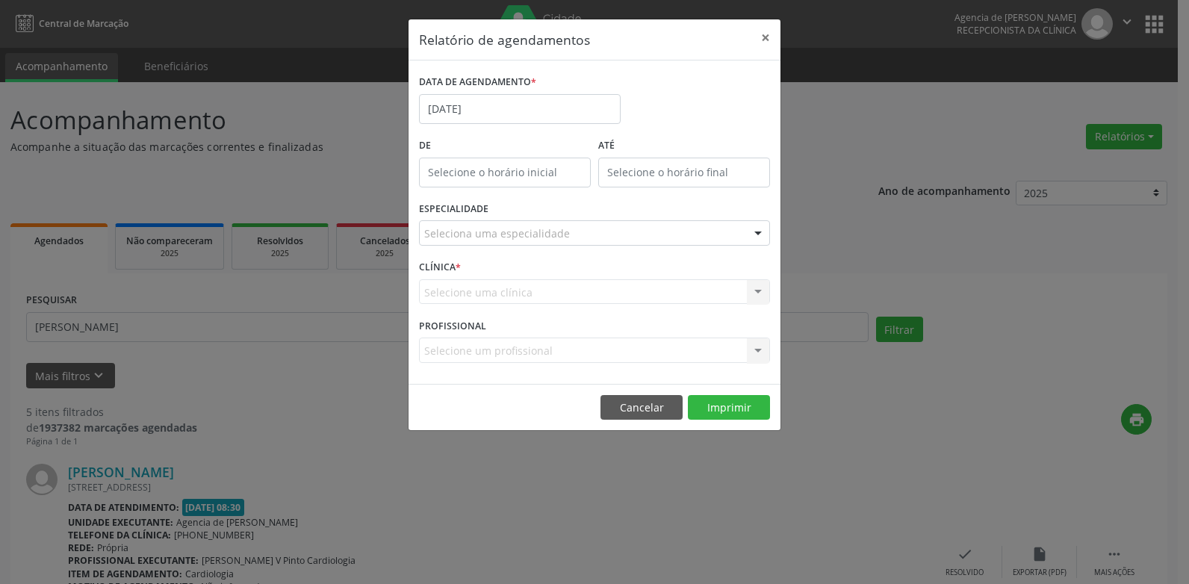
click at [561, 243] on div "Seleciona uma especialidade" at bounding box center [594, 232] width 351 height 25
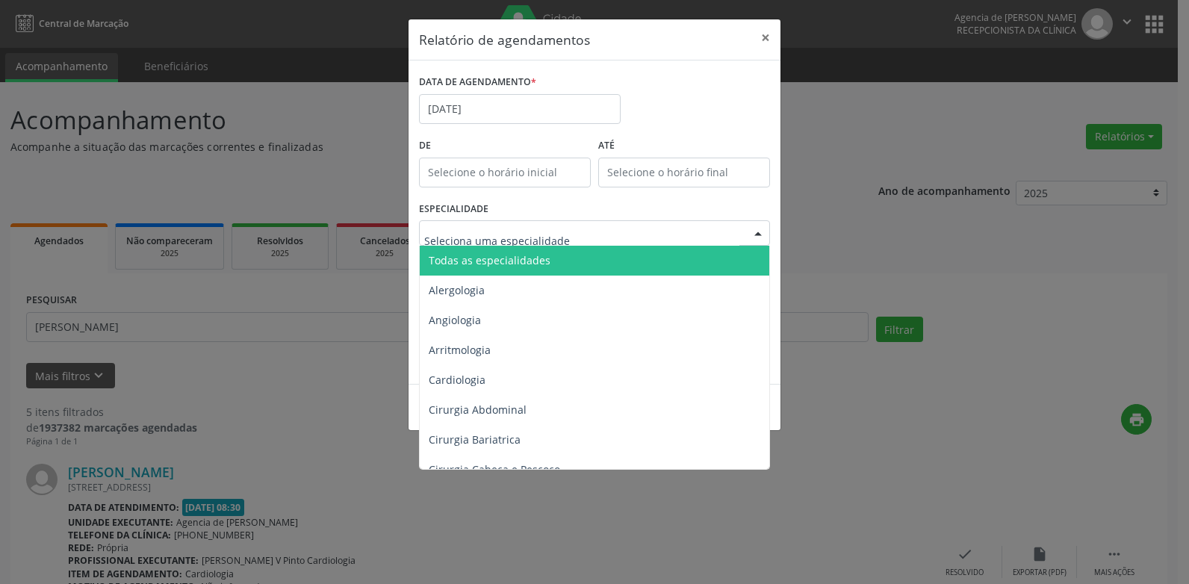
click at [541, 258] on span "Todas as especialidades" at bounding box center [490, 260] width 122 height 14
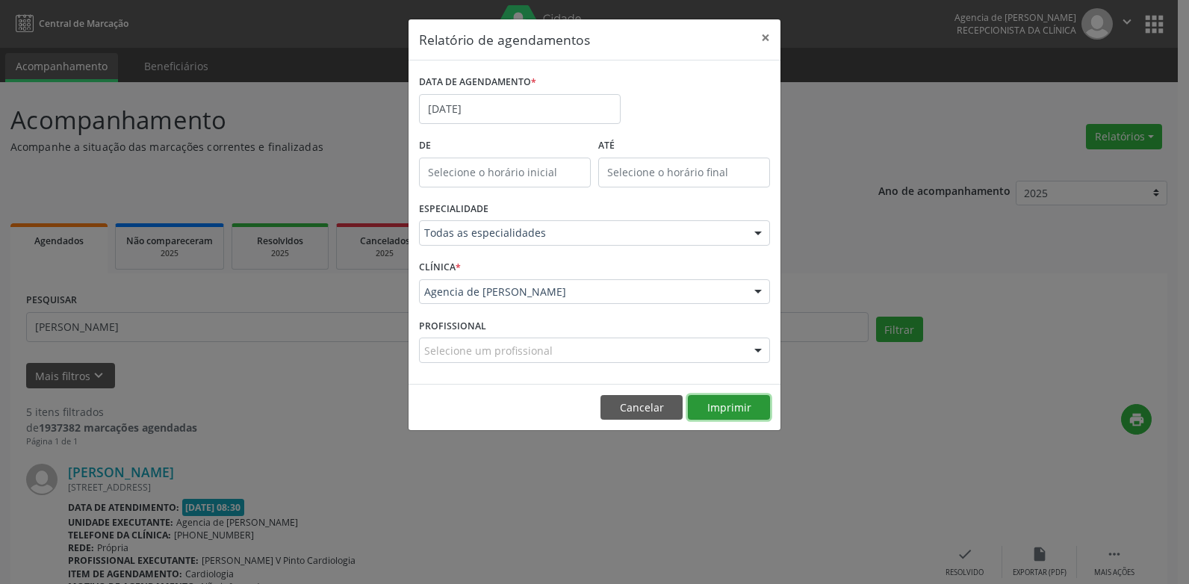
click at [715, 403] on button "Imprimir" at bounding box center [729, 407] width 82 height 25
click at [776, 37] on button "×" at bounding box center [765, 37] width 30 height 37
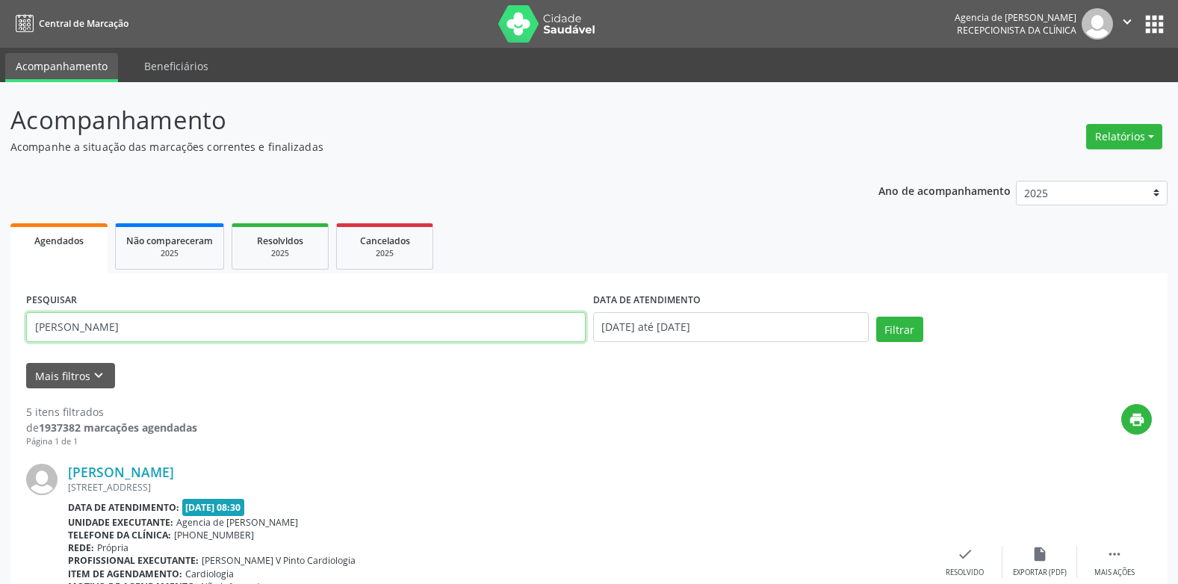
click at [299, 335] on input "[PERSON_NAME]" at bounding box center [305, 327] width 559 height 30
type input "m"
type input "[PERSON_NAME]"
click at [876, 317] on button "Filtrar" at bounding box center [899, 329] width 47 height 25
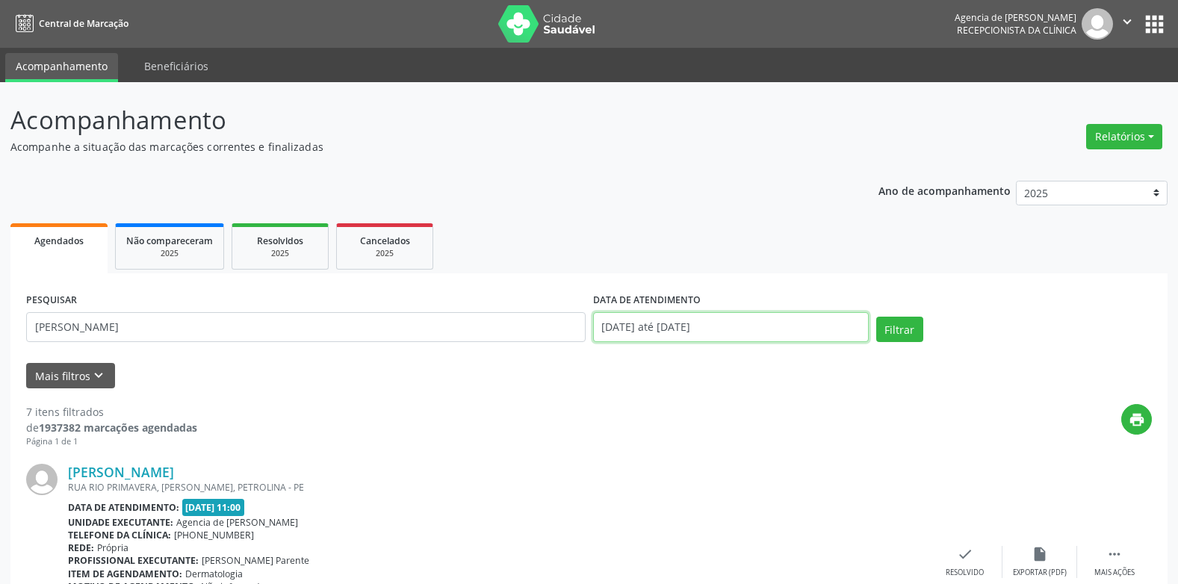
click at [729, 334] on body "Central de Marcação Agencia de Petrolina Recepcionista da clínica  Configuraçõ…" at bounding box center [589, 292] width 1178 height 584
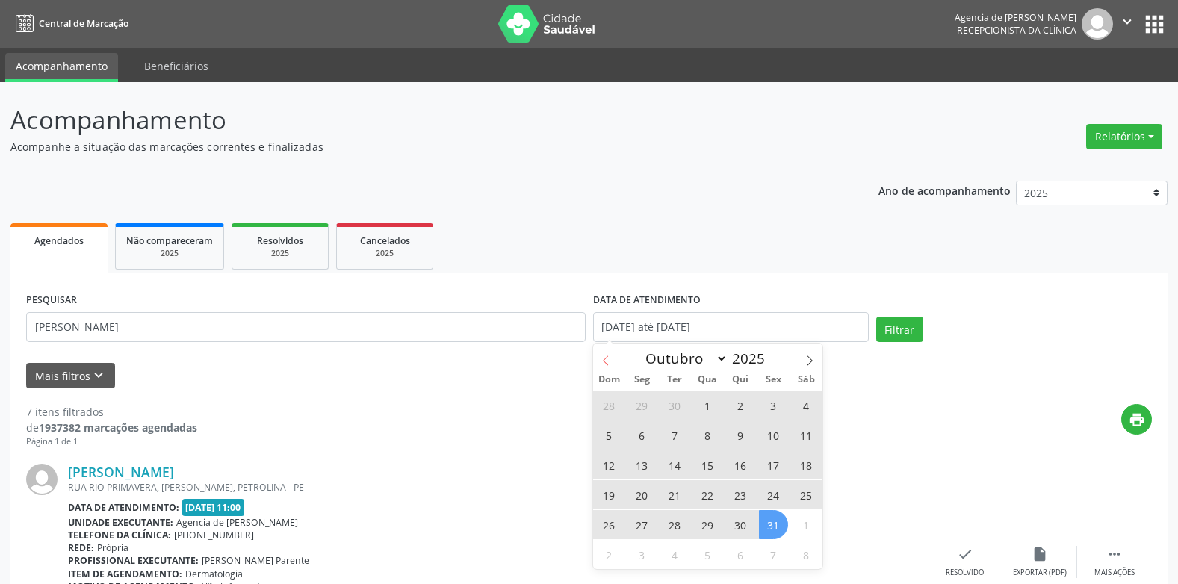
click at [603, 359] on icon at bounding box center [605, 360] width 10 height 10
select select "8"
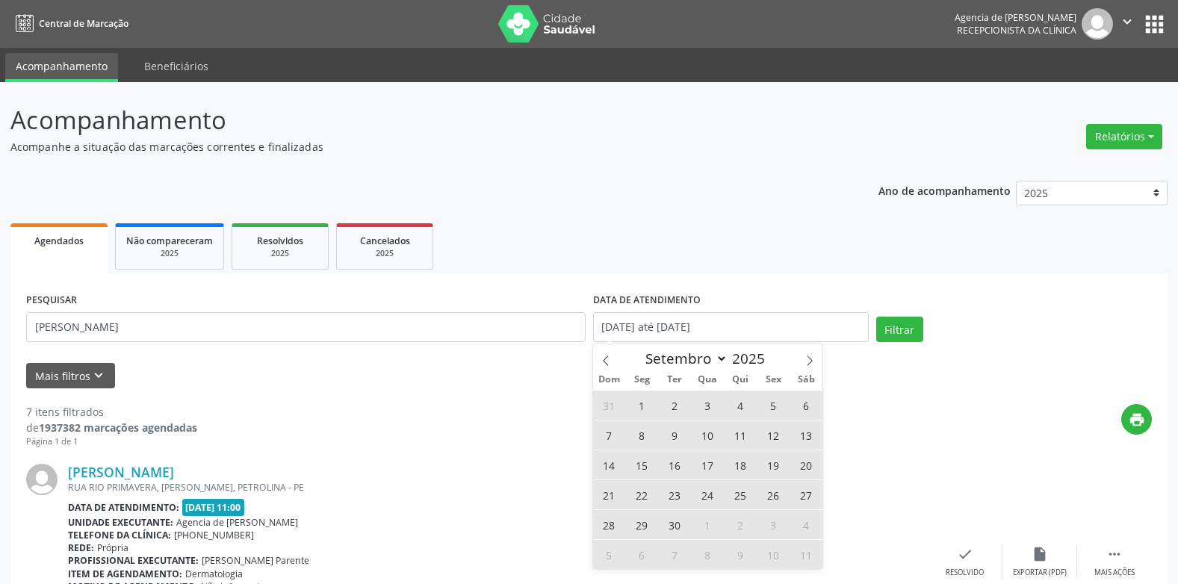
click at [683, 498] on span "23" at bounding box center [674, 494] width 29 height 29
type input "[DATE]"
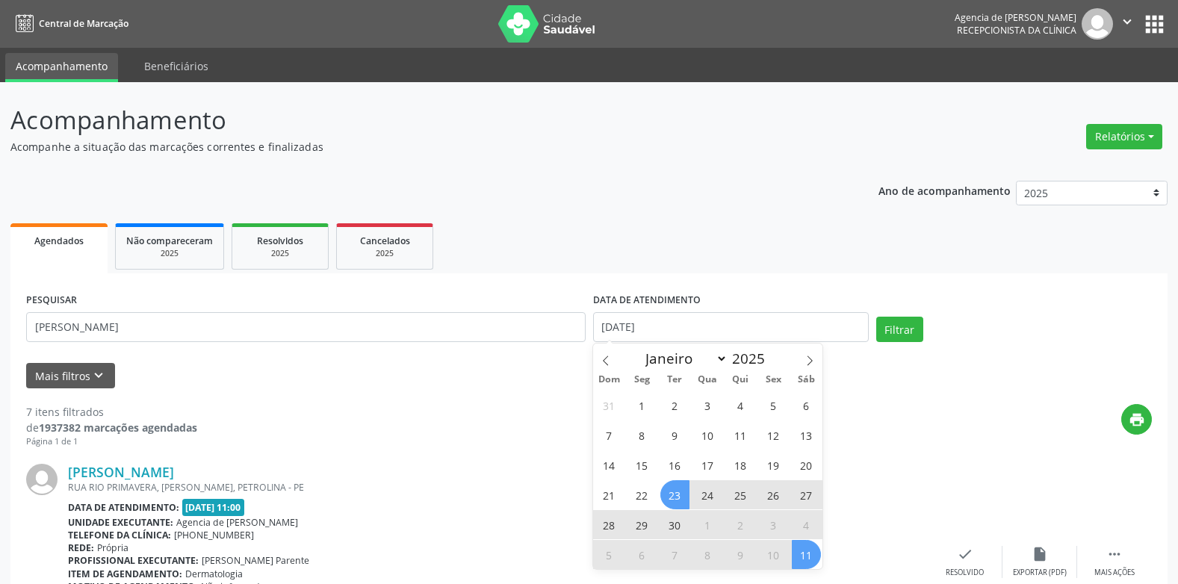
drag, startPoint x: 802, startPoint y: 553, endPoint x: 814, endPoint y: 527, distance: 28.1
click at [807, 538] on div "31 1 2 3 4 5 6 7 8 9 10 11 12 13 14 15 16 17 18 19 20 21 22 23 24 25 26 27 28 2…" at bounding box center [708, 479] width 230 height 179
drag, startPoint x: 814, startPoint y: 527, endPoint x: 812, endPoint y: 553, distance: 25.5
click at [806, 553] on span "11" at bounding box center [806, 554] width 29 height 29
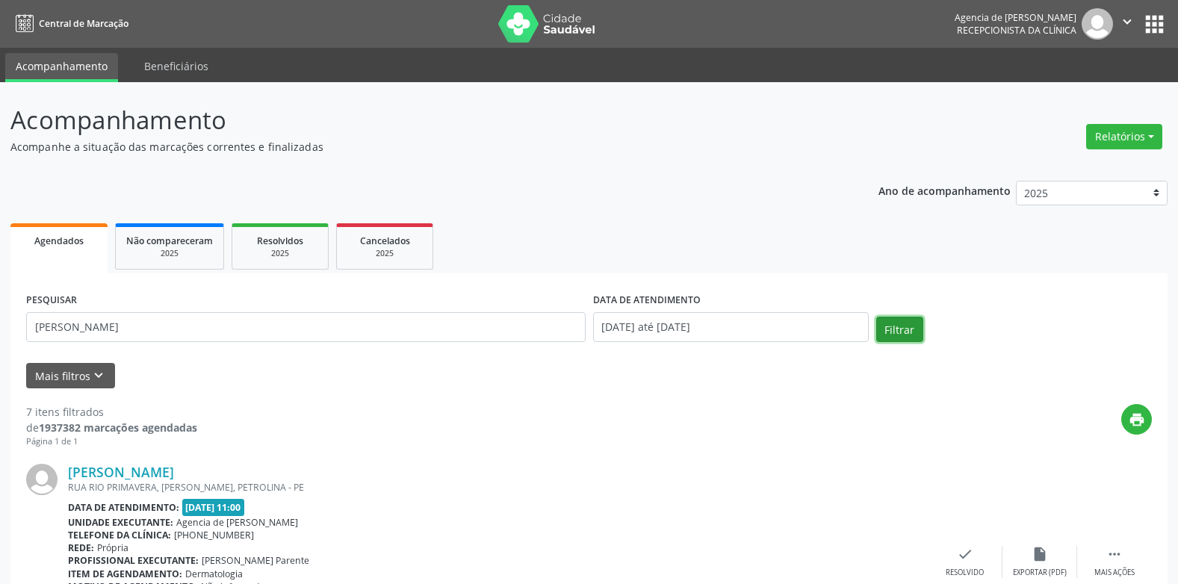
click at [892, 329] on button "Filtrar" at bounding box center [899, 329] width 47 height 25
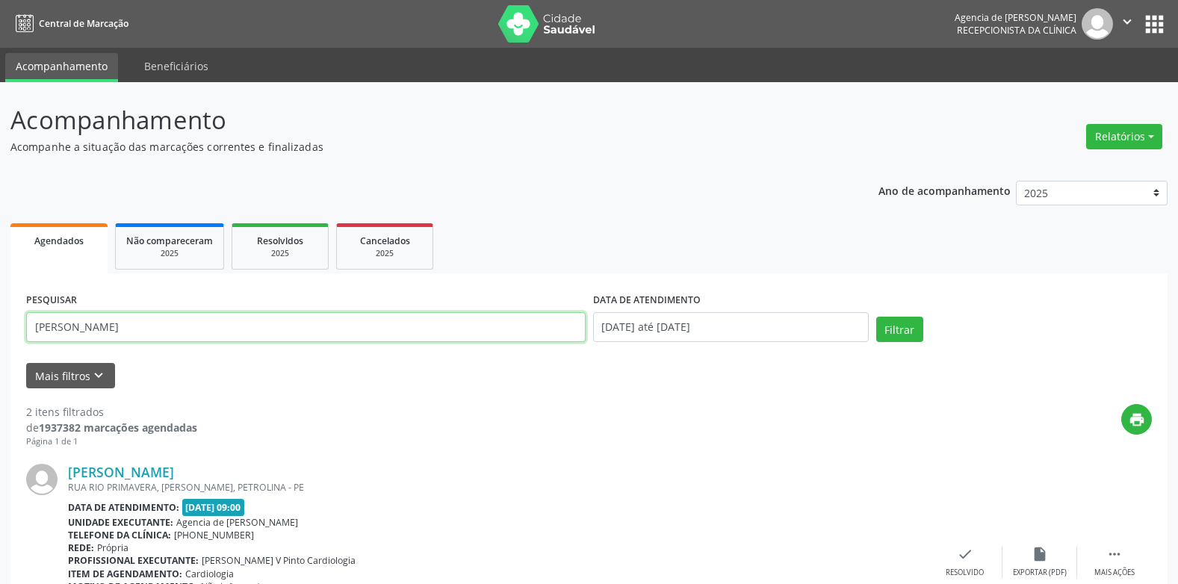
click at [343, 328] on input "[PERSON_NAME]" at bounding box center [305, 327] width 559 height 30
type input "a"
click at [876, 317] on button "Filtrar" at bounding box center [899, 329] width 47 height 25
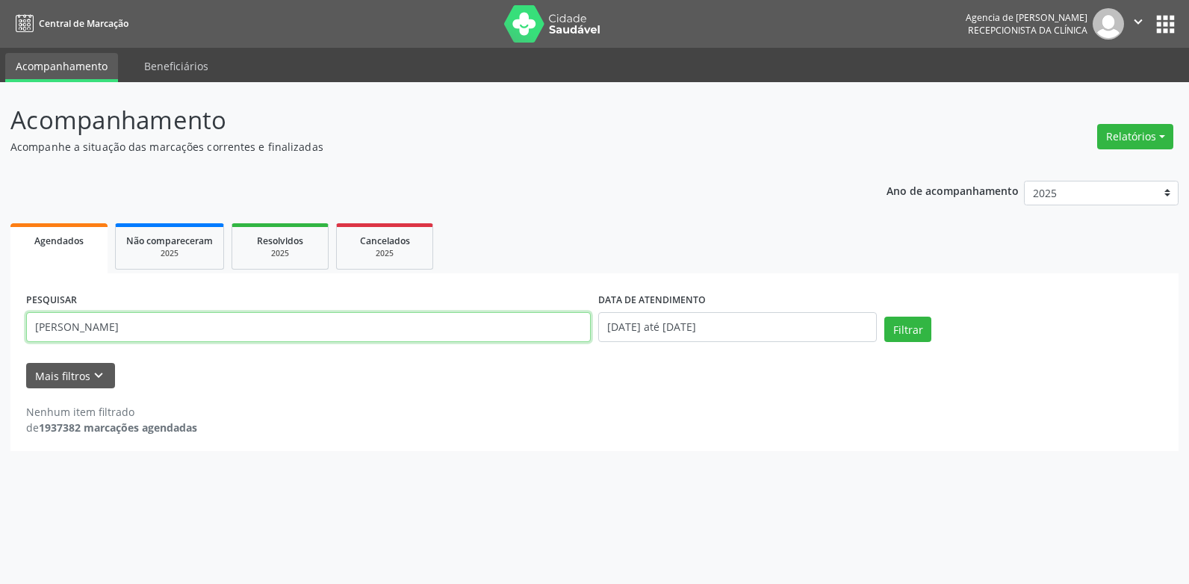
click at [184, 327] on input "[PERSON_NAME]" at bounding box center [308, 327] width 565 height 30
click at [884, 317] on button "Filtrar" at bounding box center [907, 329] width 47 height 25
click at [197, 327] on input "[PERSON_NAME]" at bounding box center [308, 327] width 565 height 30
click at [884, 317] on button "Filtrar" at bounding box center [907, 329] width 47 height 25
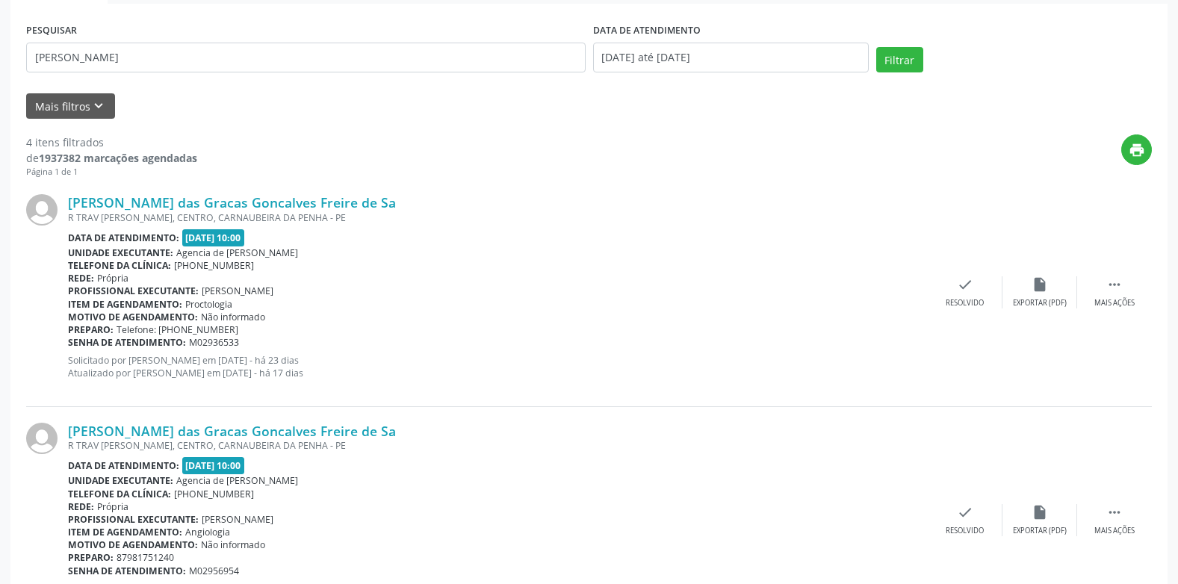
scroll to position [130, 0]
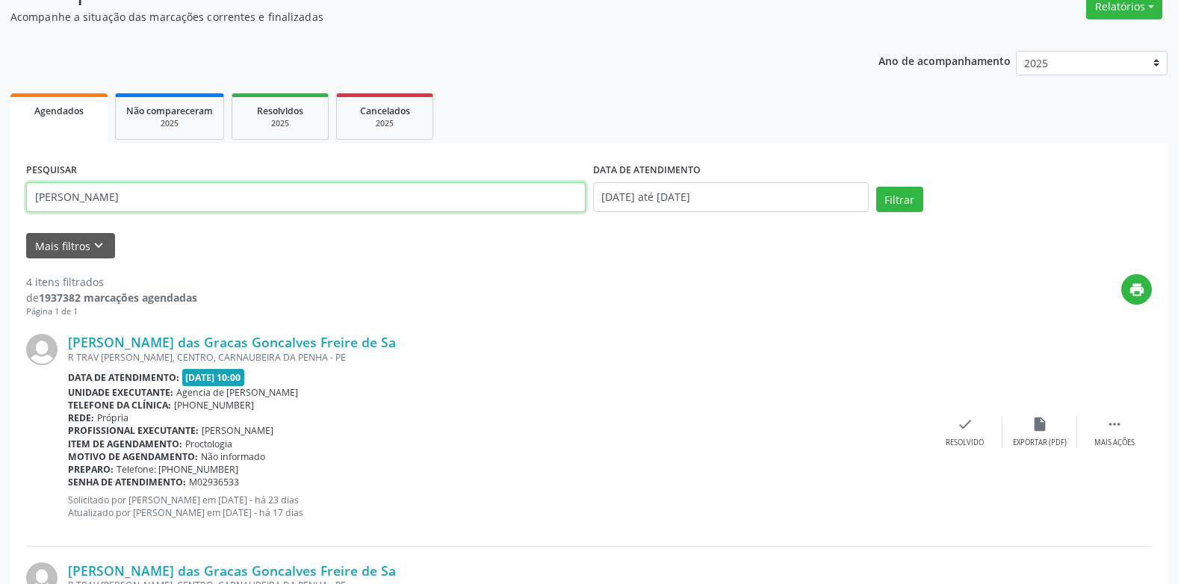
click at [450, 202] on input "[PERSON_NAME]" at bounding box center [305, 197] width 559 height 30
click at [876, 187] on button "Filtrar" at bounding box center [899, 199] width 47 height 25
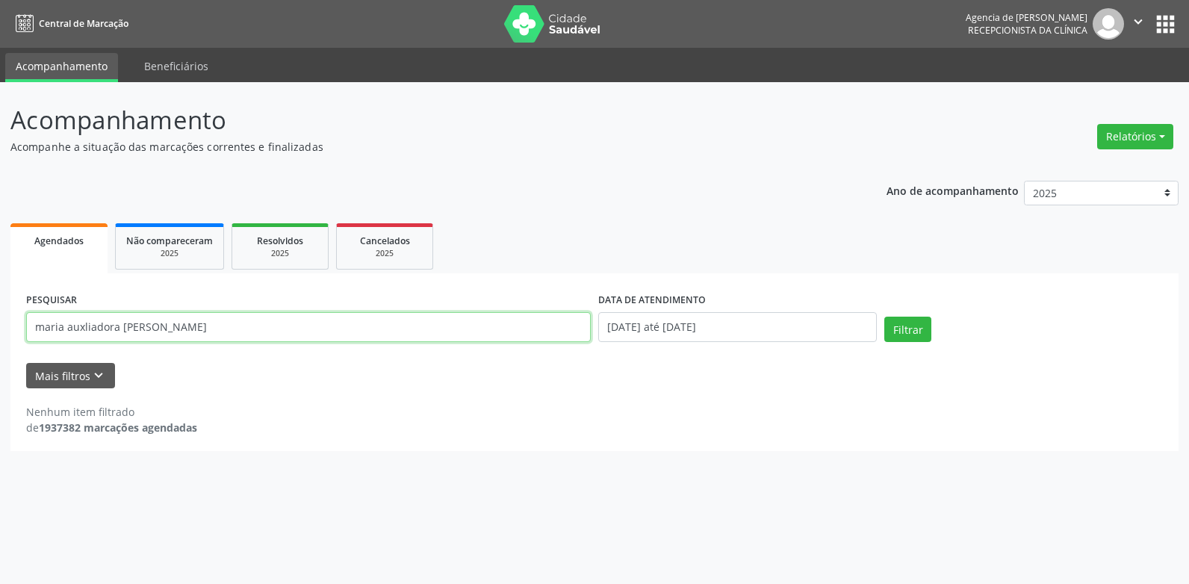
click at [119, 329] on input "maria auxliadora [PERSON_NAME]" at bounding box center [308, 327] width 565 height 30
click at [884, 317] on button "Filtrar" at bounding box center [907, 329] width 47 height 25
click at [83, 326] on input "maria auxliadora de [PERSON_NAME]" at bounding box center [308, 327] width 565 height 30
click at [884, 317] on button "Filtrar" at bounding box center [907, 329] width 47 height 25
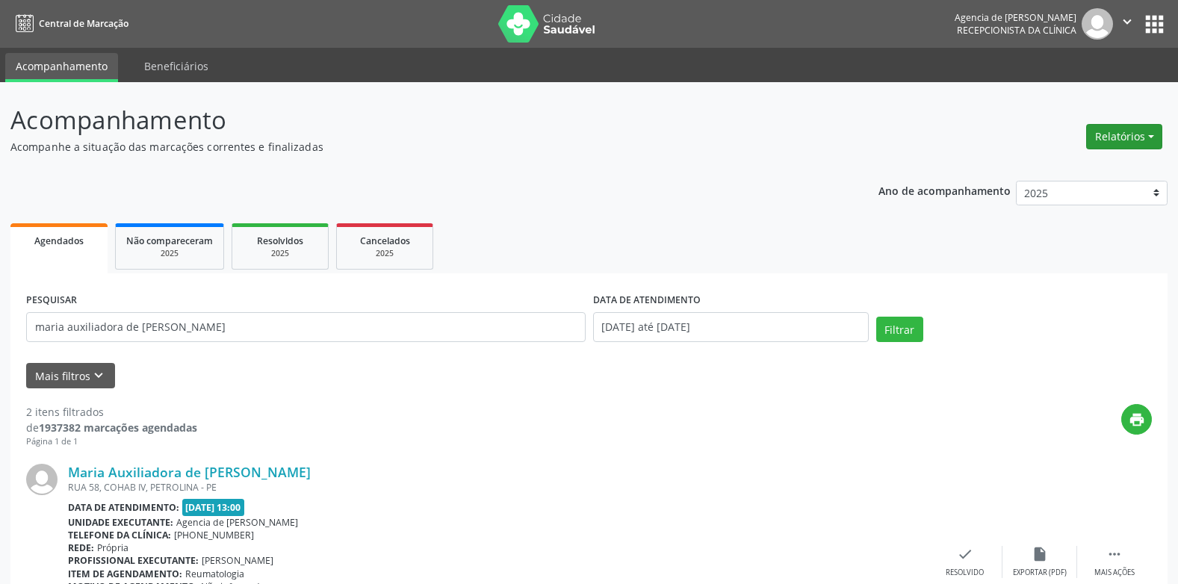
click at [1123, 134] on button "Relatórios" at bounding box center [1124, 136] width 76 height 25
click at [1085, 166] on link "Agendamentos" at bounding box center [1082, 168] width 161 height 21
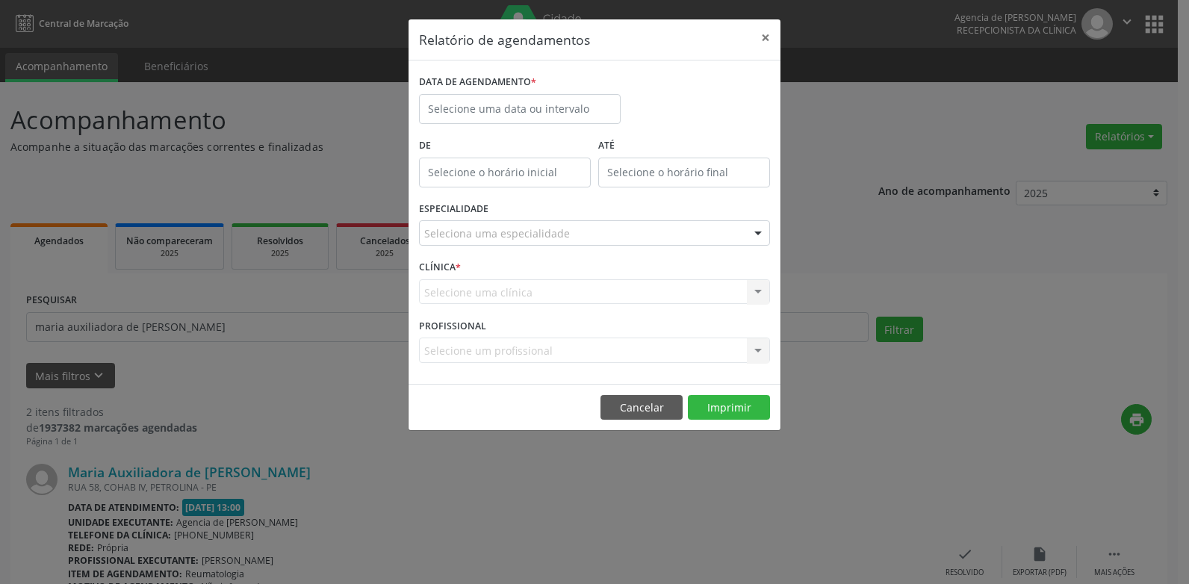
click at [220, 273] on div "Relatório de agendamentos × DATA DE AGENDAMENTO * De ATÉ ESPECIALIDADE Selecion…" at bounding box center [594, 292] width 1189 height 584
click at [222, 311] on div "Relatório de agendamentos × DATA DE AGENDAMENTO * De ATÉ ESPECIALIDADE Selecion…" at bounding box center [594, 292] width 1189 height 584
drag, startPoint x: 766, startPoint y: 34, endPoint x: 750, endPoint y: 63, distance: 33.7
click at [765, 35] on button "×" at bounding box center [765, 37] width 30 height 37
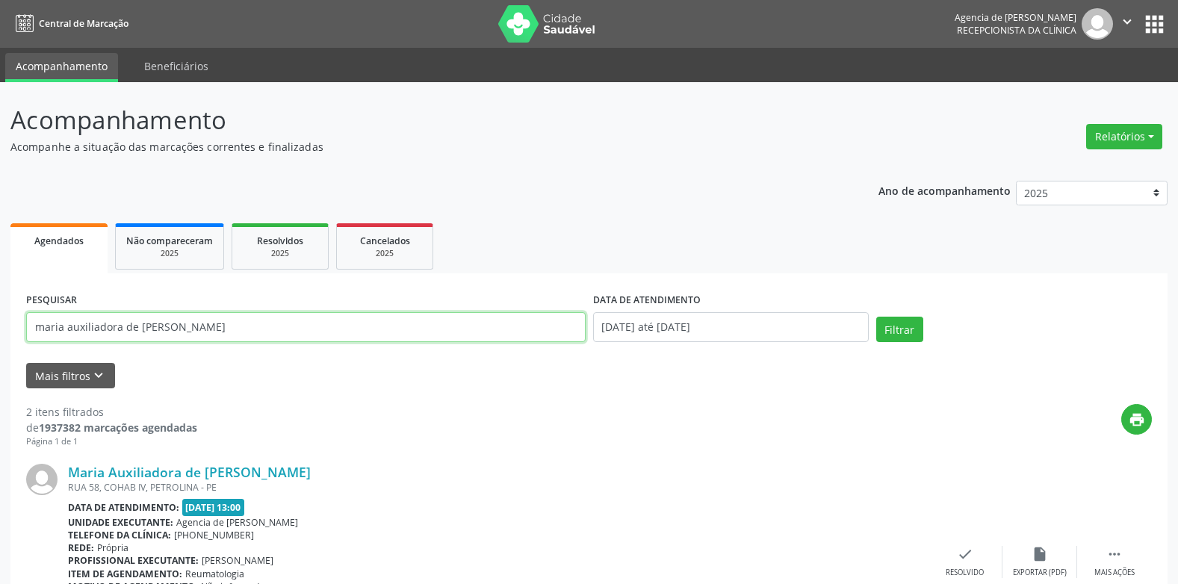
click at [230, 332] on input "maria auxiliadora de [PERSON_NAME]" at bounding box center [305, 327] width 559 height 30
type input "m"
click at [876, 317] on button "Filtrar" at bounding box center [899, 329] width 47 height 25
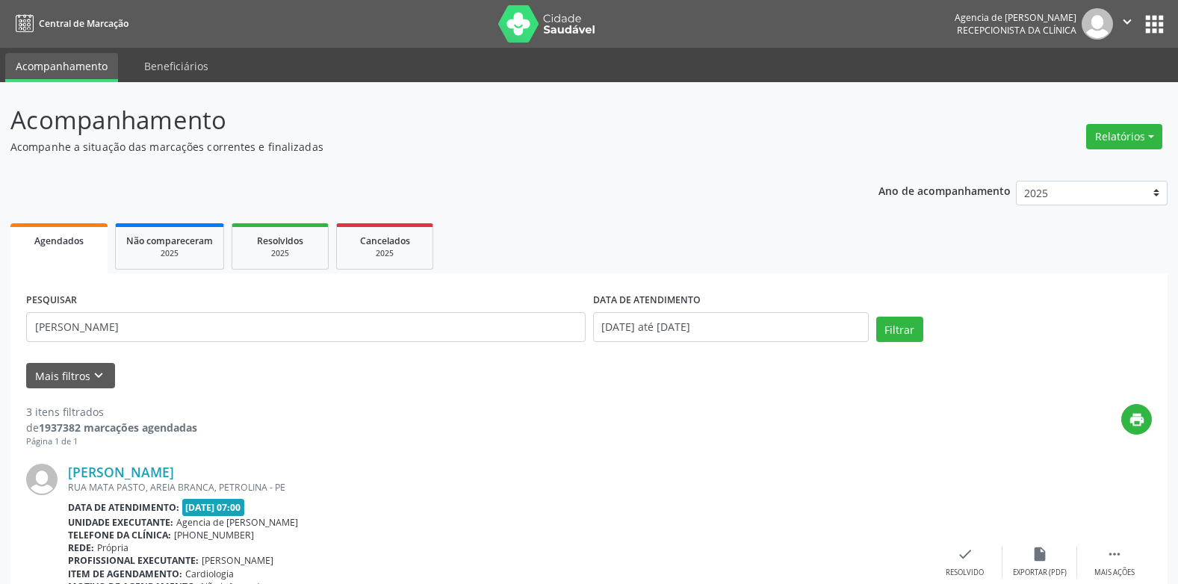
click at [143, 303] on div "PESQUISAR [PERSON_NAME]" at bounding box center [305, 320] width 567 height 63
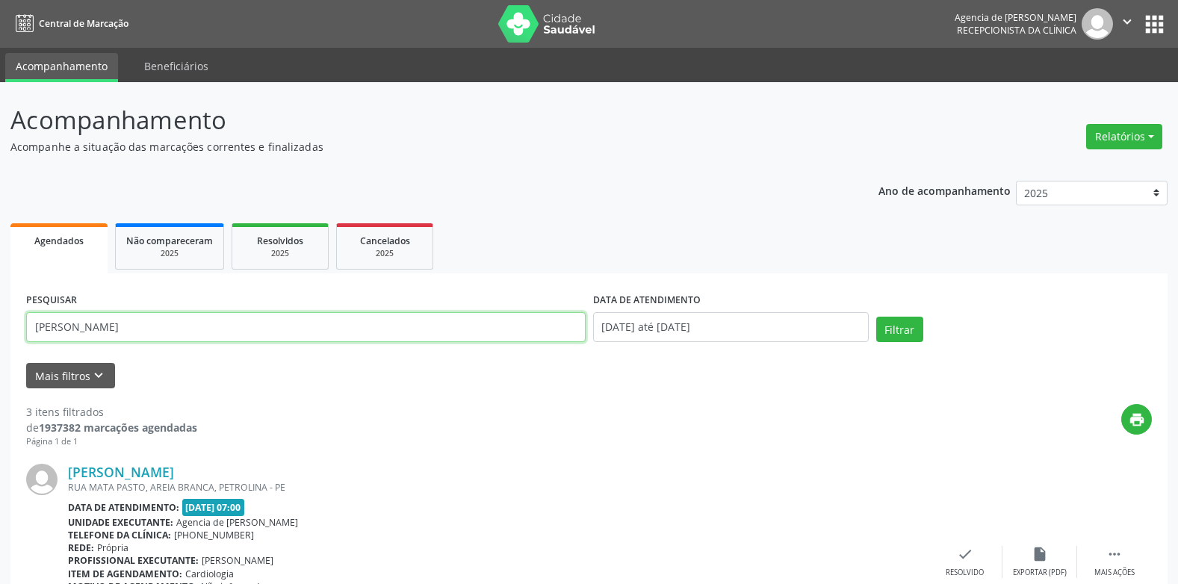
click at [143, 326] on input "[PERSON_NAME]" at bounding box center [305, 327] width 559 height 30
type input "m"
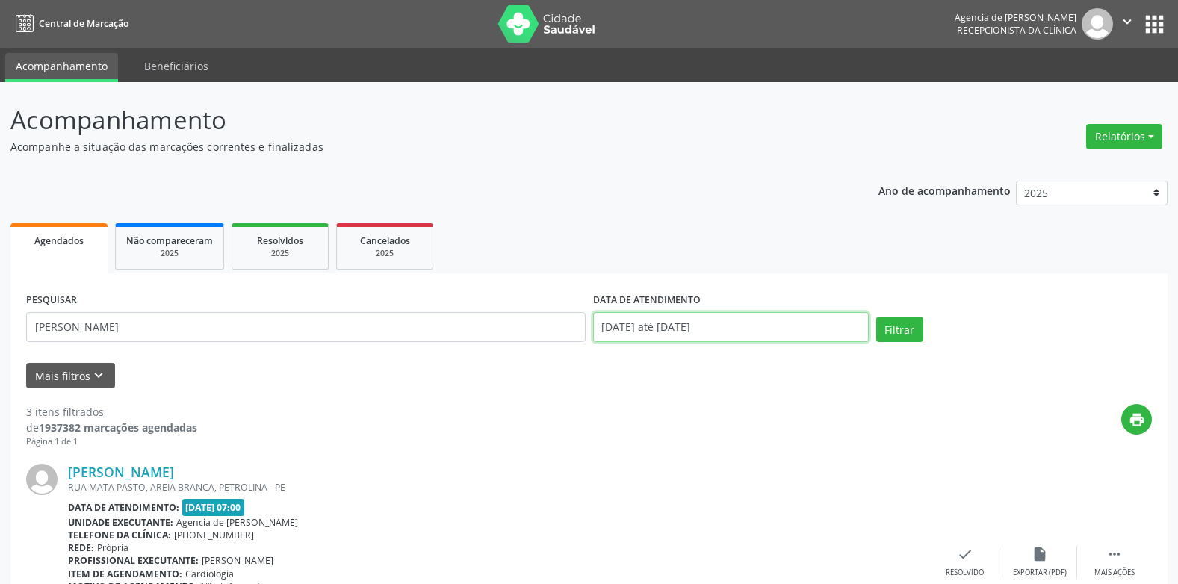
click at [831, 330] on input "[DATE] até [DATE]" at bounding box center [731, 327] width 276 height 30
click at [883, 331] on button "Filtrar" at bounding box center [899, 329] width 47 height 25
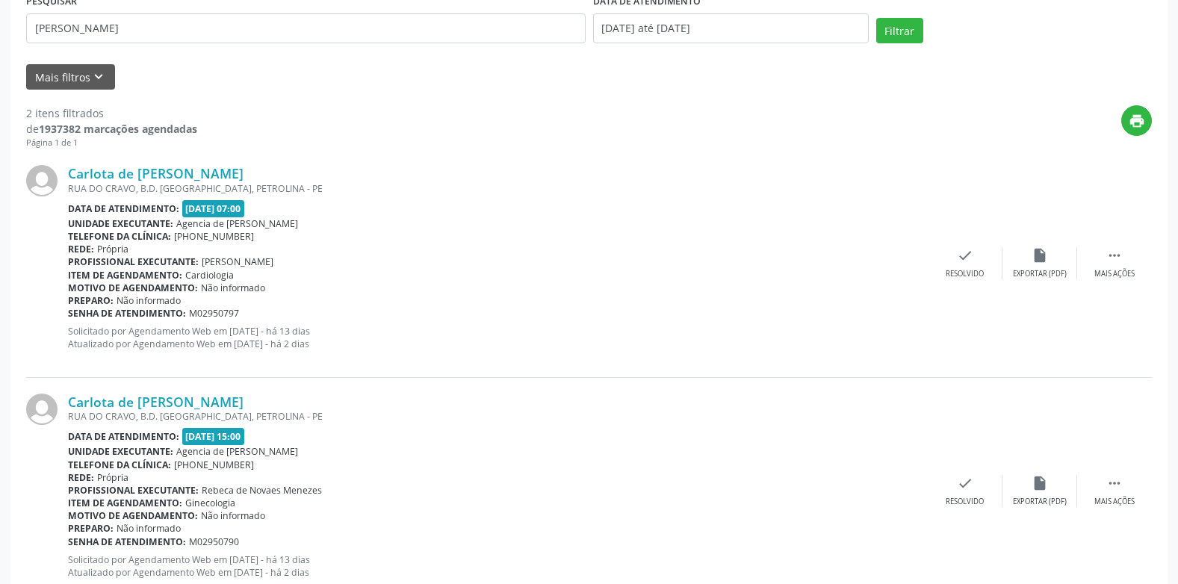
scroll to position [346, 0]
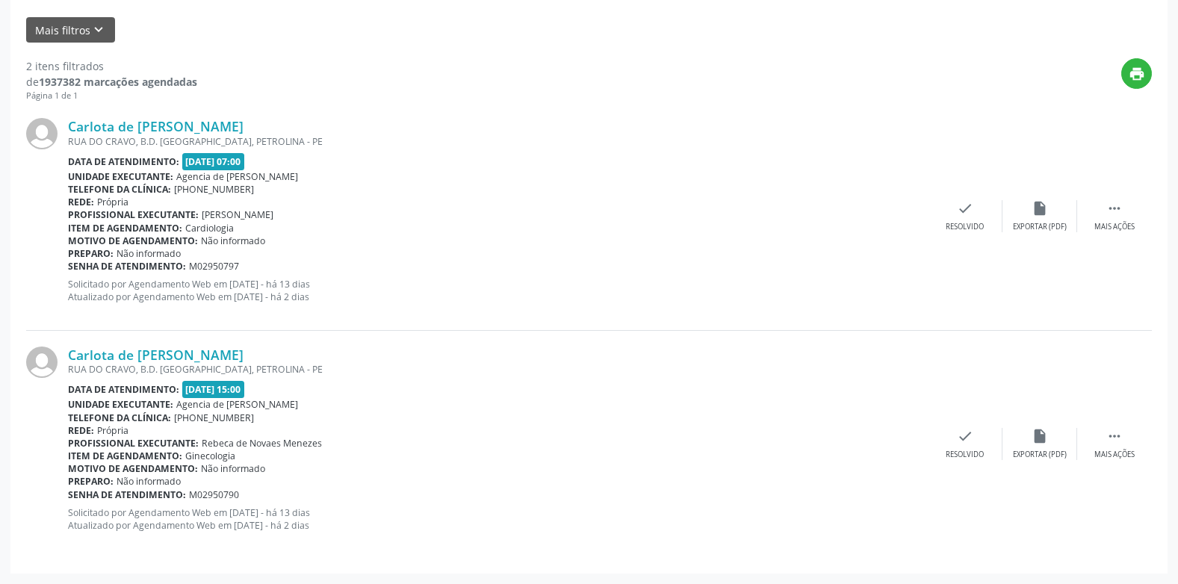
drag, startPoint x: 265, startPoint y: 389, endPoint x: 238, endPoint y: 389, distance: 26.9
click at [238, 389] on span "[DATE] 15:00" at bounding box center [213, 389] width 63 height 17
drag, startPoint x: 238, startPoint y: 389, endPoint x: 296, endPoint y: 401, distance: 59.5
click at [296, 401] on div "Unidade executante: Agencia de Petrolina" at bounding box center [497, 404] width 859 height 13
drag, startPoint x: 243, startPoint y: 389, endPoint x: 286, endPoint y: 393, distance: 43.5
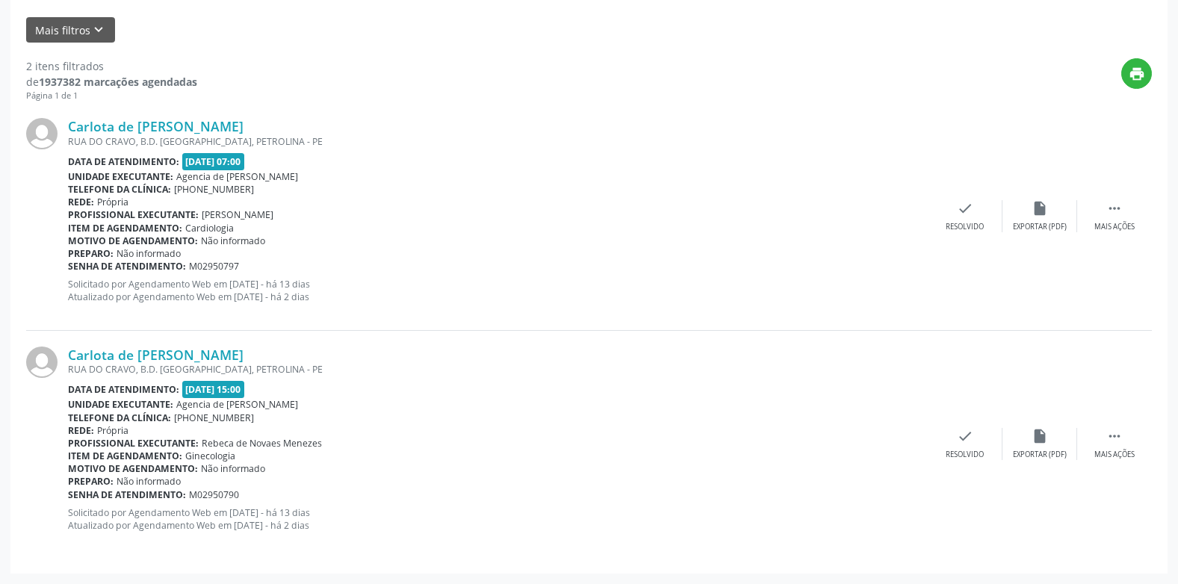
click at [286, 393] on div "Data de atendimento: [DATE] 15:00" at bounding box center [497, 389] width 859 height 17
drag, startPoint x: 286, startPoint y: 393, endPoint x: 491, endPoint y: 458, distance: 215.4
click at [491, 458] on div "Carlota de [PERSON_NAME] [GEOGRAPHIC_DATA], B.D. [GEOGRAPHIC_DATA], PETROLINA -…" at bounding box center [497, 444] width 859 height 196
drag, startPoint x: 491, startPoint y: 458, endPoint x: 495, endPoint y: 271, distance: 186.7
click at [495, 270] on div "Senha de atendimento: M02950797" at bounding box center [497, 266] width 859 height 13
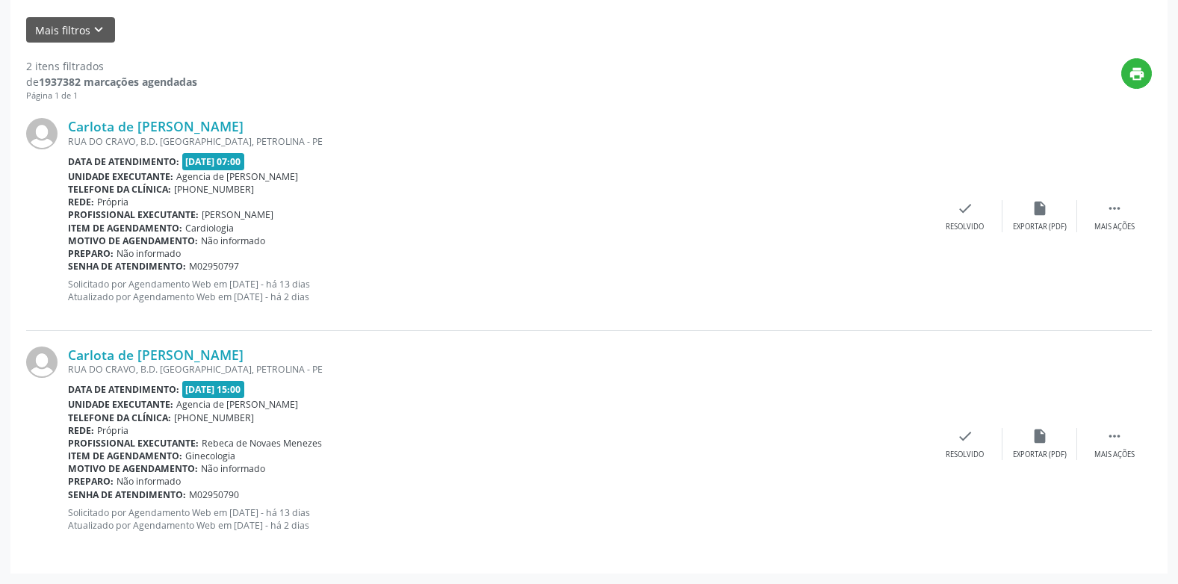
click at [245, 388] on span "[DATE] 15:00" at bounding box center [213, 389] width 63 height 17
click at [243, 359] on link "Carlota de [PERSON_NAME]" at bounding box center [155, 354] width 175 height 16
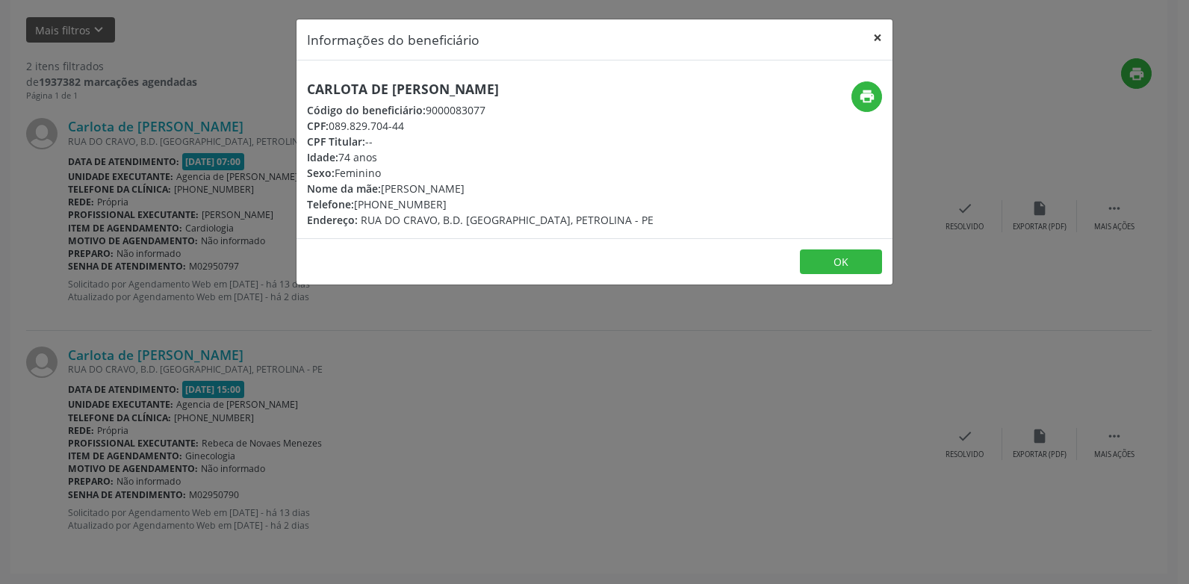
click at [874, 45] on button "×" at bounding box center [877, 37] width 30 height 37
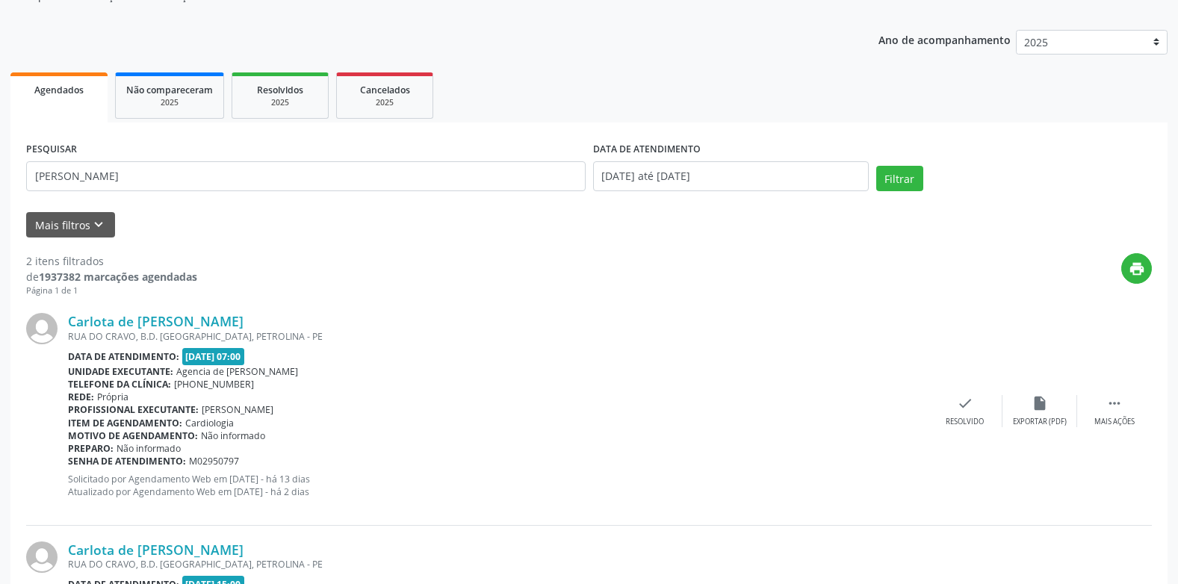
scroll to position [122, 0]
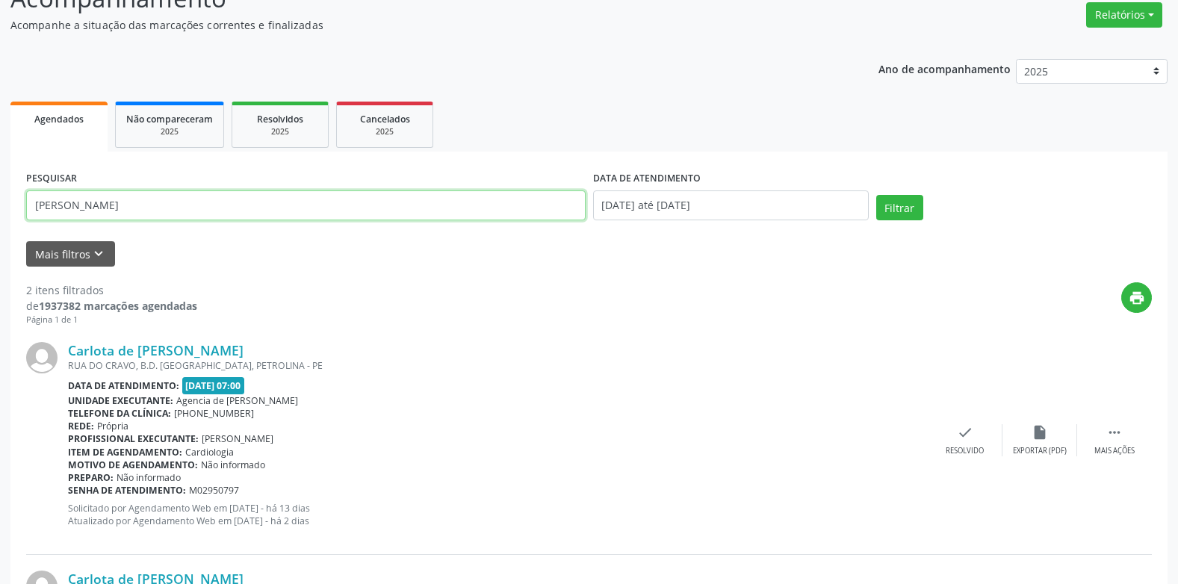
click at [276, 211] on input "[PERSON_NAME]" at bounding box center [305, 205] width 559 height 30
type input "c"
type input "[PERSON_NAME]"
click at [876, 195] on button "Filtrar" at bounding box center [899, 207] width 47 height 25
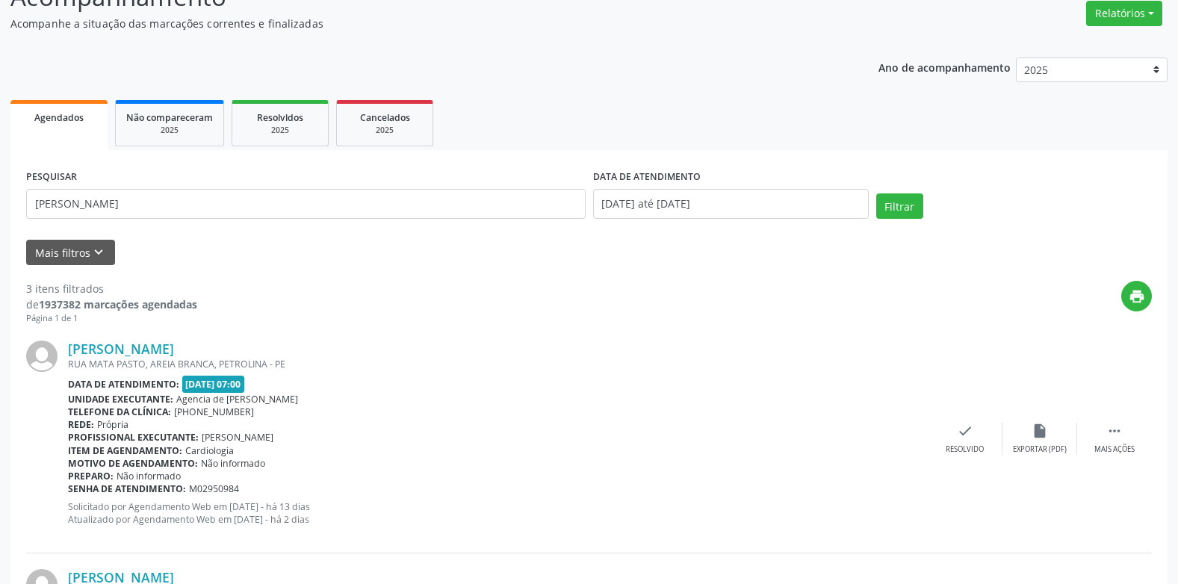
scroll to position [149, 0]
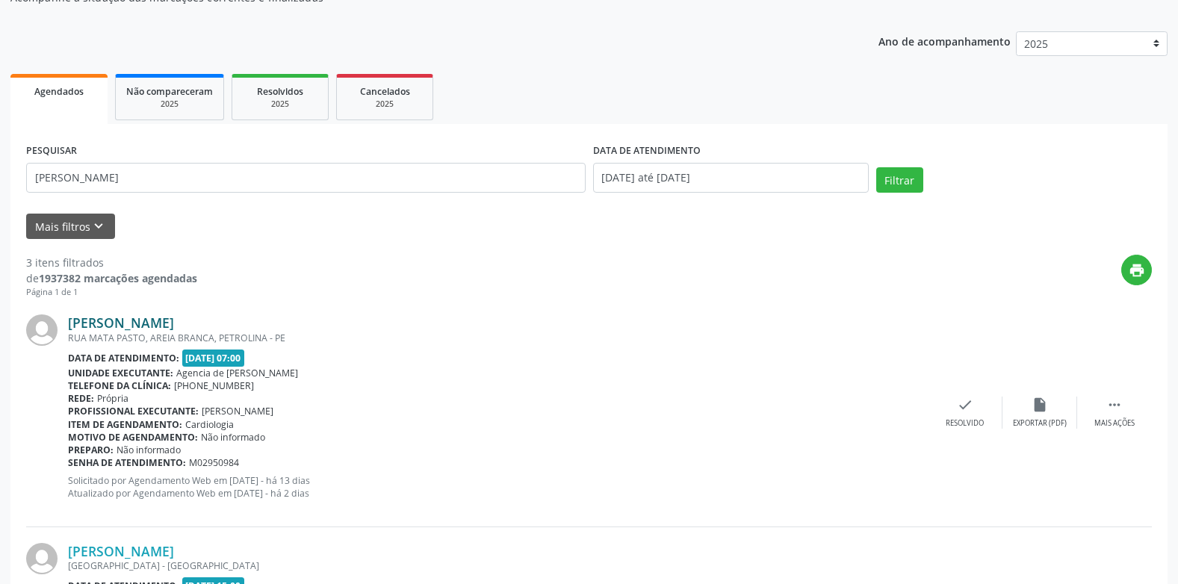
click at [174, 329] on link "[PERSON_NAME]" at bounding box center [121, 322] width 106 height 16
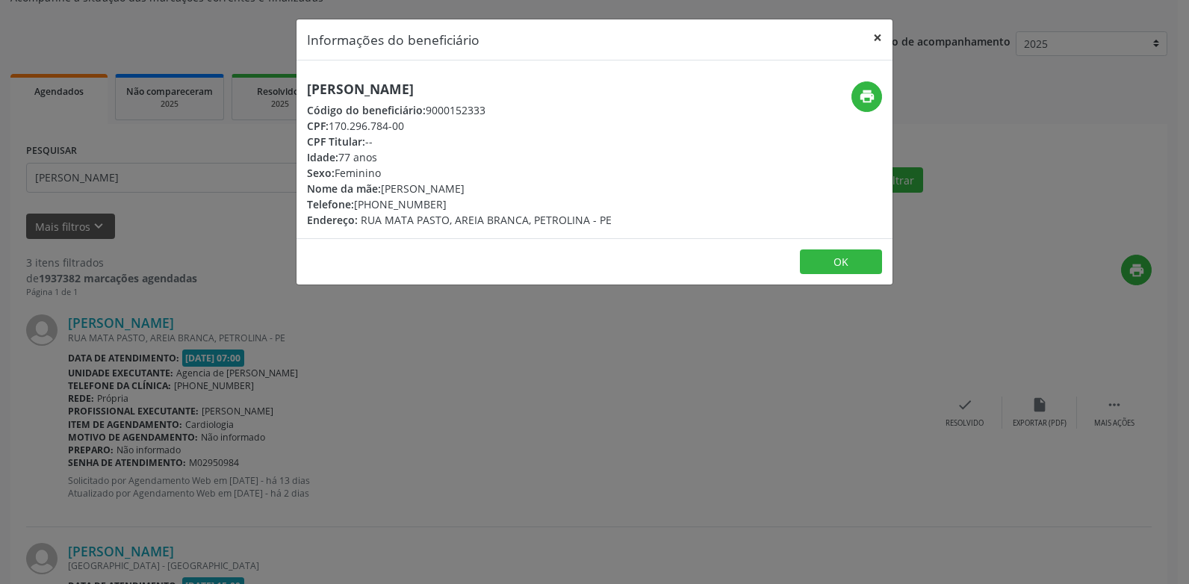
click at [874, 36] on button "×" at bounding box center [877, 37] width 30 height 37
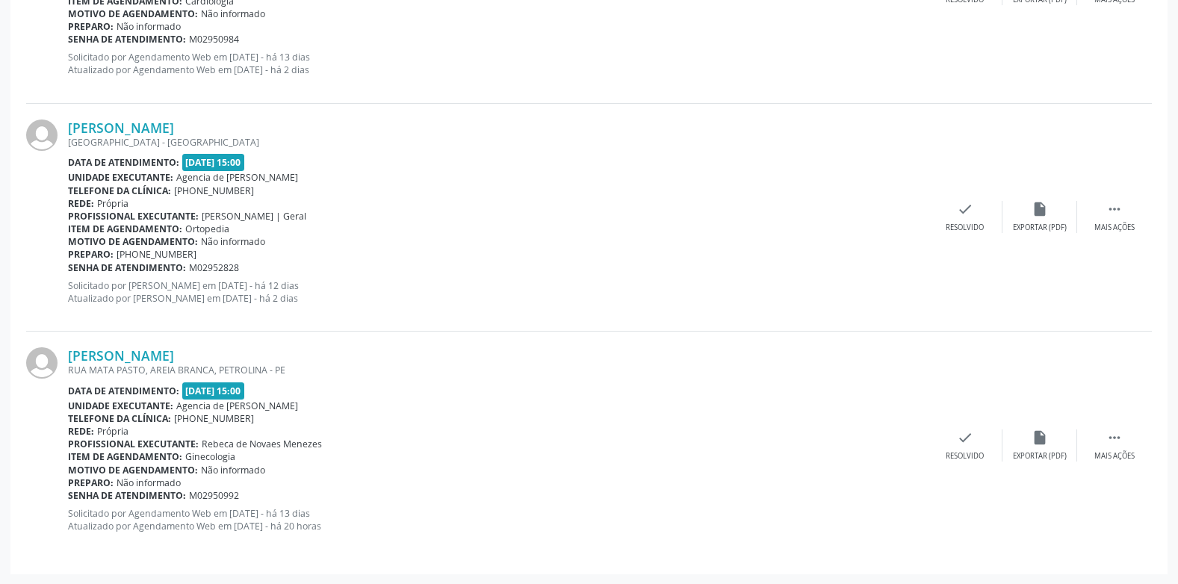
scroll to position [573, 0]
drag, startPoint x: 261, startPoint y: 391, endPoint x: 304, endPoint y: 405, distance: 45.6
click at [304, 405] on div "[PERSON_NAME] [GEOGRAPHIC_DATA], AREIA BRANCA, PETROLINA - PE Data de atendimen…" at bounding box center [497, 444] width 859 height 196
click at [326, 399] on div "Unidade executante: Agencia de Petrolina" at bounding box center [497, 405] width 859 height 13
click at [339, 328] on div "[PERSON_NAME] [GEOGRAPHIC_DATA] - [GEOGRAPHIC_DATA] Data de atendimento: [DATE]…" at bounding box center [588, 217] width 1125 height 228
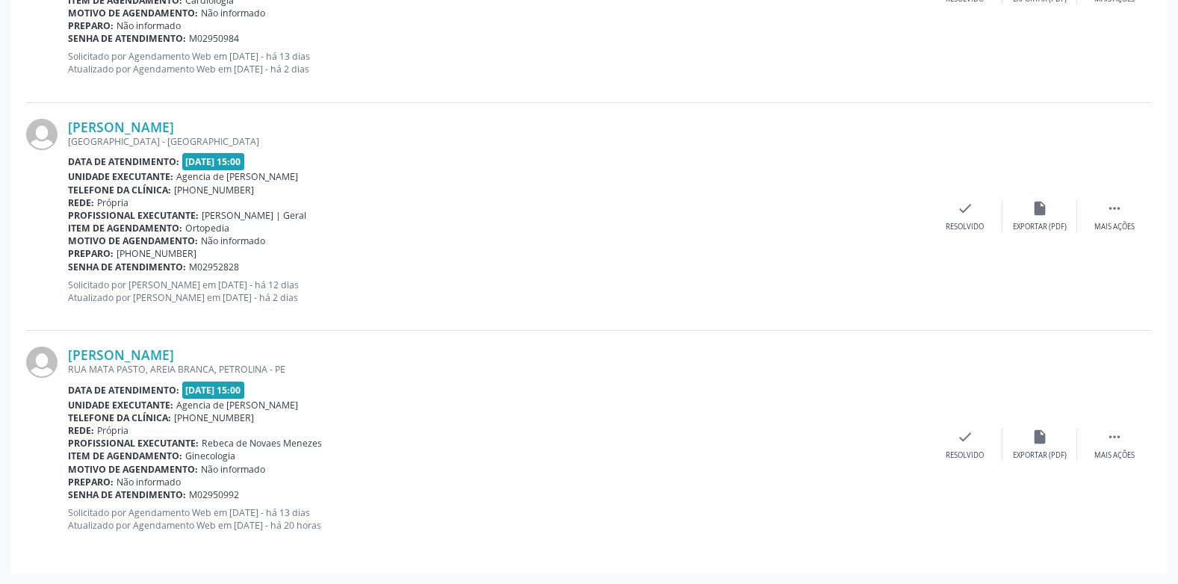
click at [368, 326] on div "[PERSON_NAME] [GEOGRAPHIC_DATA] - [GEOGRAPHIC_DATA] Data de atendimento: [DATE]…" at bounding box center [588, 217] width 1125 height 228
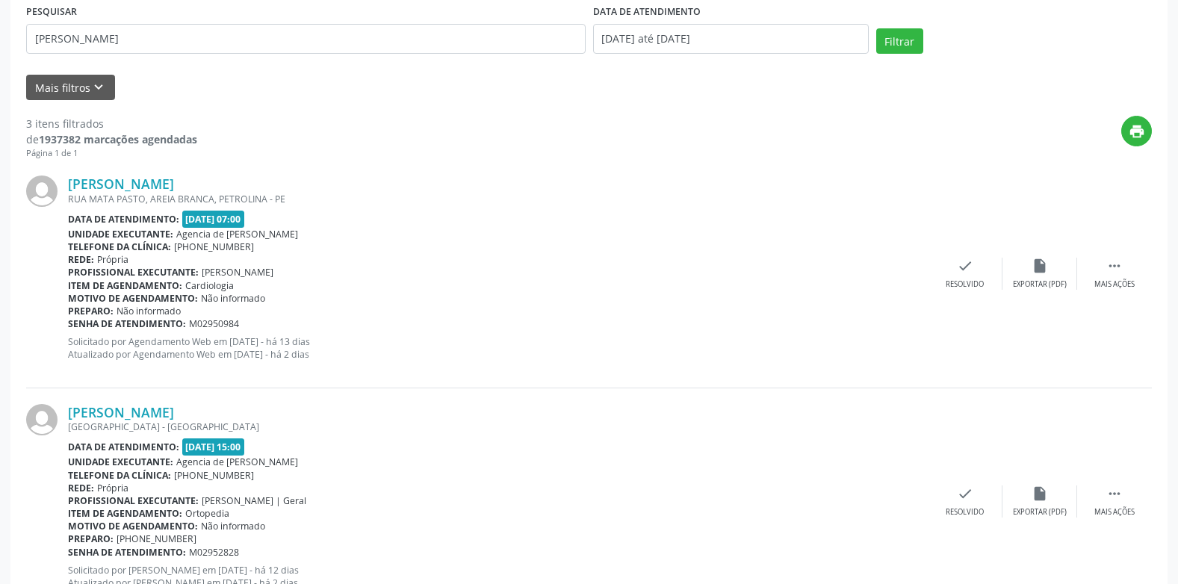
scroll to position [299, 0]
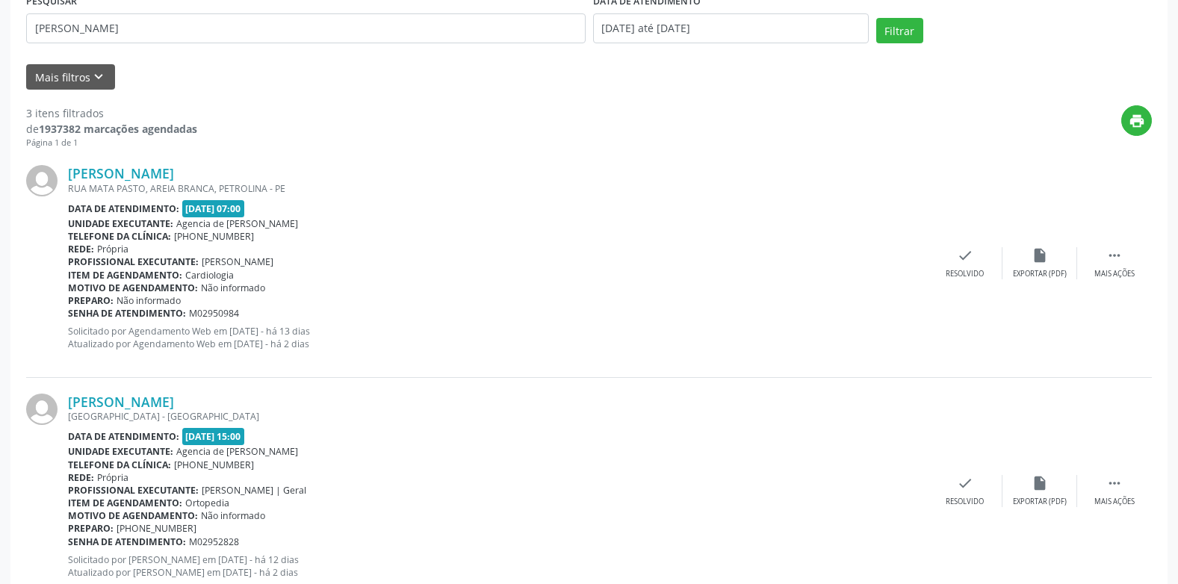
drag, startPoint x: 267, startPoint y: 206, endPoint x: 242, endPoint y: 212, distance: 26.1
click at [242, 212] on span "[DATE] 07:00" at bounding box center [213, 208] width 63 height 17
drag, startPoint x: 242, startPoint y: 212, endPoint x: 302, endPoint y: 217, distance: 60.7
click at [302, 217] on div "Data de atendimento: [DATE] 07:00" at bounding box center [497, 208] width 859 height 17
drag, startPoint x: 267, startPoint y: 206, endPoint x: 184, endPoint y: 207, distance: 83.6
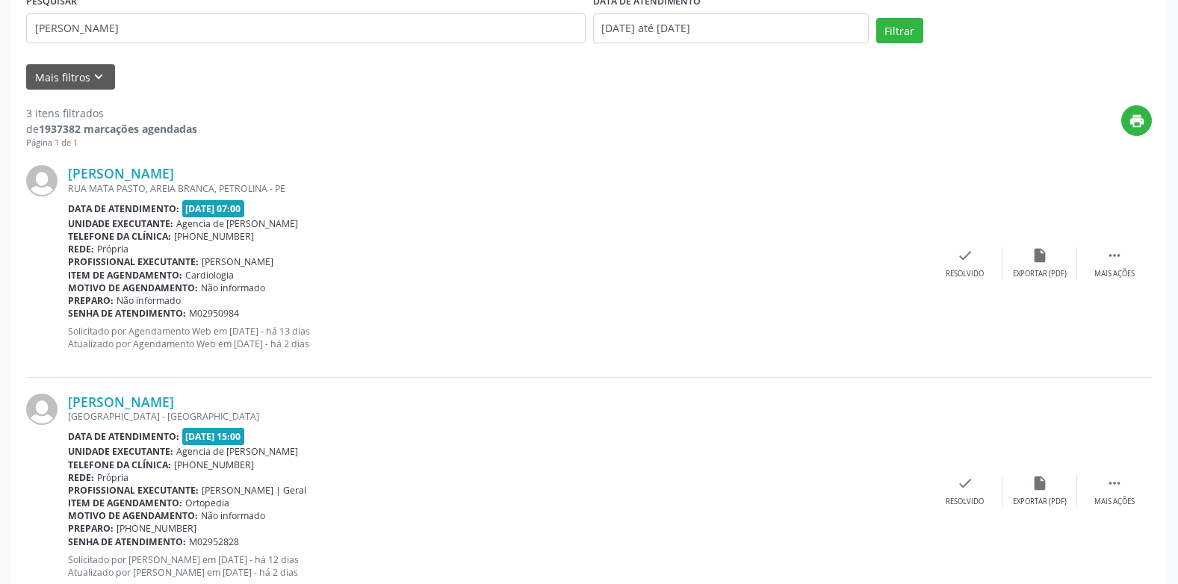
click at [184, 207] on span "[DATE] 07:00" at bounding box center [213, 208] width 63 height 17
drag, startPoint x: 184, startPoint y: 207, endPoint x: 353, endPoint y: 184, distance: 171.0
click at [353, 184] on div "RUA MATA PASTO, AREIA BRANCA, PETROLINA - PE" at bounding box center [497, 188] width 859 height 13
drag, startPoint x: 264, startPoint y: 207, endPoint x: 181, endPoint y: 213, distance: 83.1
click at [181, 213] on div "Data de atendimento: [DATE] 07:00" at bounding box center [497, 208] width 859 height 17
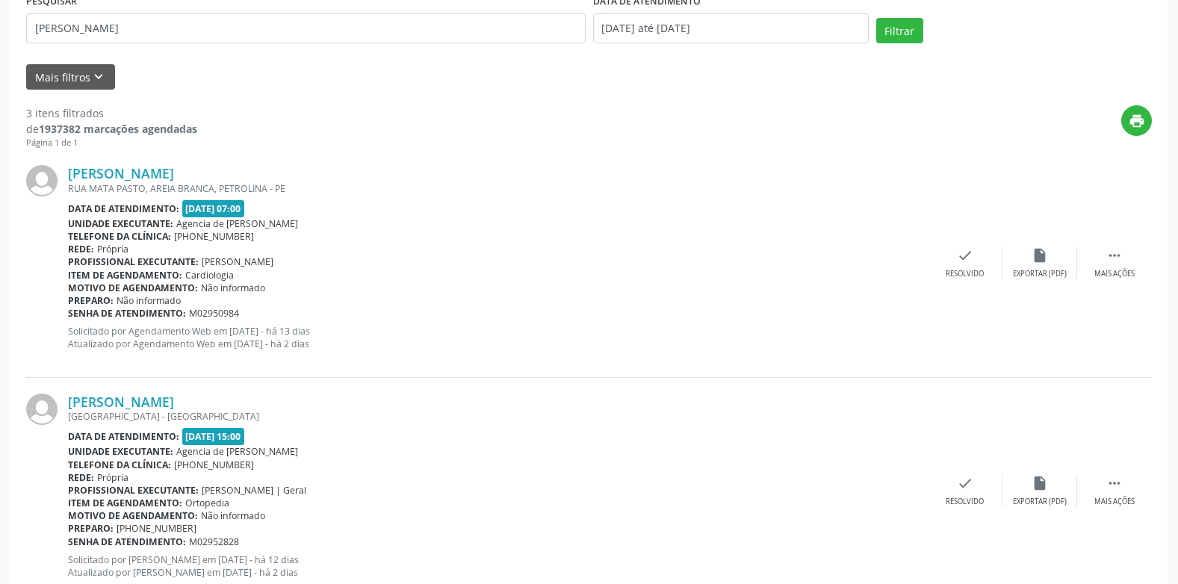
click at [376, 146] on div "print" at bounding box center [674, 127] width 954 height 44
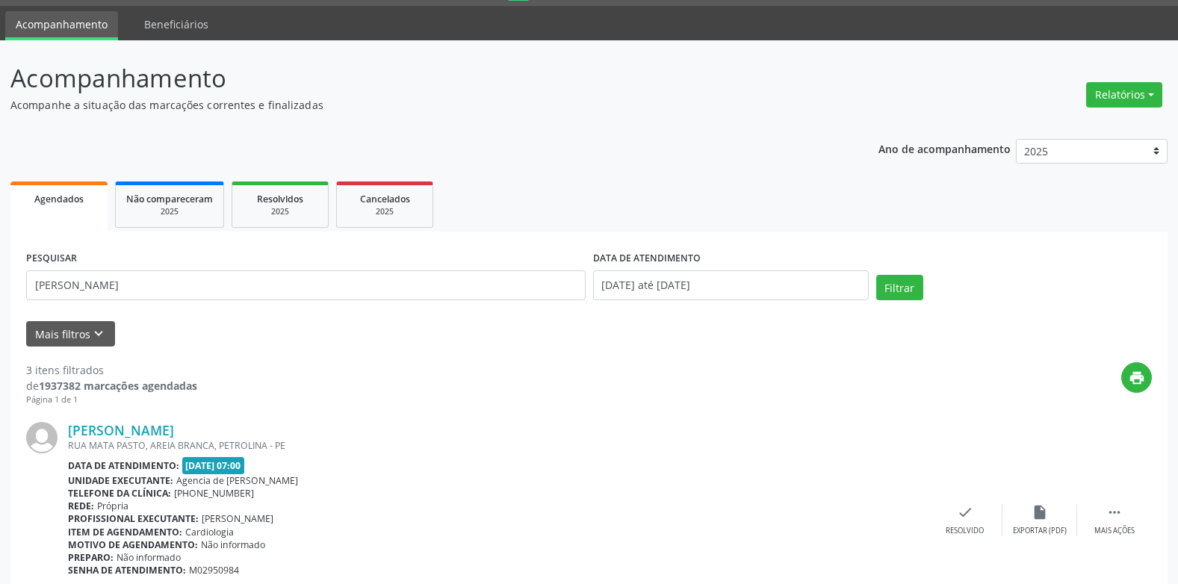
scroll to position [0, 0]
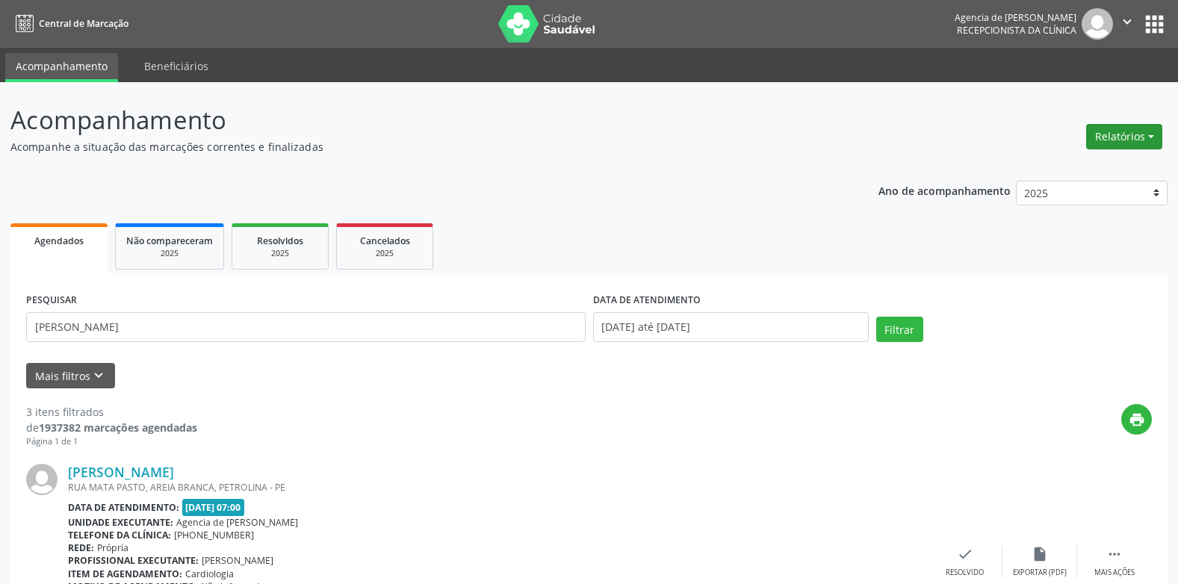
drag, startPoint x: 1136, startPoint y: 141, endPoint x: 1127, endPoint y: 145, distance: 9.7
click at [1134, 142] on button "Relatórios" at bounding box center [1124, 136] width 76 height 25
click at [1016, 174] on link "Agendamentos" at bounding box center [1082, 168] width 161 height 21
select select "9"
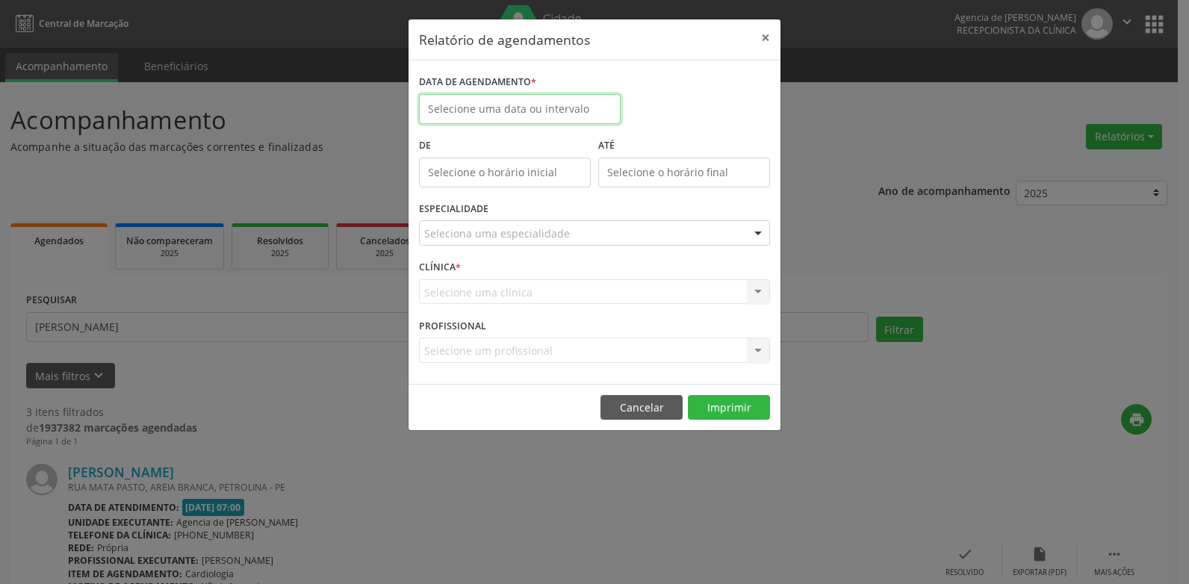
click at [477, 100] on input "text" at bounding box center [520, 109] width 202 height 30
drag, startPoint x: 773, startPoint y: 31, endPoint x: 773, endPoint y: 72, distance: 40.3
click at [773, 36] on button "×" at bounding box center [765, 37] width 30 height 37
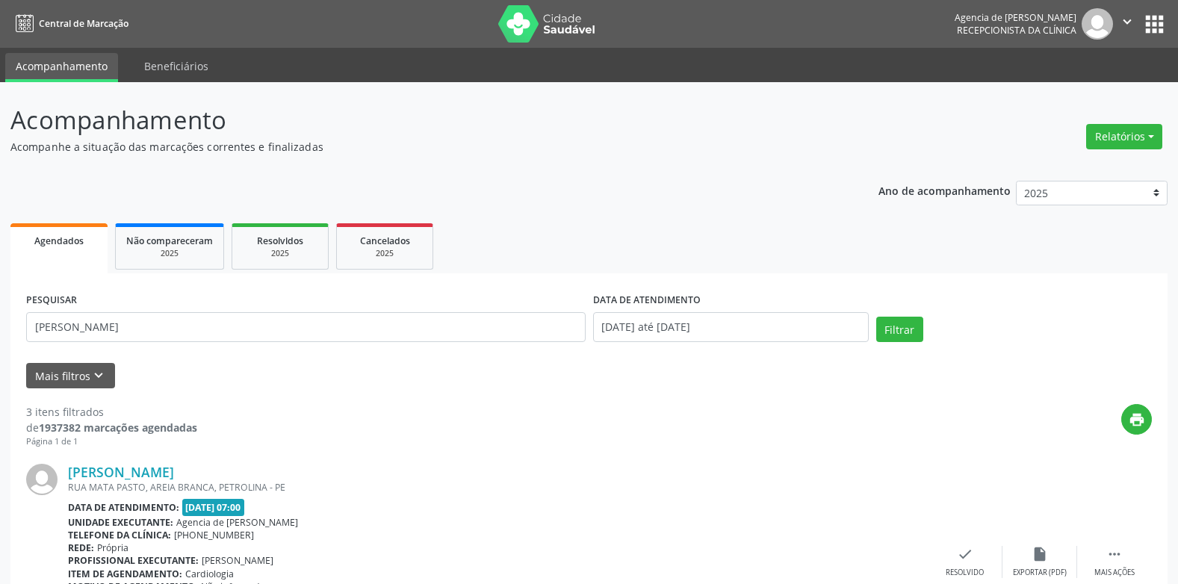
click at [408, 345] on div "PESQUISAR [PERSON_NAME]" at bounding box center [305, 320] width 567 height 63
click at [408, 346] on div "PESQUISAR [PERSON_NAME]" at bounding box center [305, 320] width 567 height 63
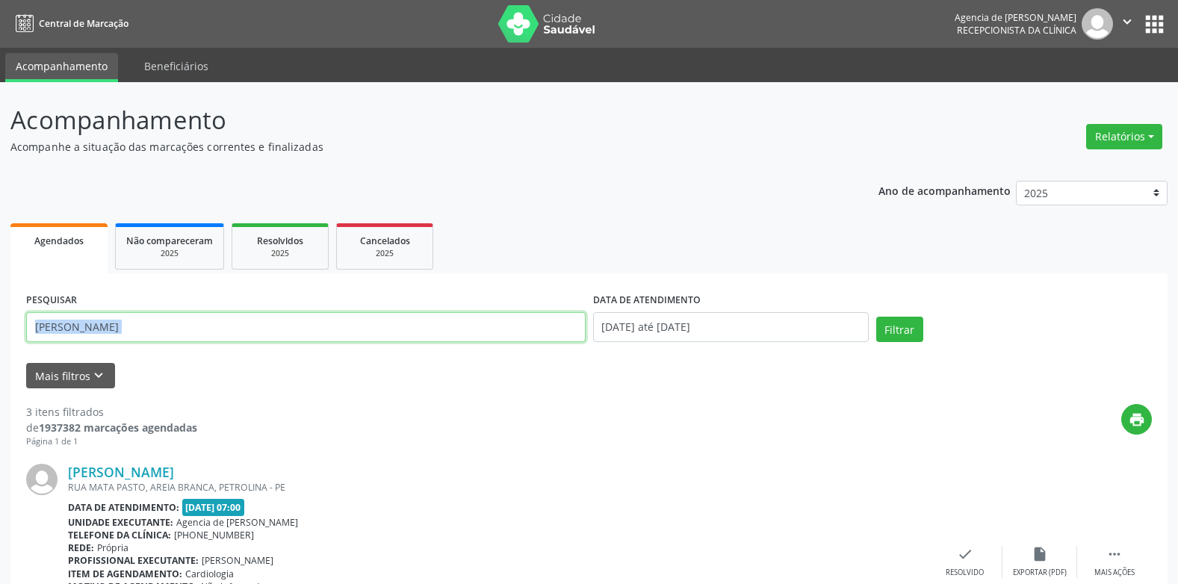
drag, startPoint x: 408, startPoint y: 346, endPoint x: 421, endPoint y: 335, distance: 16.4
click at [421, 335] on input "[PERSON_NAME]" at bounding box center [305, 327] width 559 height 30
click at [305, 334] on input "[PERSON_NAME]" at bounding box center [305, 327] width 559 height 30
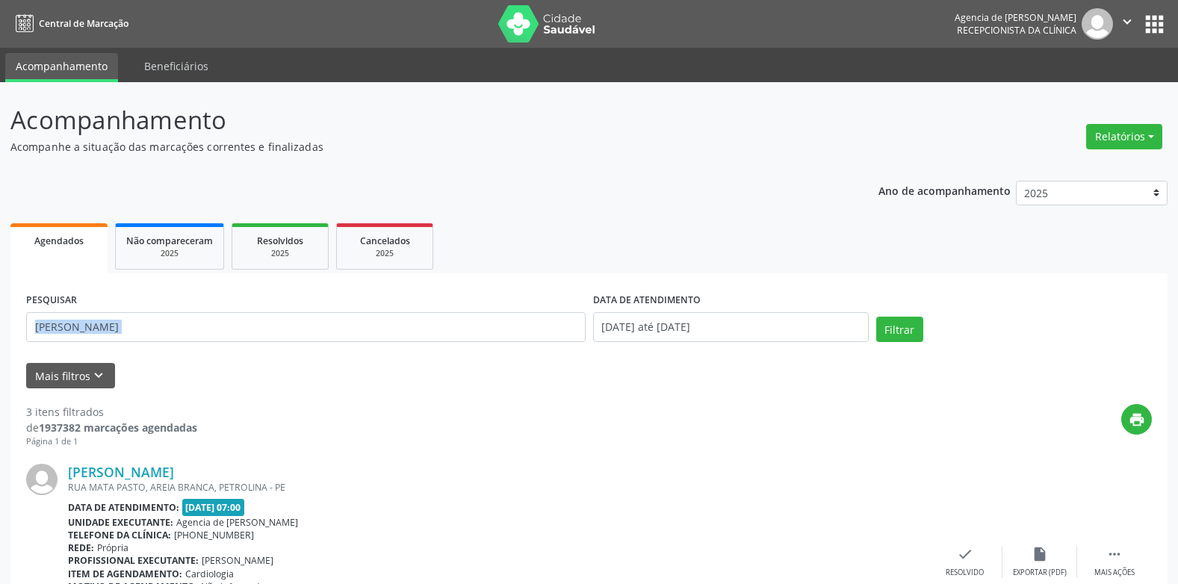
drag, startPoint x: 93, startPoint y: 308, endPoint x: 94, endPoint y: 316, distance: 7.6
click at [92, 310] on div "PESQUISAR [PERSON_NAME]" at bounding box center [305, 320] width 567 height 63
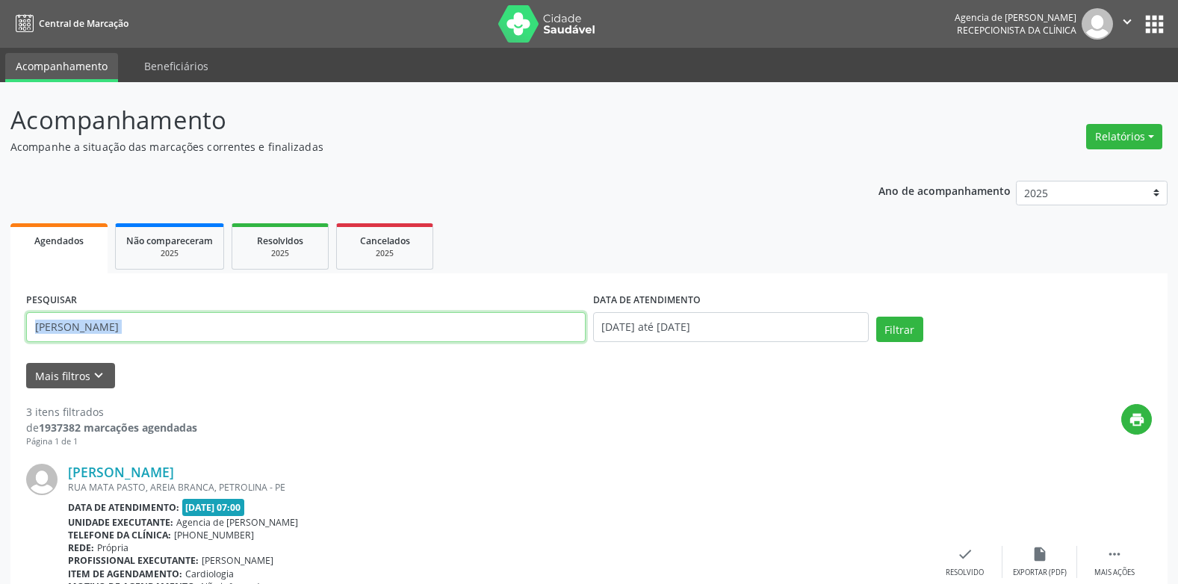
click at [96, 325] on input "[PERSON_NAME]" at bounding box center [305, 327] width 559 height 30
click at [96, 326] on input "[PERSON_NAME]" at bounding box center [305, 327] width 559 height 30
click at [96, 327] on input "[PERSON_NAME]" at bounding box center [305, 327] width 559 height 30
type input "m"
click at [876, 317] on button "Filtrar" at bounding box center [899, 329] width 47 height 25
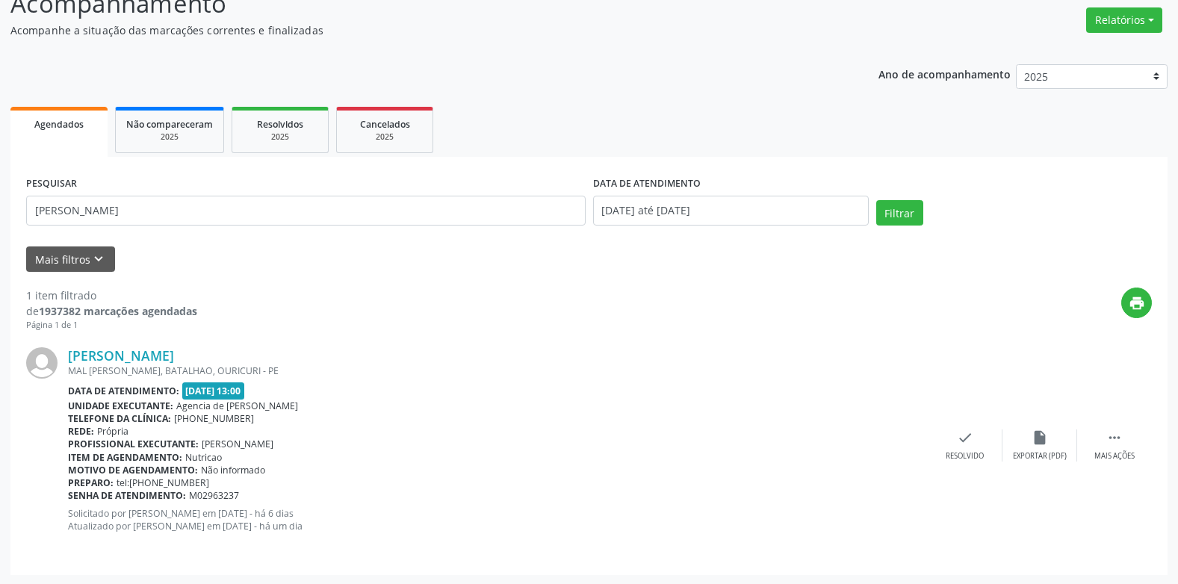
scroll to position [118, 0]
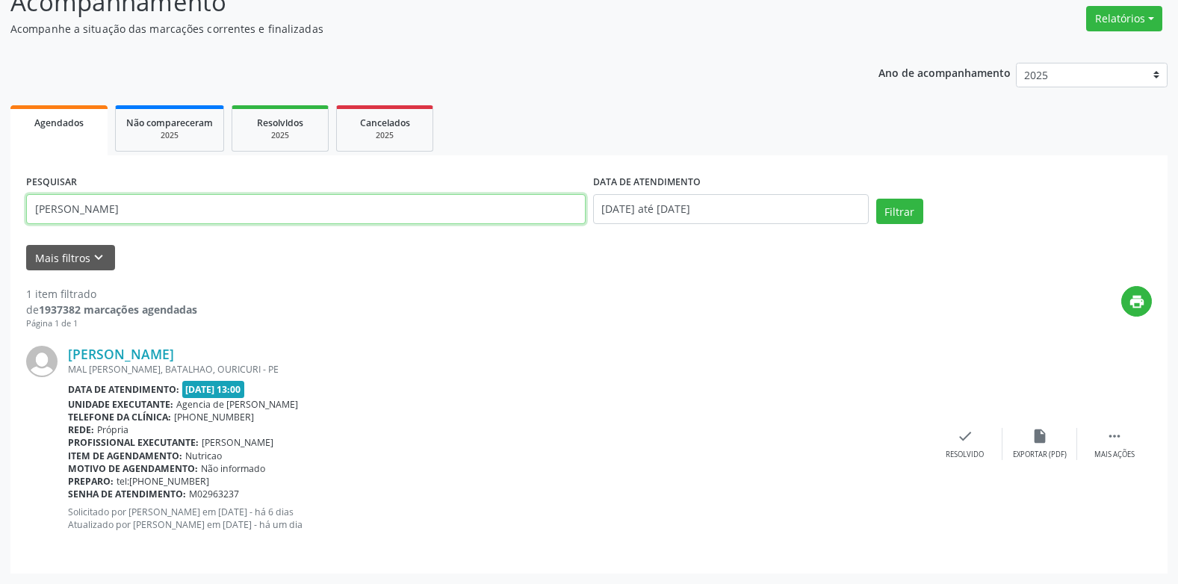
click at [481, 199] on input "[PERSON_NAME]" at bounding box center [305, 209] width 559 height 30
type input "m"
click at [876, 199] on button "Filtrar" at bounding box center [899, 211] width 47 height 25
click at [228, 197] on input "[PERSON_NAME][DEMOGRAPHIC_DATA]" at bounding box center [305, 209] width 559 height 30
type input "s"
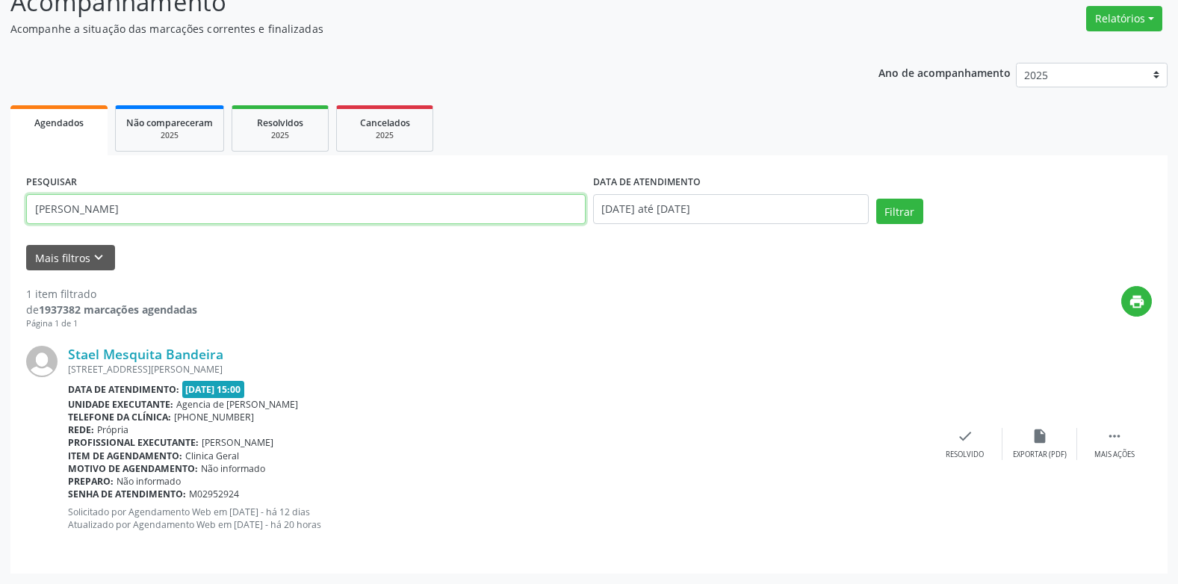
click at [876, 199] on button "Filtrar" at bounding box center [899, 211] width 47 height 25
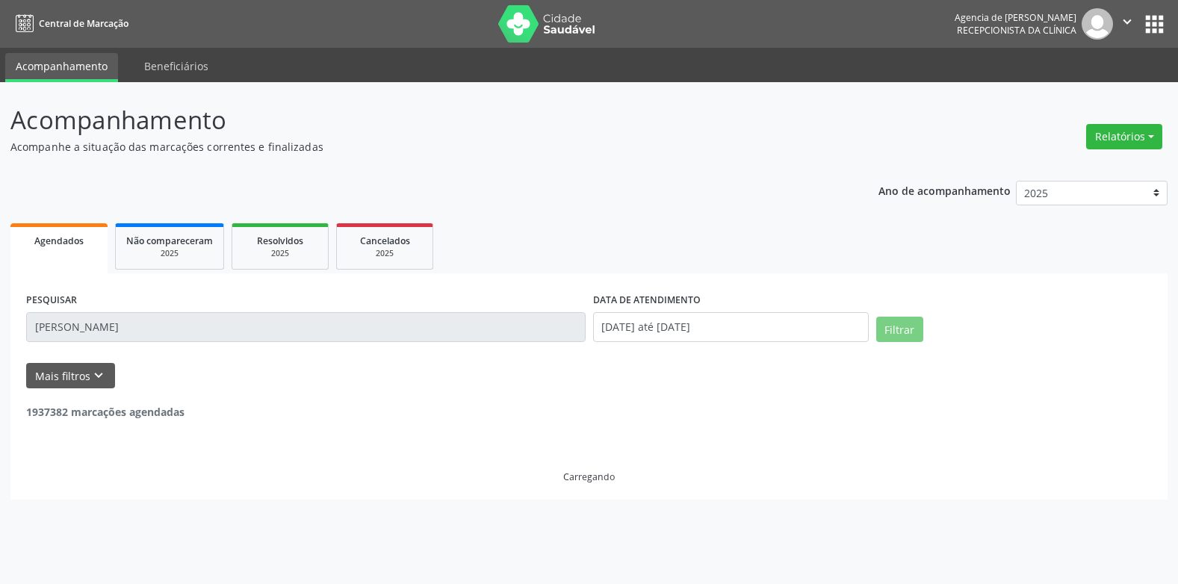
scroll to position [0, 0]
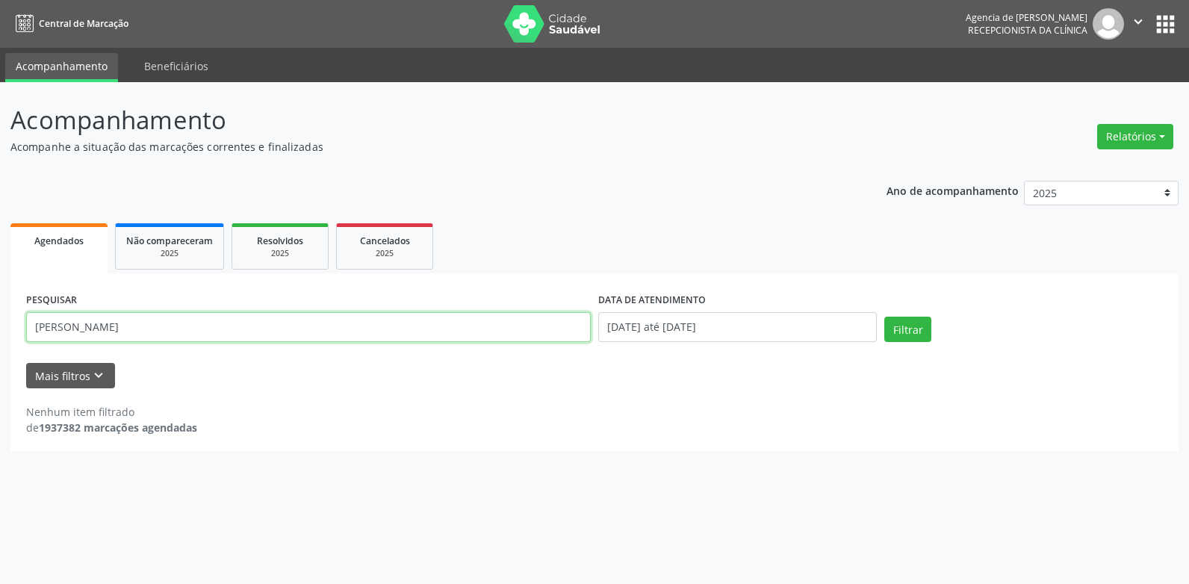
click at [119, 320] on input "[PERSON_NAME]" at bounding box center [308, 327] width 565 height 30
click at [125, 321] on input "[PERSON_NAME]" at bounding box center [308, 327] width 565 height 30
type input "[PERSON_NAME]"
click at [884, 317] on button "Filtrar" at bounding box center [907, 329] width 47 height 25
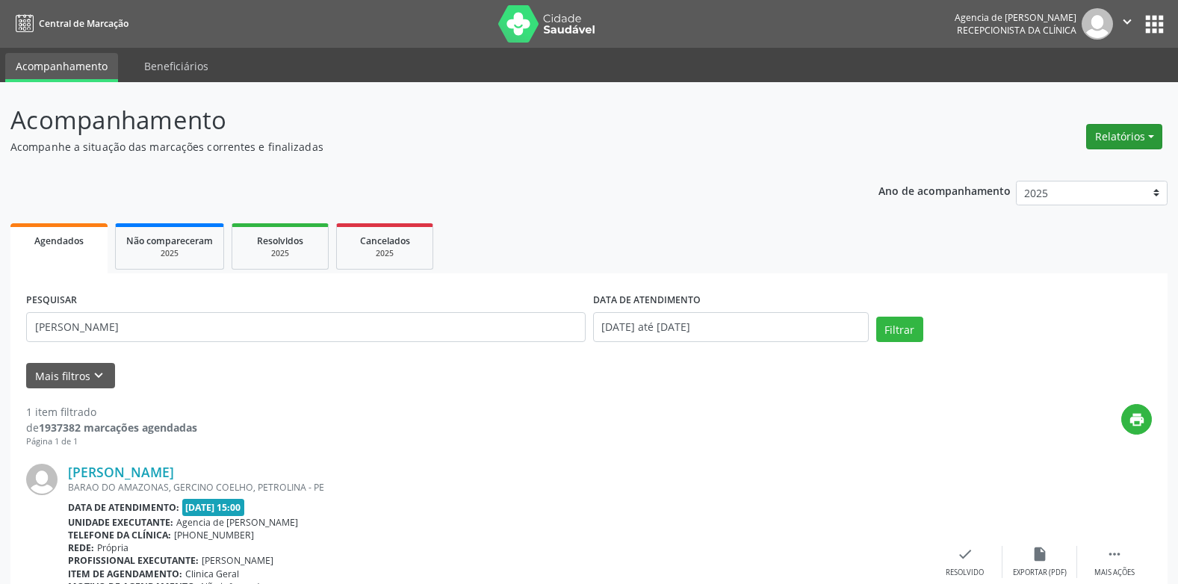
click at [1104, 132] on button "Relatórios" at bounding box center [1124, 136] width 76 height 25
click at [810, 122] on p "Acompanhamento" at bounding box center [414, 120] width 809 height 37
